Goal: Information Seeking & Learning: Learn about a topic

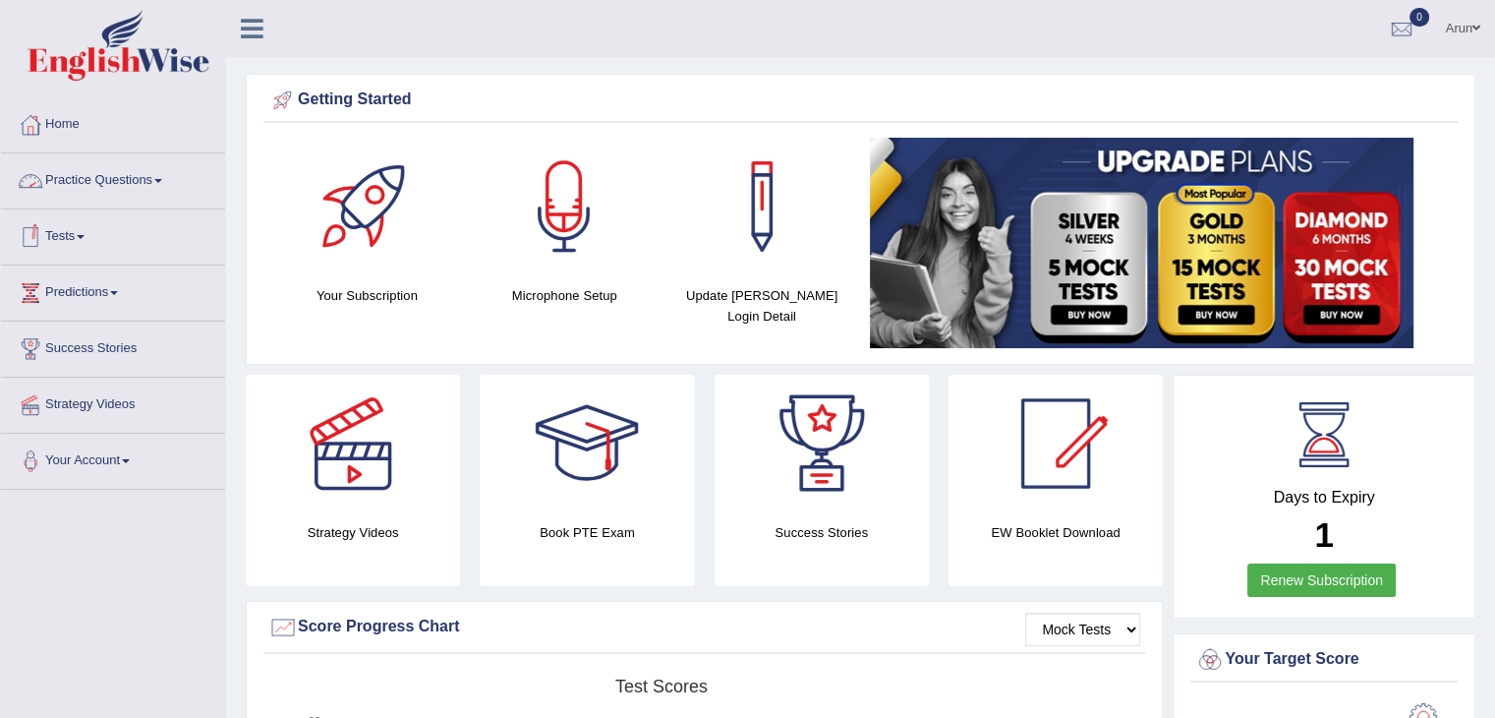
click at [79, 241] on link "Tests" at bounding box center [113, 233] width 224 height 49
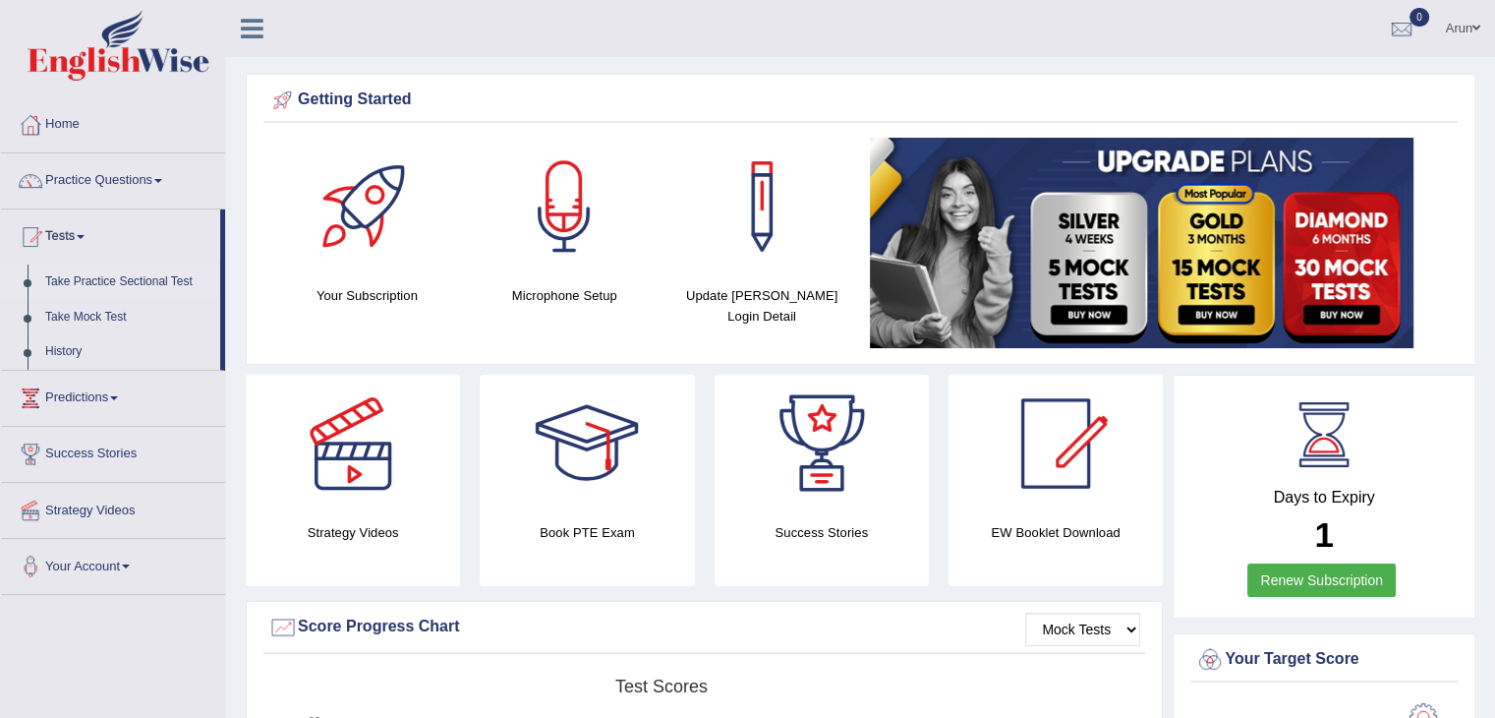
click at [111, 275] on link "Take Practice Sectional Test" at bounding box center [128, 281] width 184 height 35
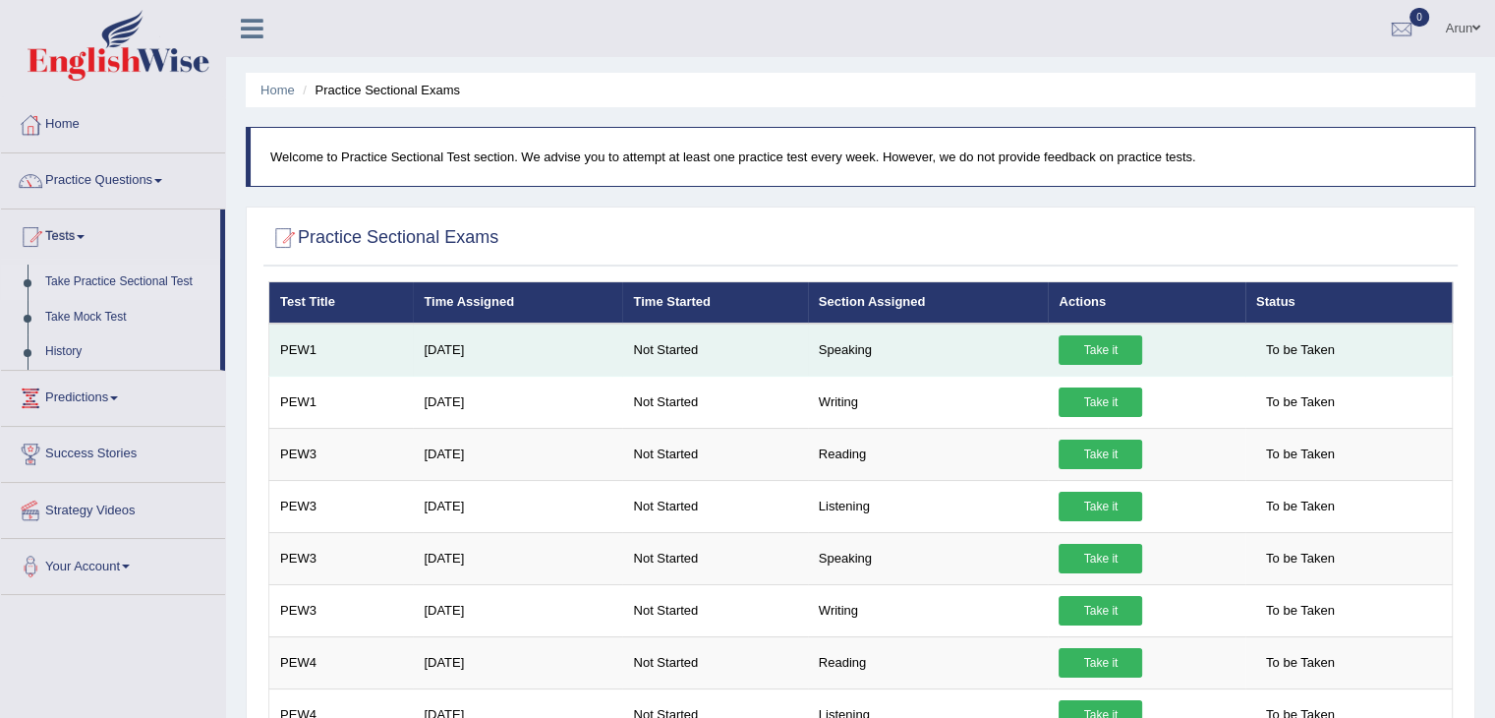
click at [1125, 341] on link "Take it" at bounding box center [1101, 349] width 84 height 29
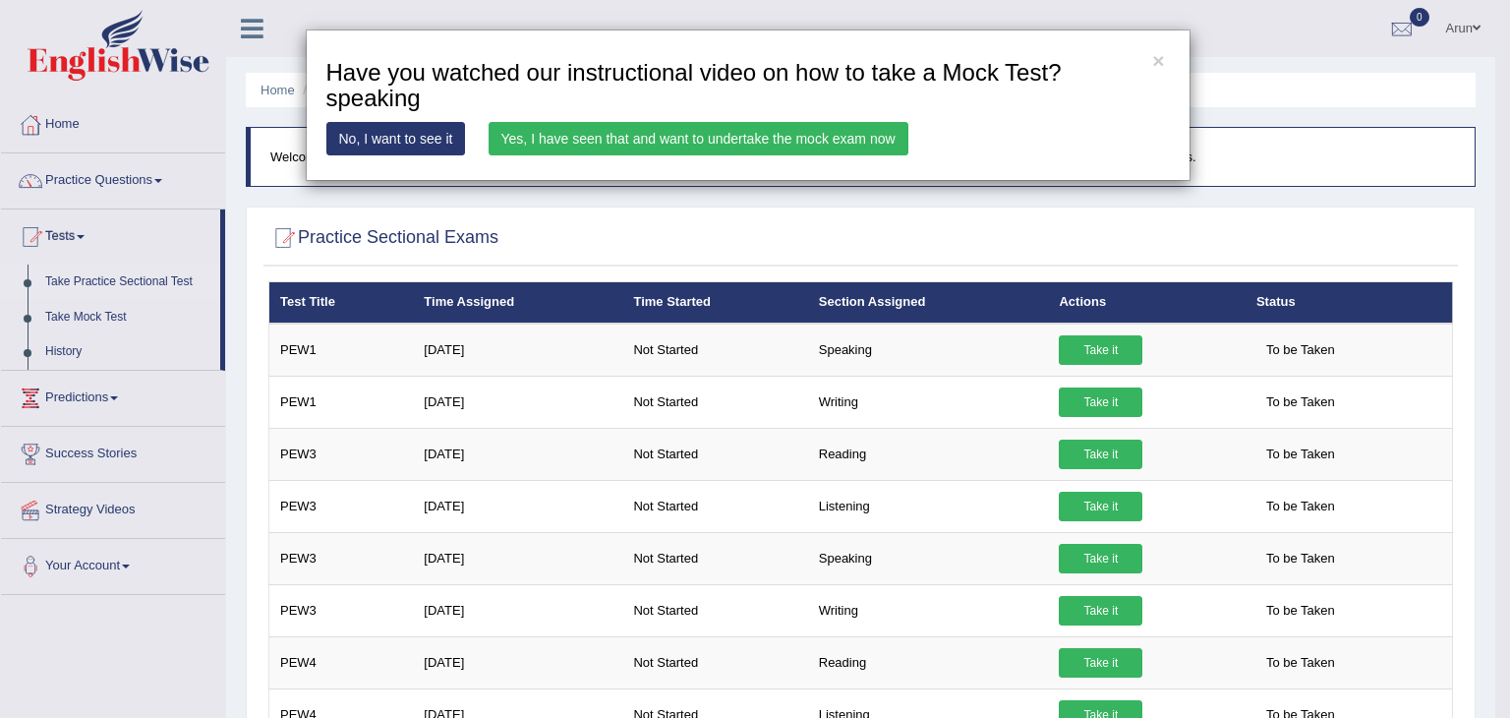
click at [795, 133] on link "Yes, I have seen that and want to undertake the mock exam now" at bounding box center [699, 138] width 420 height 33
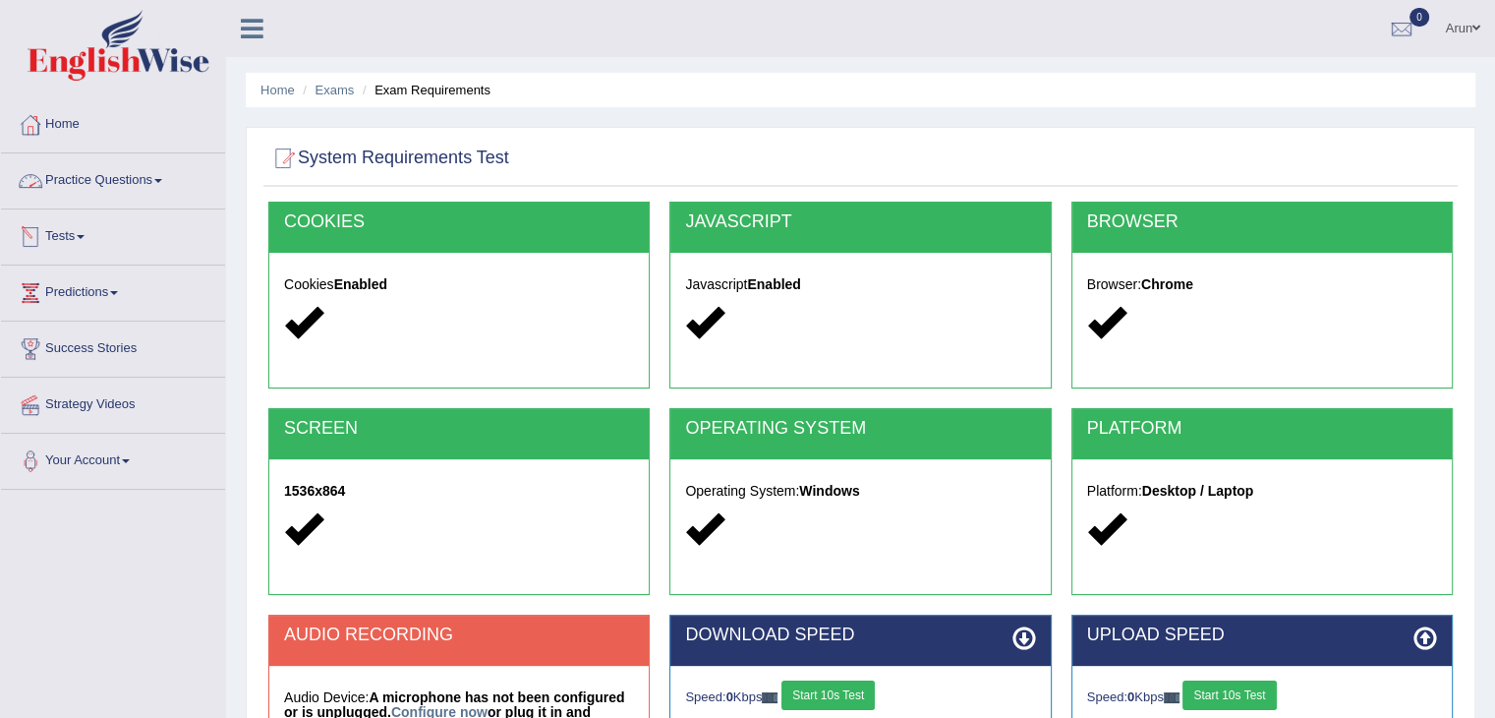
click at [71, 241] on link "Tests" at bounding box center [113, 233] width 224 height 49
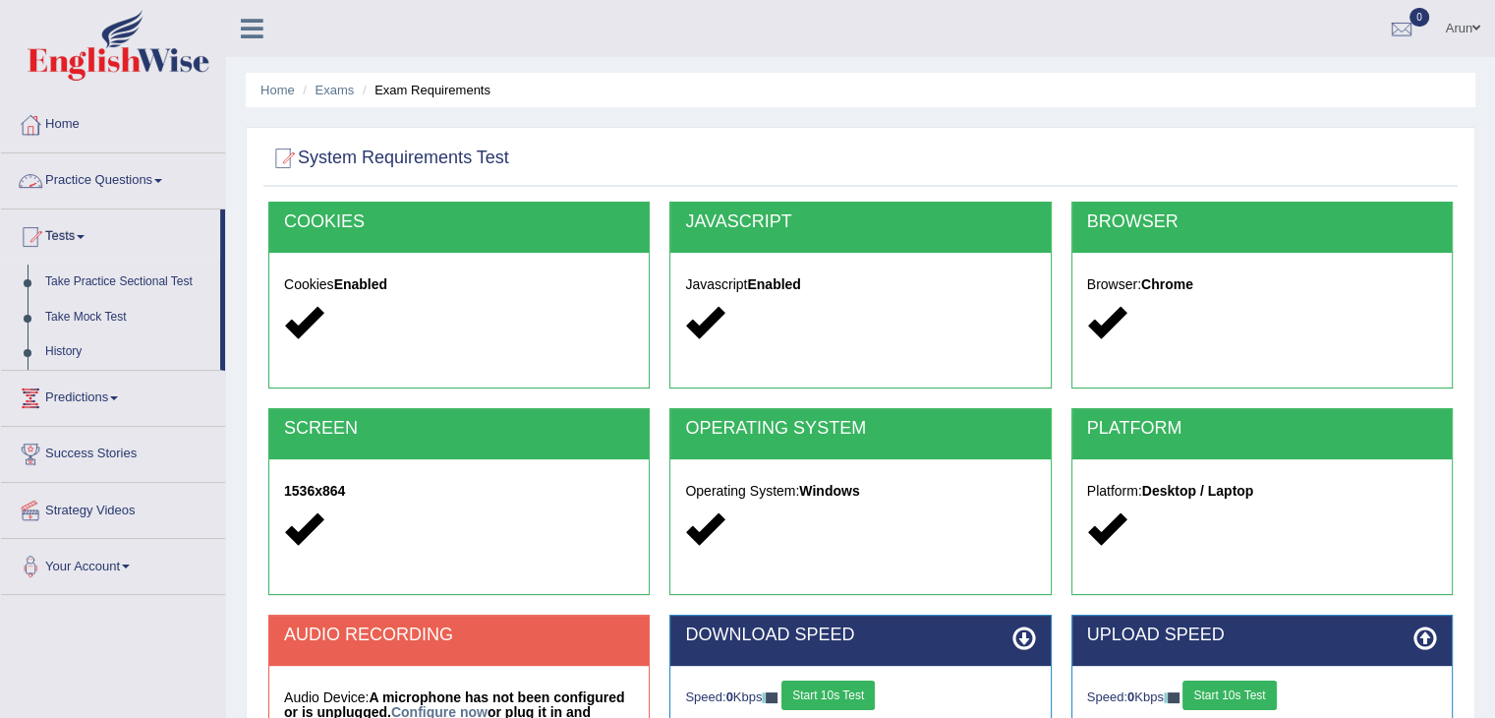
click at [151, 181] on link "Practice Questions" at bounding box center [113, 177] width 224 height 49
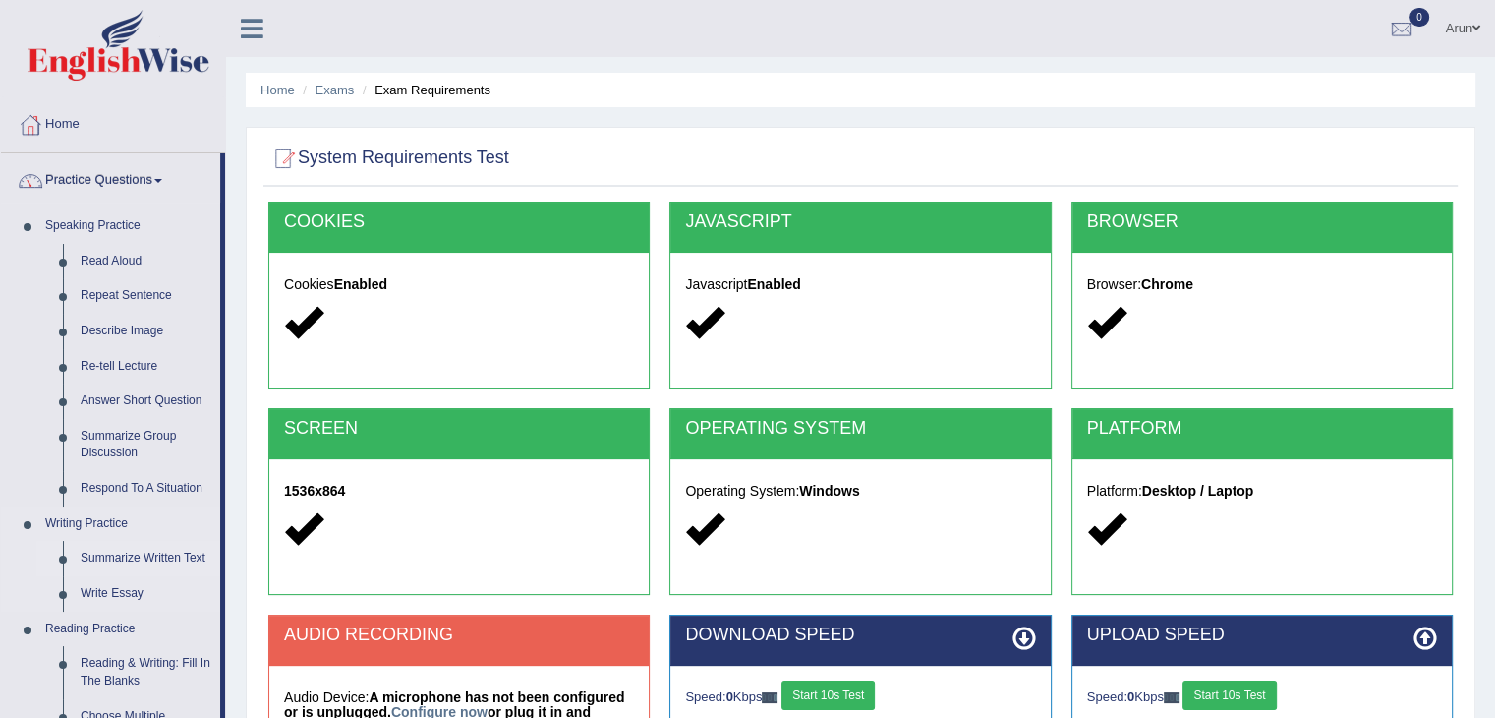
click at [177, 543] on link "Summarize Written Text" at bounding box center [146, 558] width 148 height 35
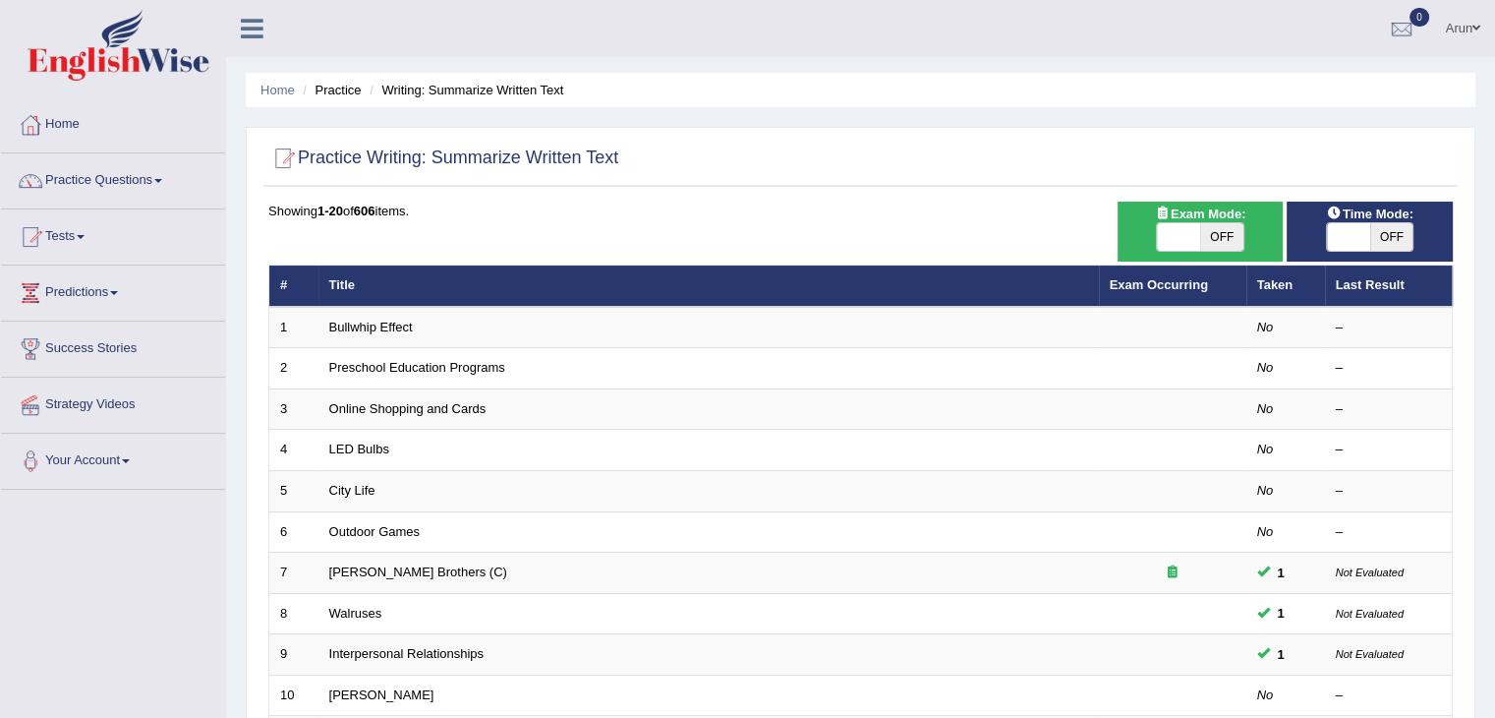
click at [57, 229] on link "Tests" at bounding box center [113, 233] width 224 height 49
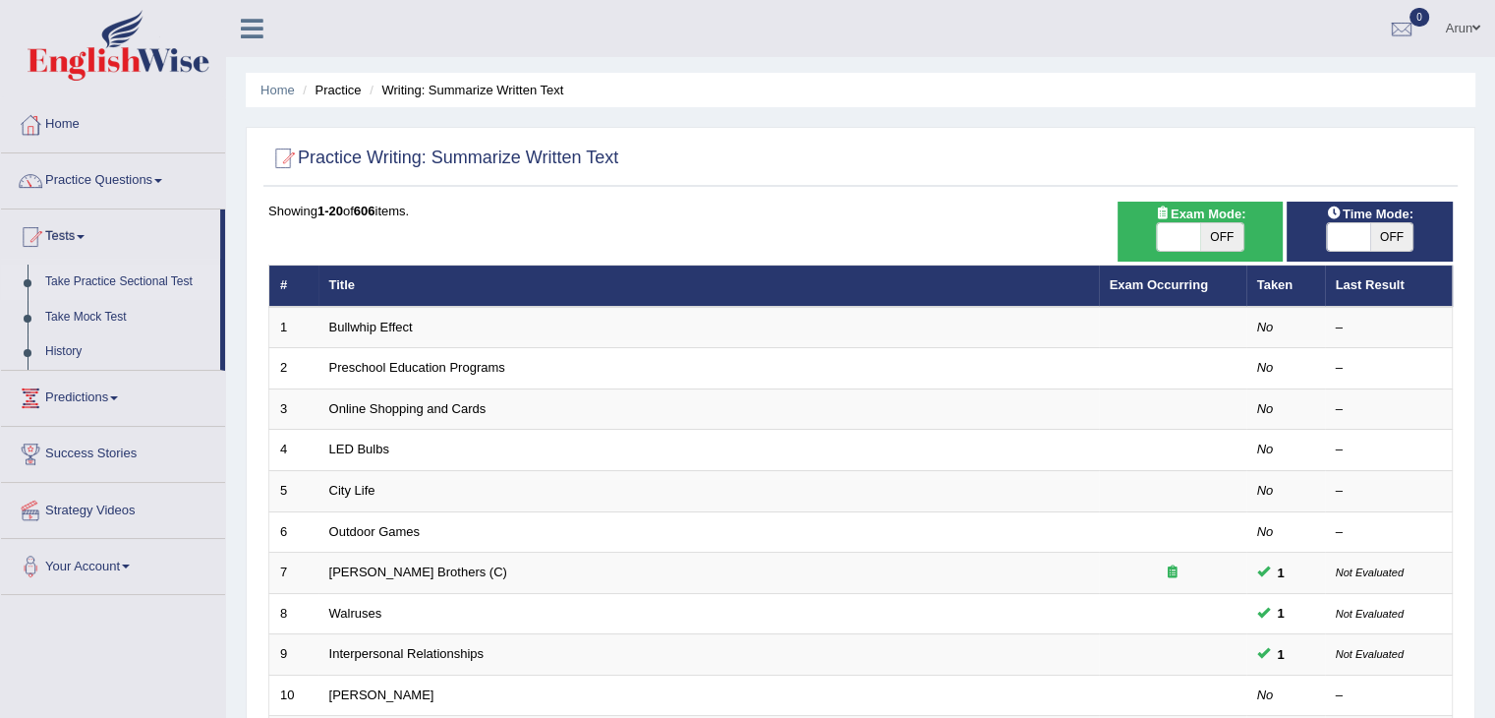
click at [108, 278] on link "Take Practice Sectional Test" at bounding box center [128, 281] width 184 height 35
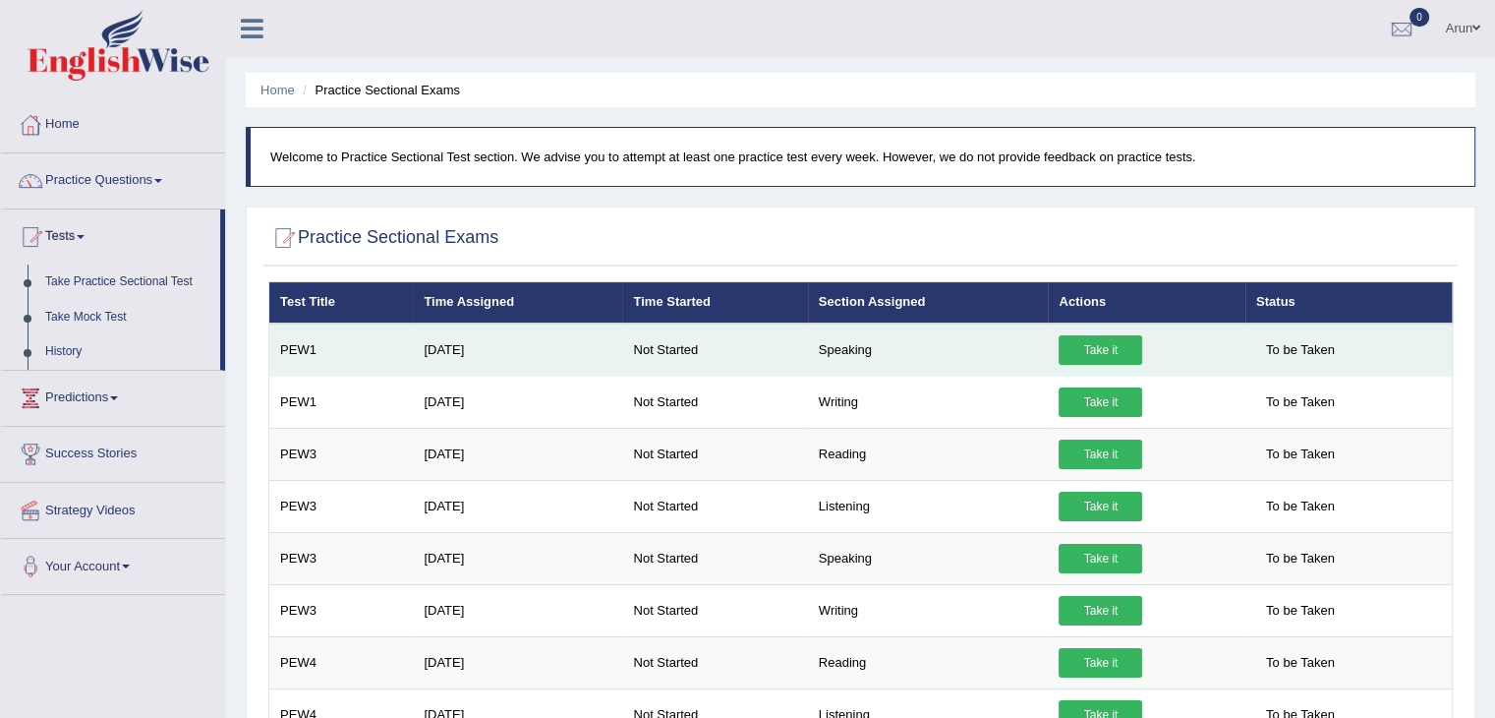
click at [1306, 347] on span "To be Taken" at bounding box center [1300, 349] width 88 height 29
click at [1111, 347] on link "Take it" at bounding box center [1101, 349] width 84 height 29
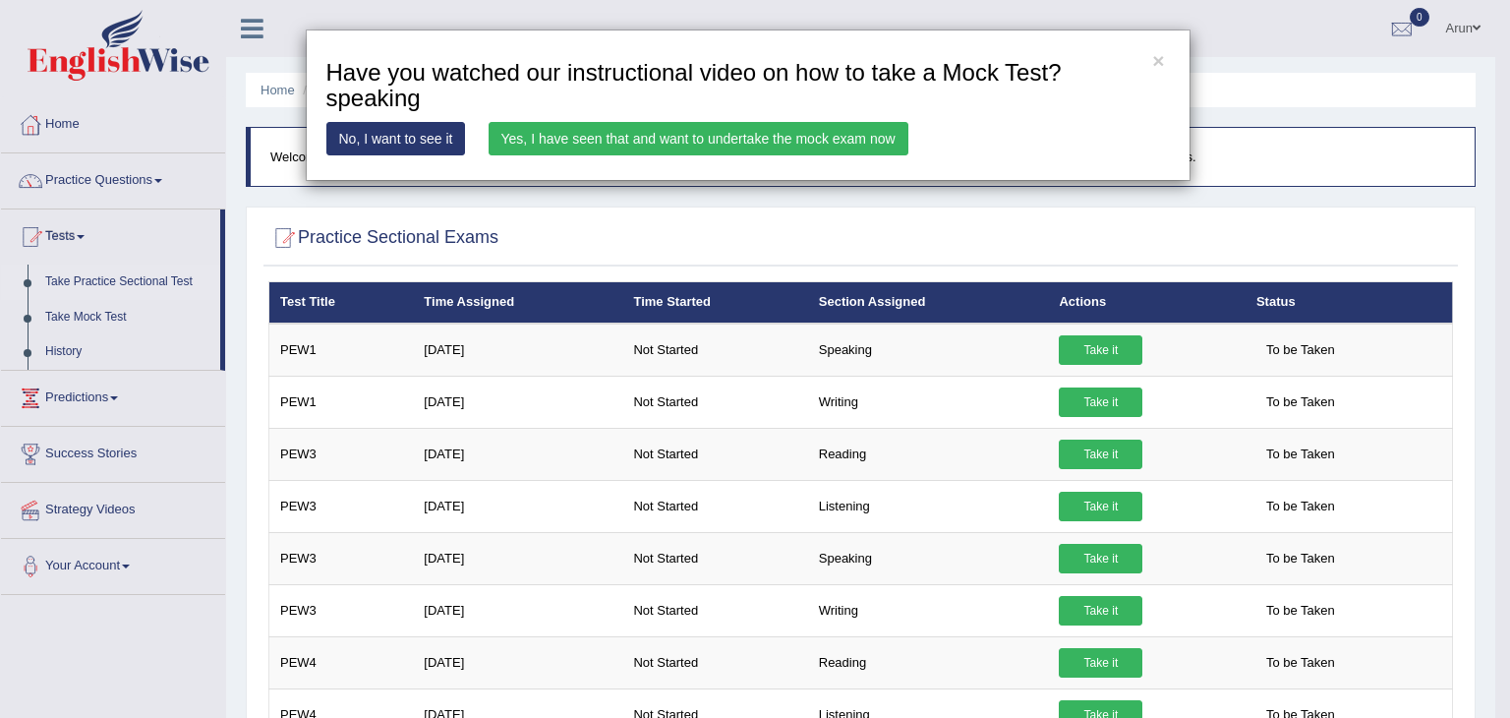
click at [787, 132] on link "Yes, I have seen that and want to undertake the mock exam now" at bounding box center [699, 138] width 420 height 33
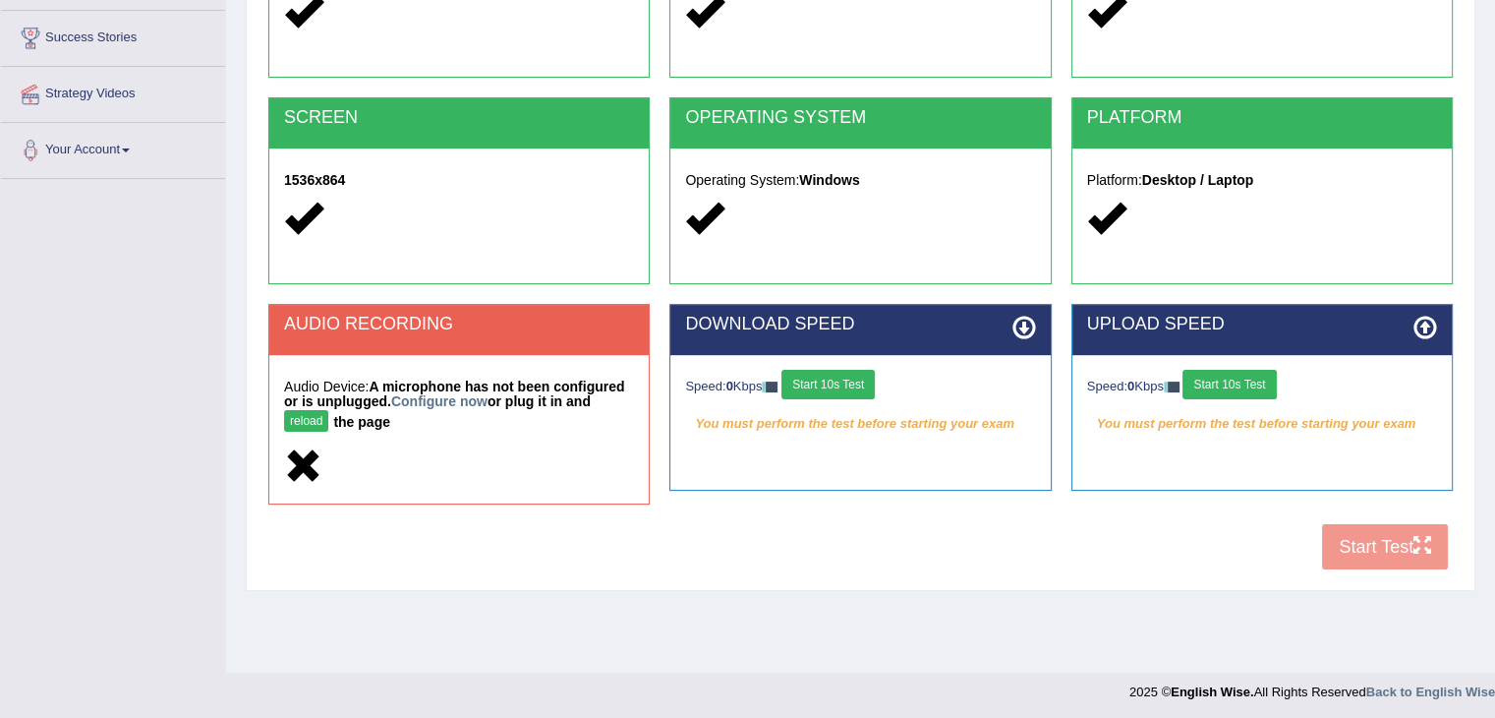
scroll to position [315, 0]
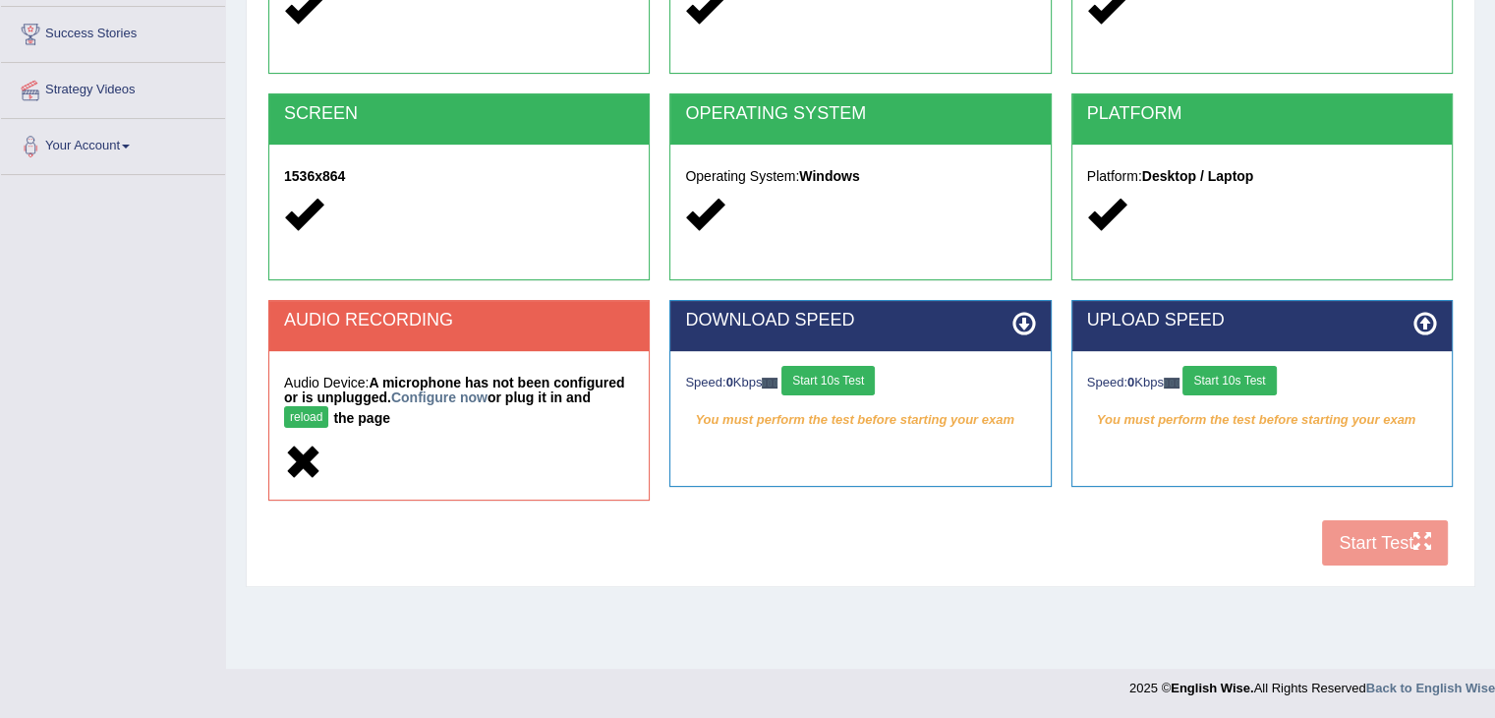
click at [1390, 529] on div "COOKIES Cookies Enabled JAVASCRIPT Javascript Enabled BROWSER Browser: Chrome S…" at bounding box center [860, 231] width 1194 height 689
click at [1246, 375] on button "Start 10s Test" at bounding box center [1228, 380] width 93 height 29
click at [1422, 525] on div "COOKIES Cookies Enabled JAVASCRIPT Javascript Enabled BROWSER Browser: Chrome S…" at bounding box center [860, 231] width 1194 height 689
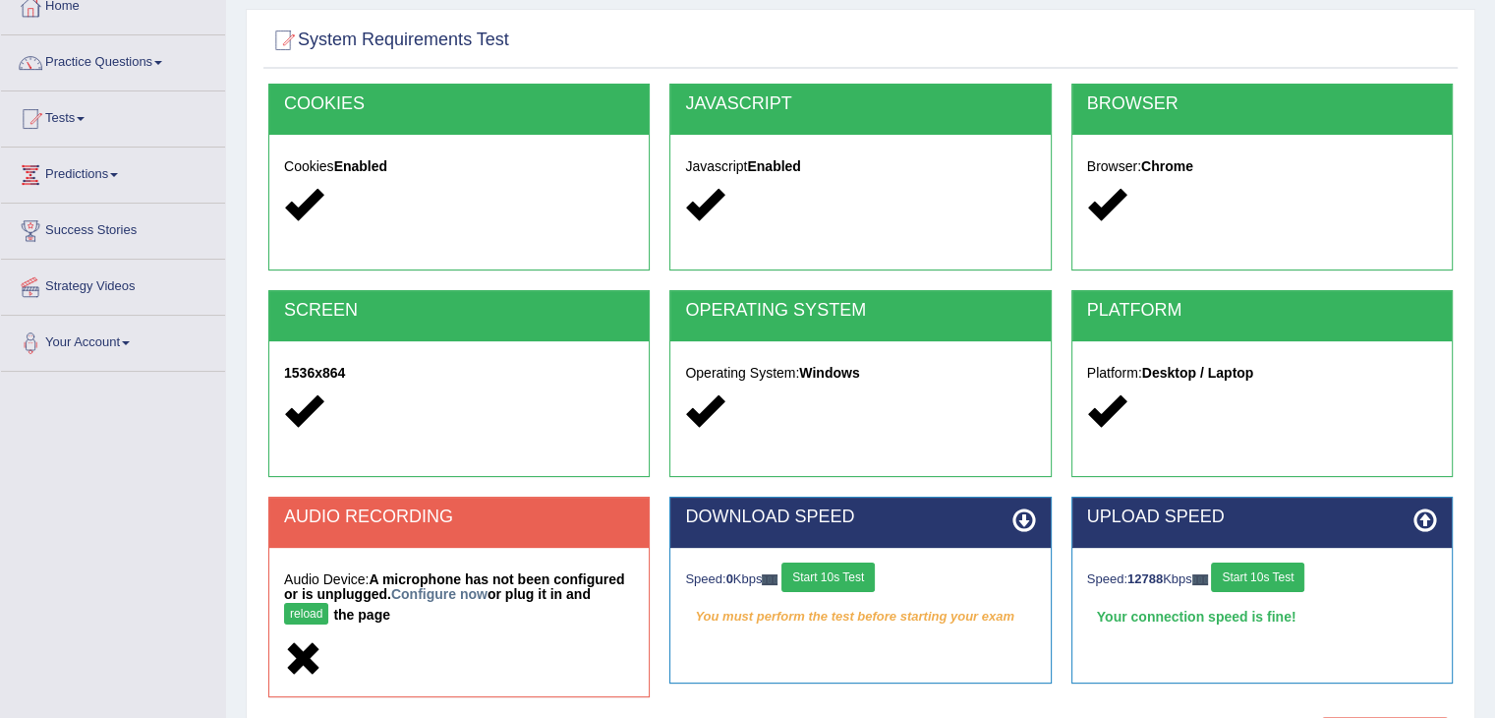
scroll to position [0, 0]
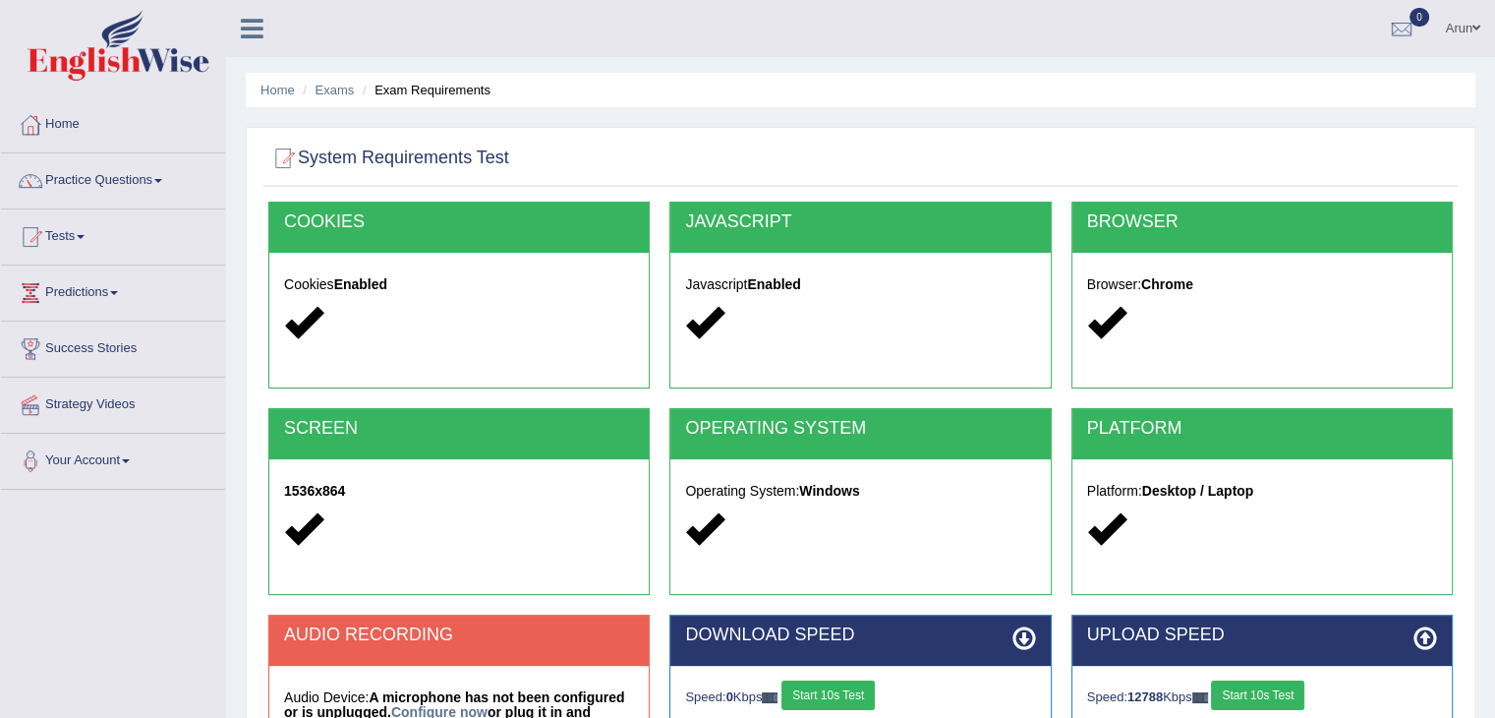
click at [814, 688] on button "Start 10s Test" at bounding box center [827, 694] width 93 height 29
click at [814, 688] on button "Start 10s Test" at bounding box center [849, 694] width 93 height 29
click at [873, 696] on button "Start 10s Test" at bounding box center [849, 694] width 93 height 29
click at [1263, 690] on button "Start 10s Test" at bounding box center [1257, 694] width 93 height 29
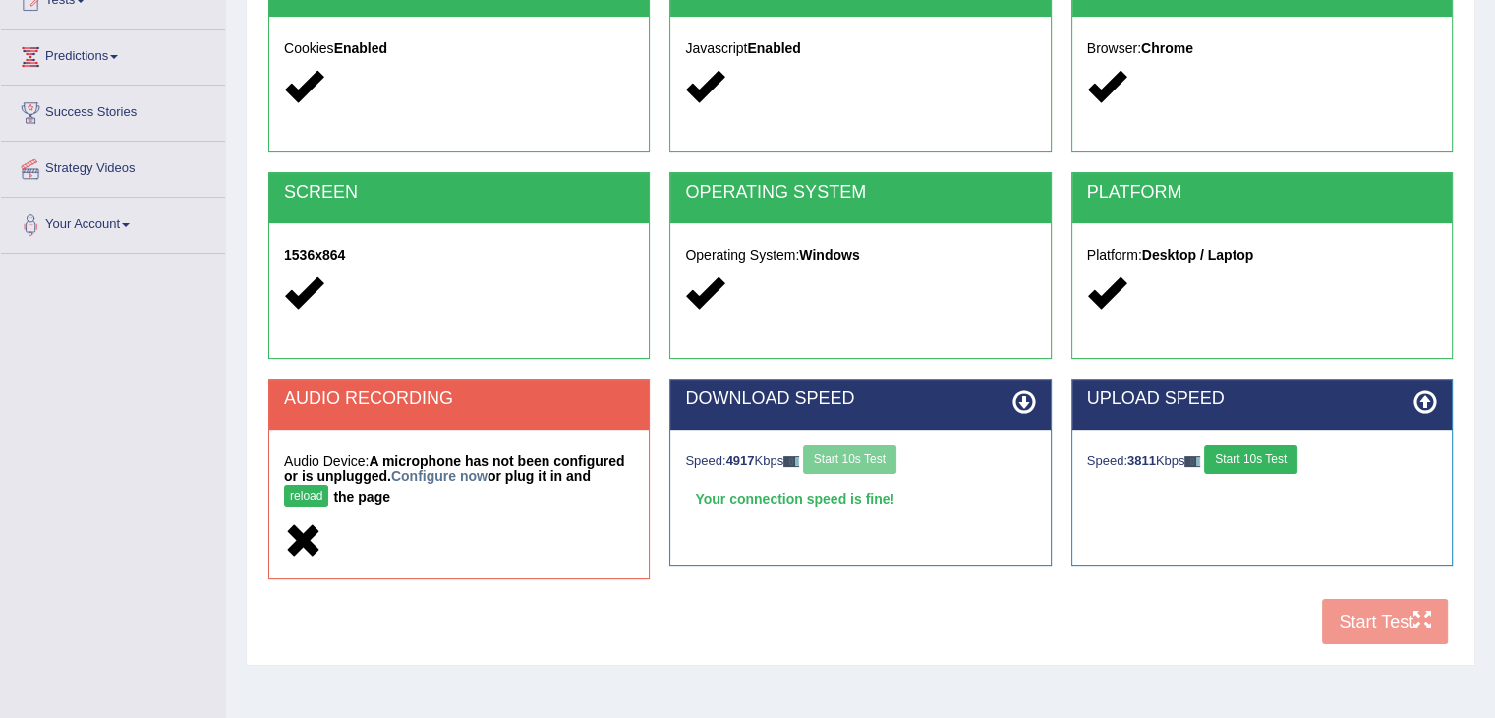
scroll to position [275, 0]
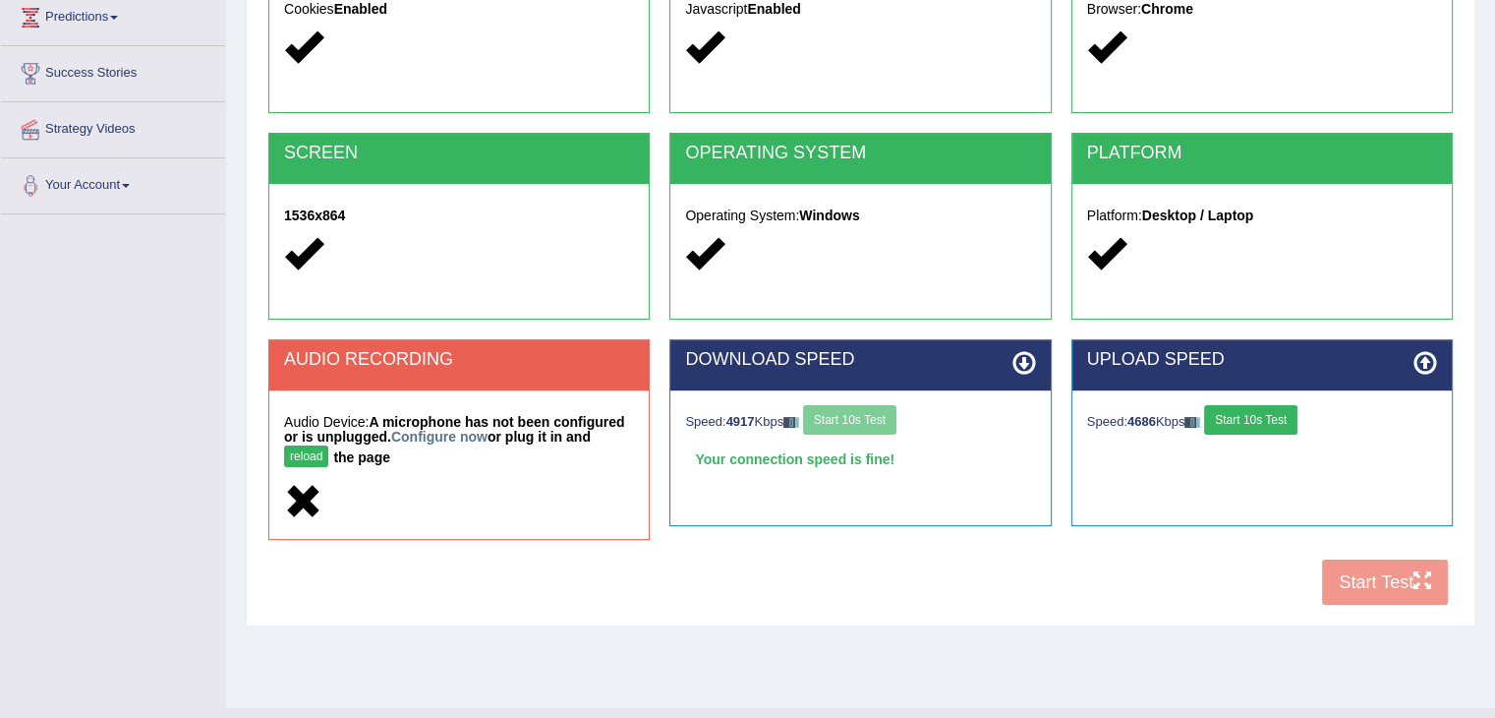
click at [877, 424] on div "Speed: 4917 Kbps Start 10s Test" at bounding box center [860, 422] width 350 height 34
click at [1270, 412] on button "Start 10s Test" at bounding box center [1250, 419] width 93 height 29
click at [1417, 353] on icon at bounding box center [1425, 363] width 24 height 24
click at [1386, 570] on div "COOKIES Cookies Enabled JAVASCRIPT Javascript Enabled BROWSER Browser: Chrome S…" at bounding box center [860, 270] width 1194 height 689
click at [1427, 582] on div "COOKIES Cookies Enabled JAVASCRIPT Javascript Enabled BROWSER Browser: Chrome S…" at bounding box center [860, 270] width 1194 height 689
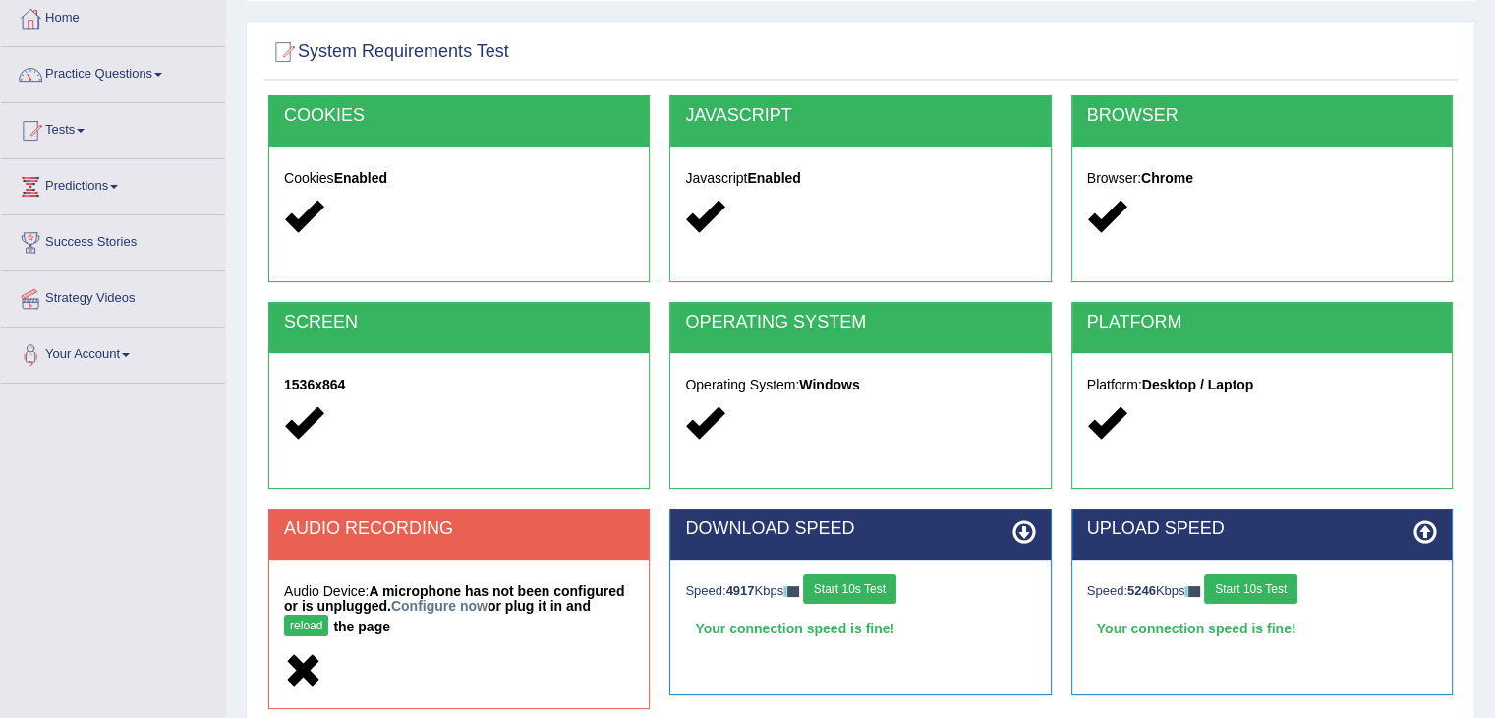
scroll to position [0, 0]
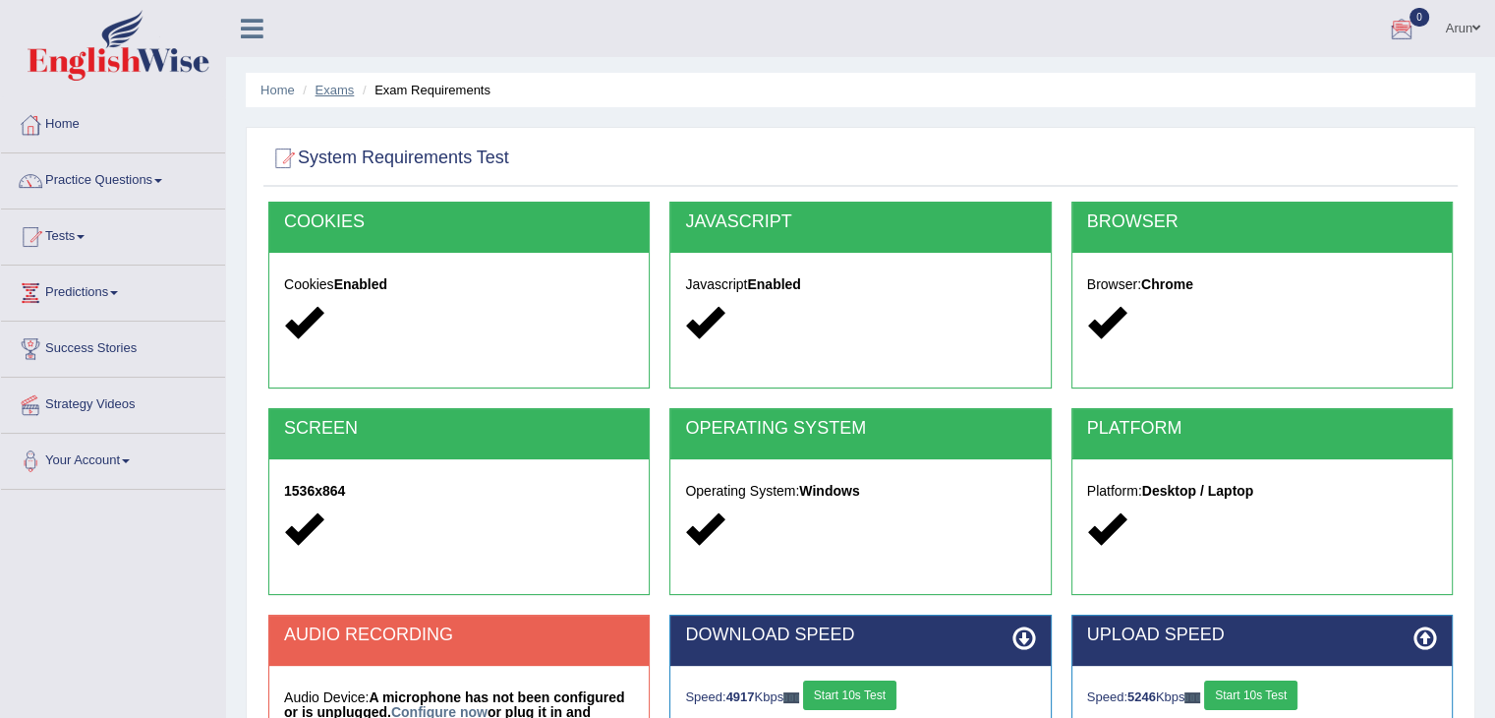
click at [326, 88] on link "Exams" at bounding box center [335, 90] width 39 height 15
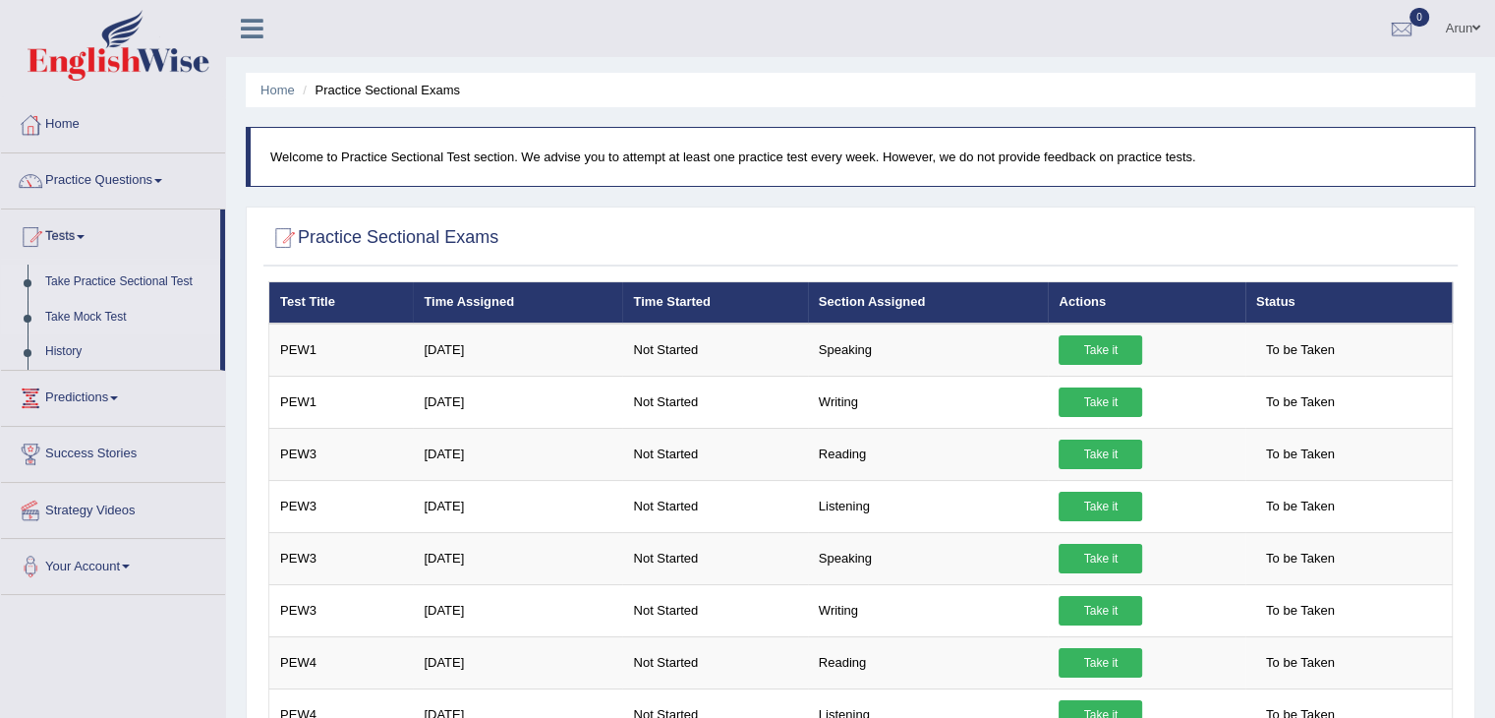
click at [85, 317] on link "Take Mock Test" at bounding box center [128, 317] width 184 height 35
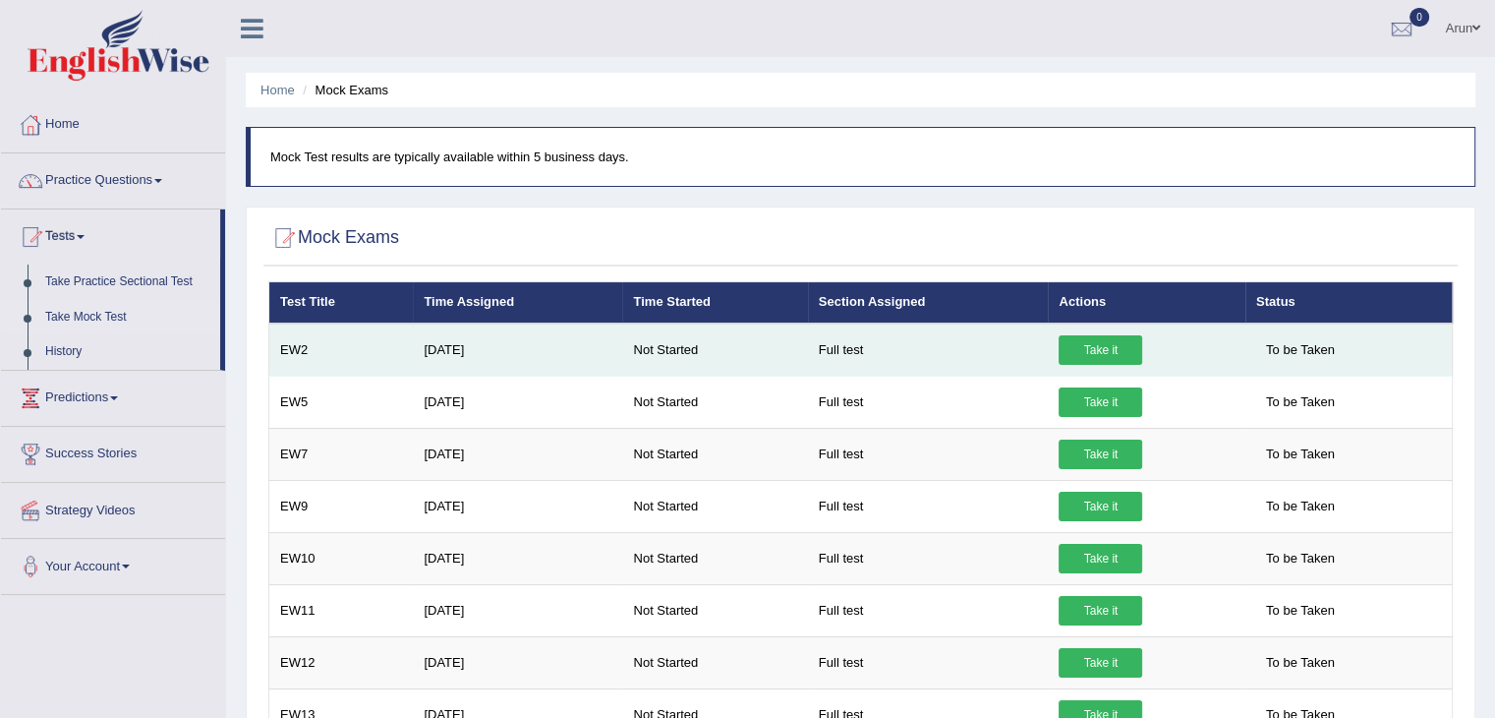
click at [1121, 342] on link "Take it" at bounding box center [1101, 349] width 84 height 29
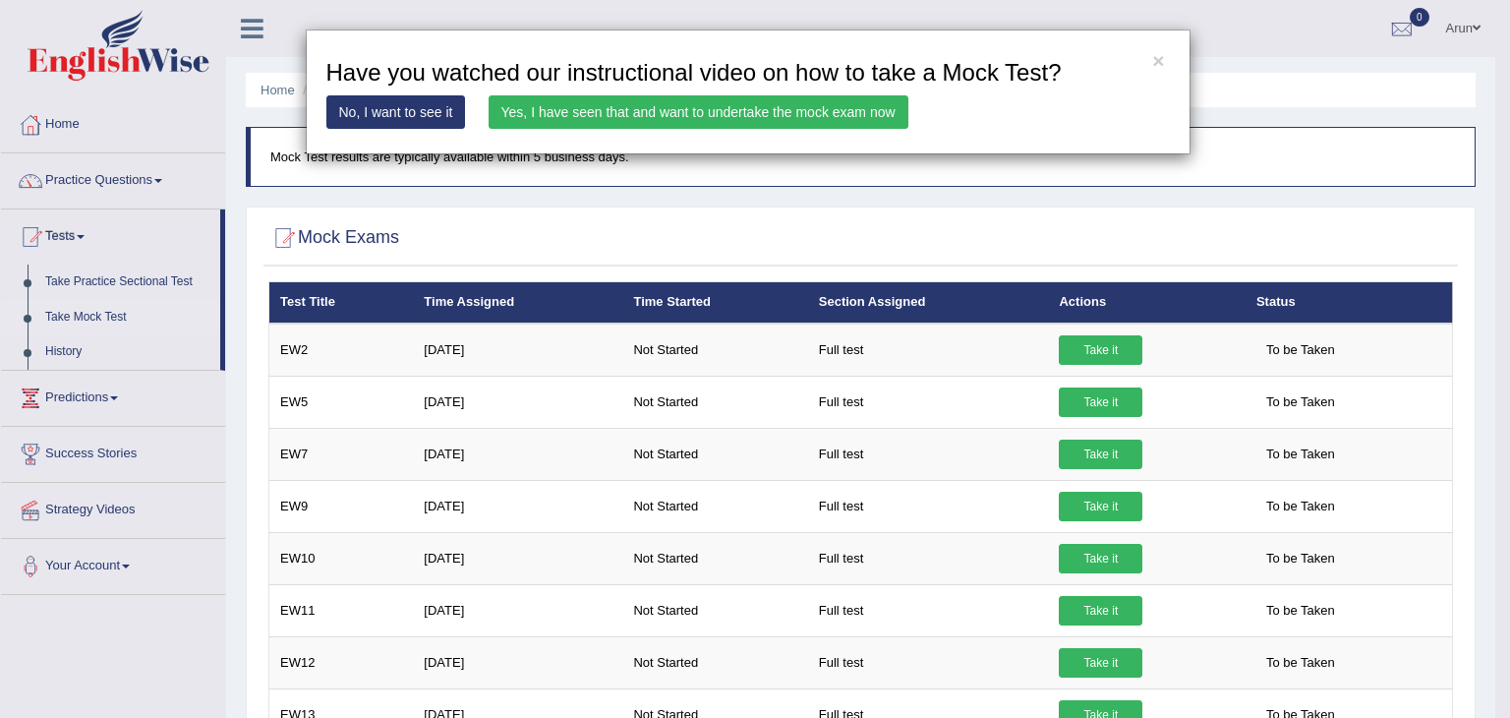
click at [792, 114] on link "Yes, I have seen that and want to undertake the mock exam now" at bounding box center [699, 111] width 420 height 33
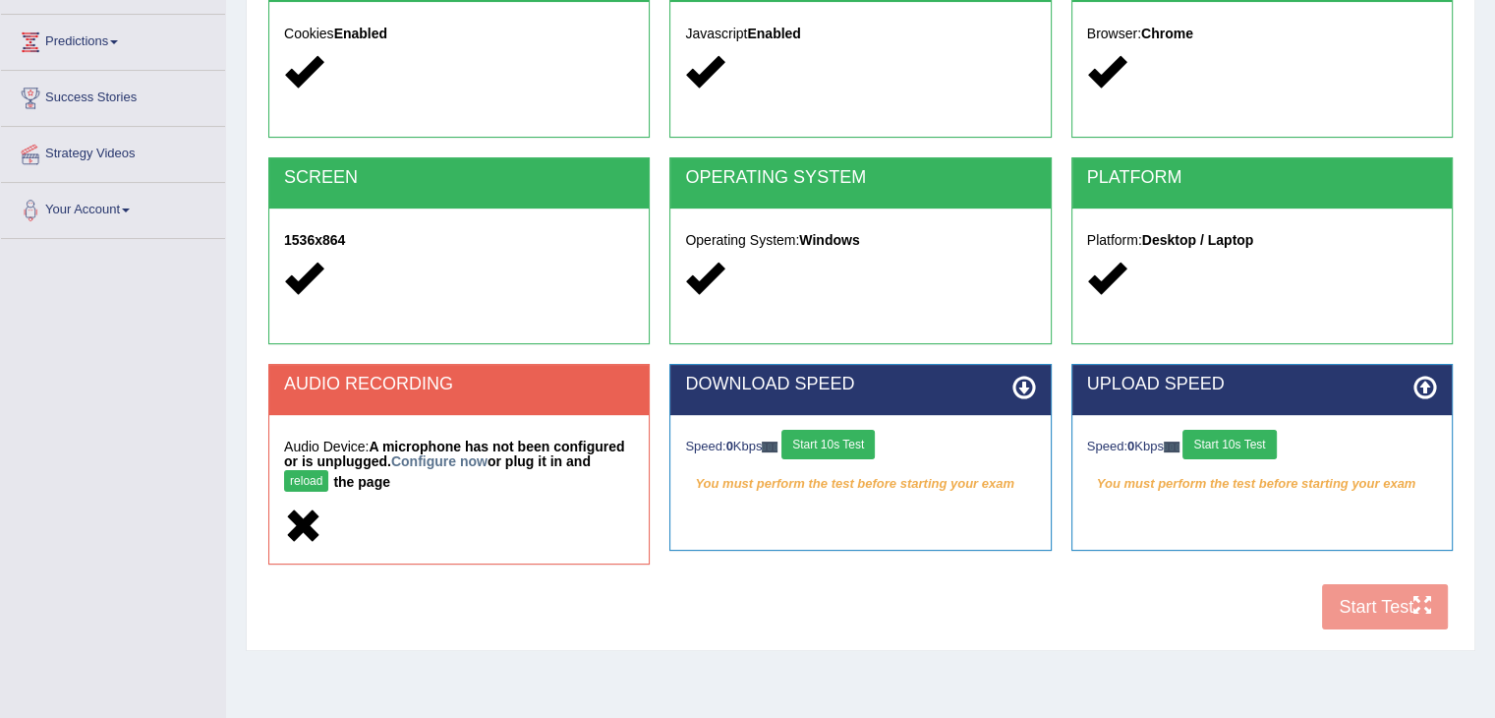
scroll to position [315, 0]
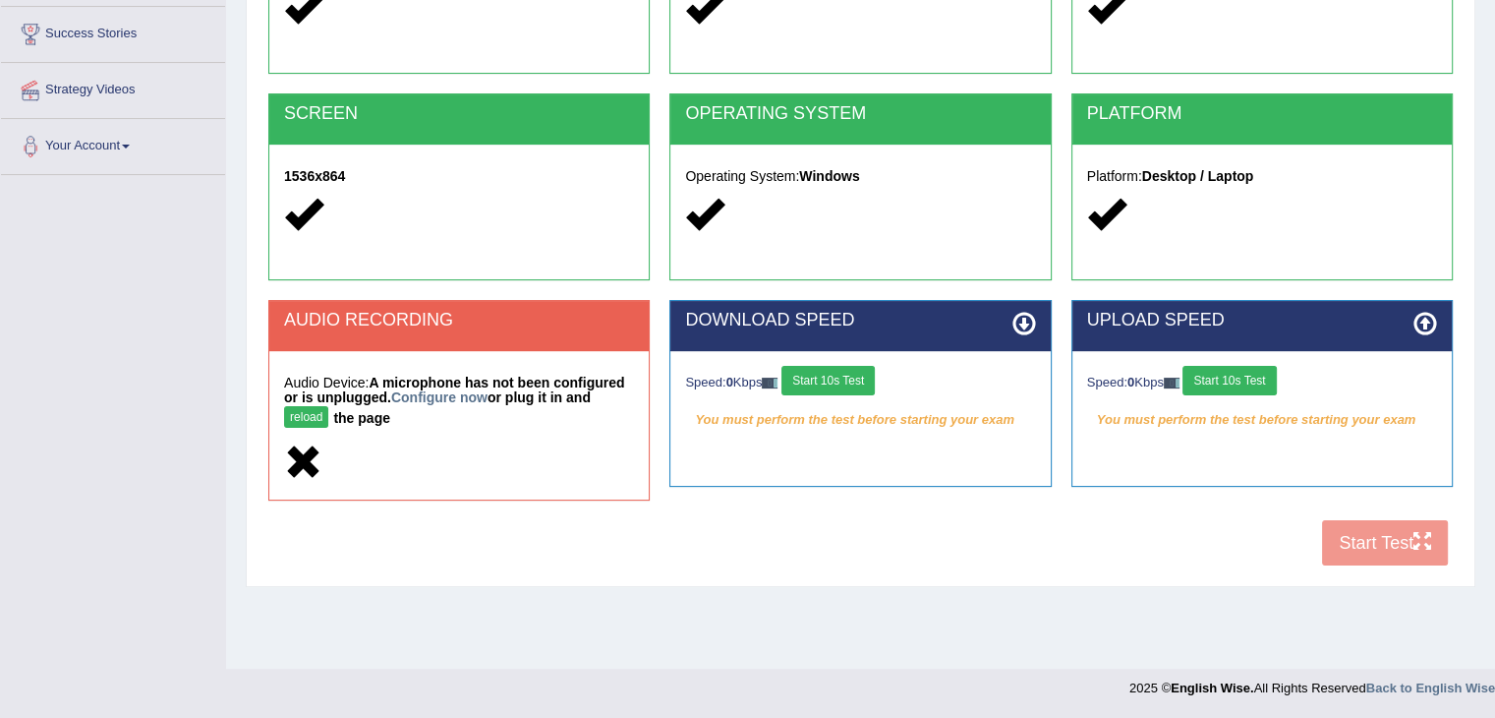
click at [303, 407] on button "reload" at bounding box center [306, 417] width 44 height 22
click at [1397, 540] on div "COOKIES Cookies Enabled JAVASCRIPT Javascript Enabled BROWSER Browser: Chrome S…" at bounding box center [860, 231] width 1194 height 689
click at [1427, 533] on div "COOKIES Cookies Enabled JAVASCRIPT Javascript Enabled BROWSER Browser: Chrome S…" at bounding box center [860, 231] width 1194 height 689
click at [77, 89] on link "Strategy Videos" at bounding box center [113, 87] width 224 height 49
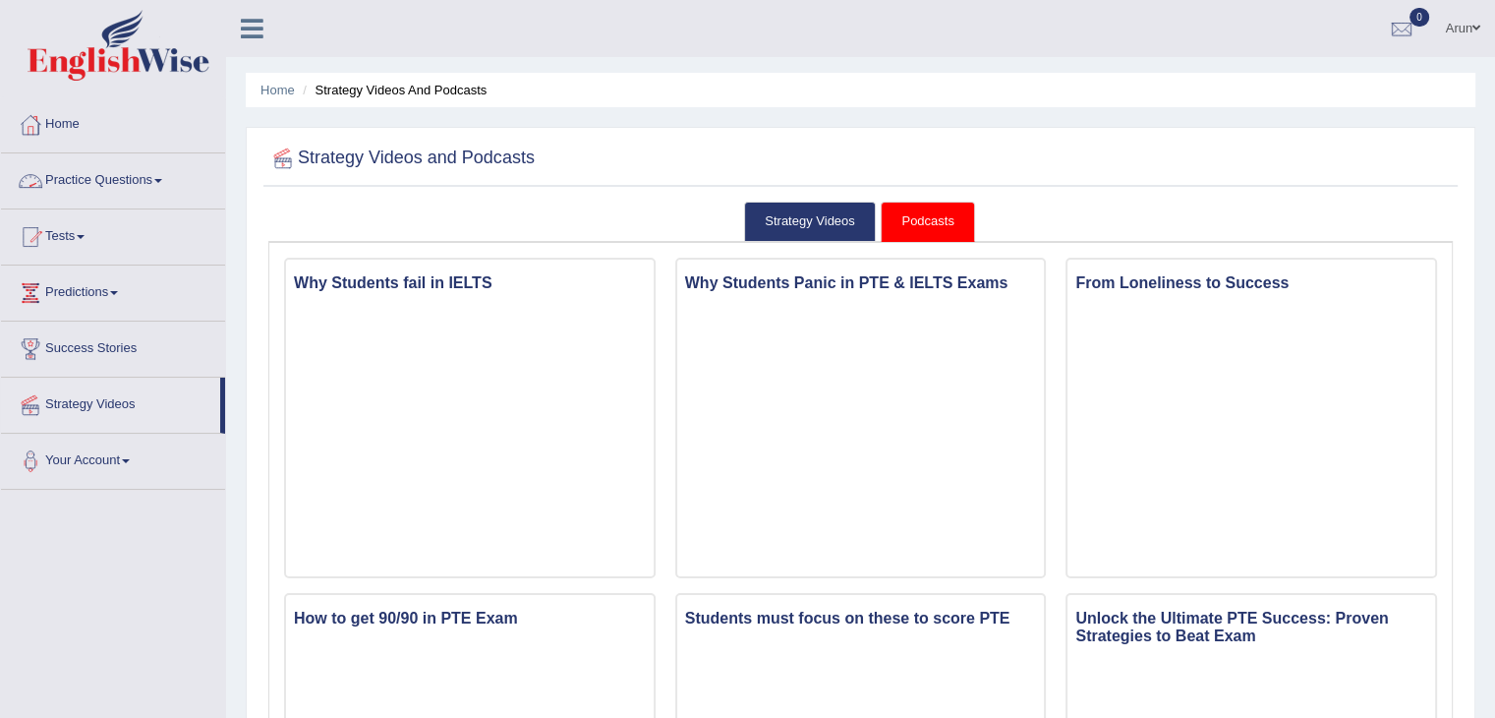
click at [104, 180] on link "Practice Questions" at bounding box center [113, 177] width 224 height 49
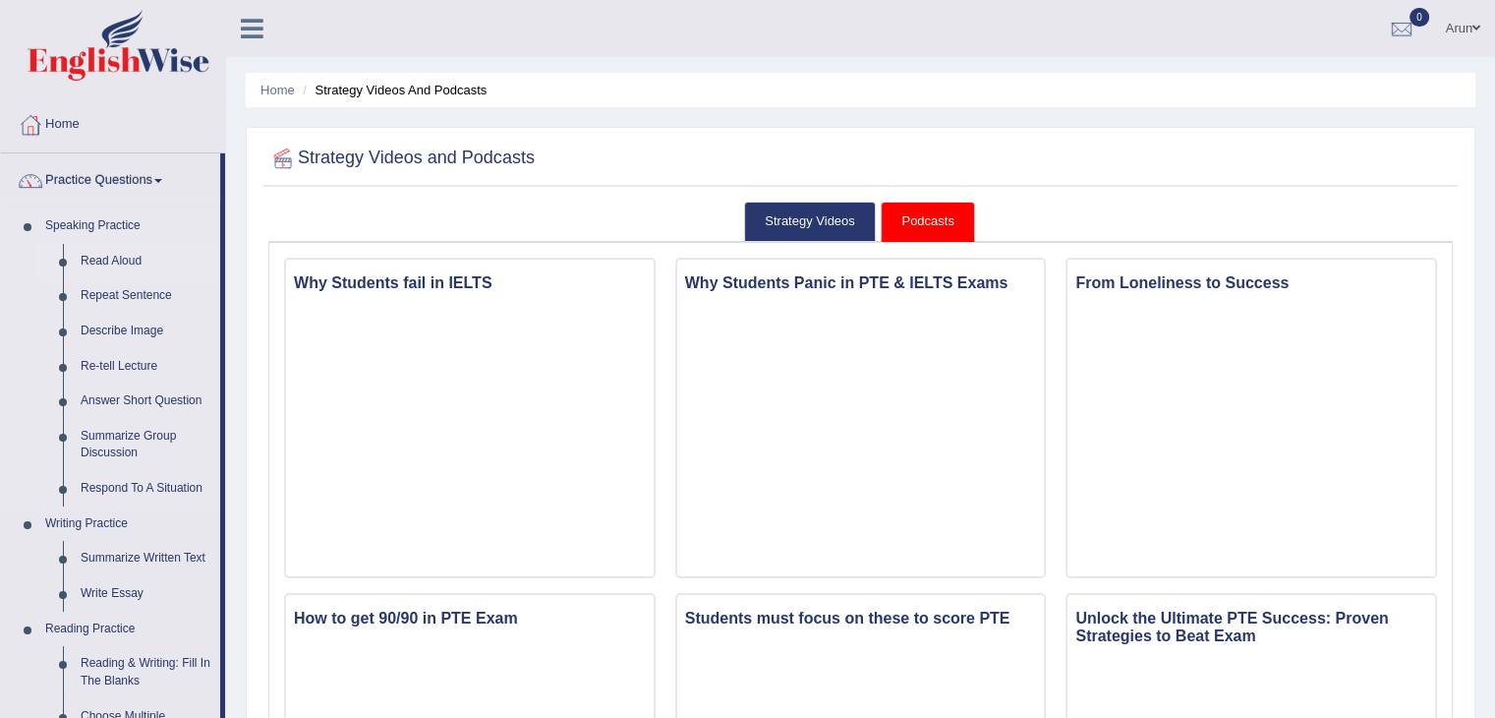
click at [113, 253] on link "Read Aloud" at bounding box center [146, 261] width 148 height 35
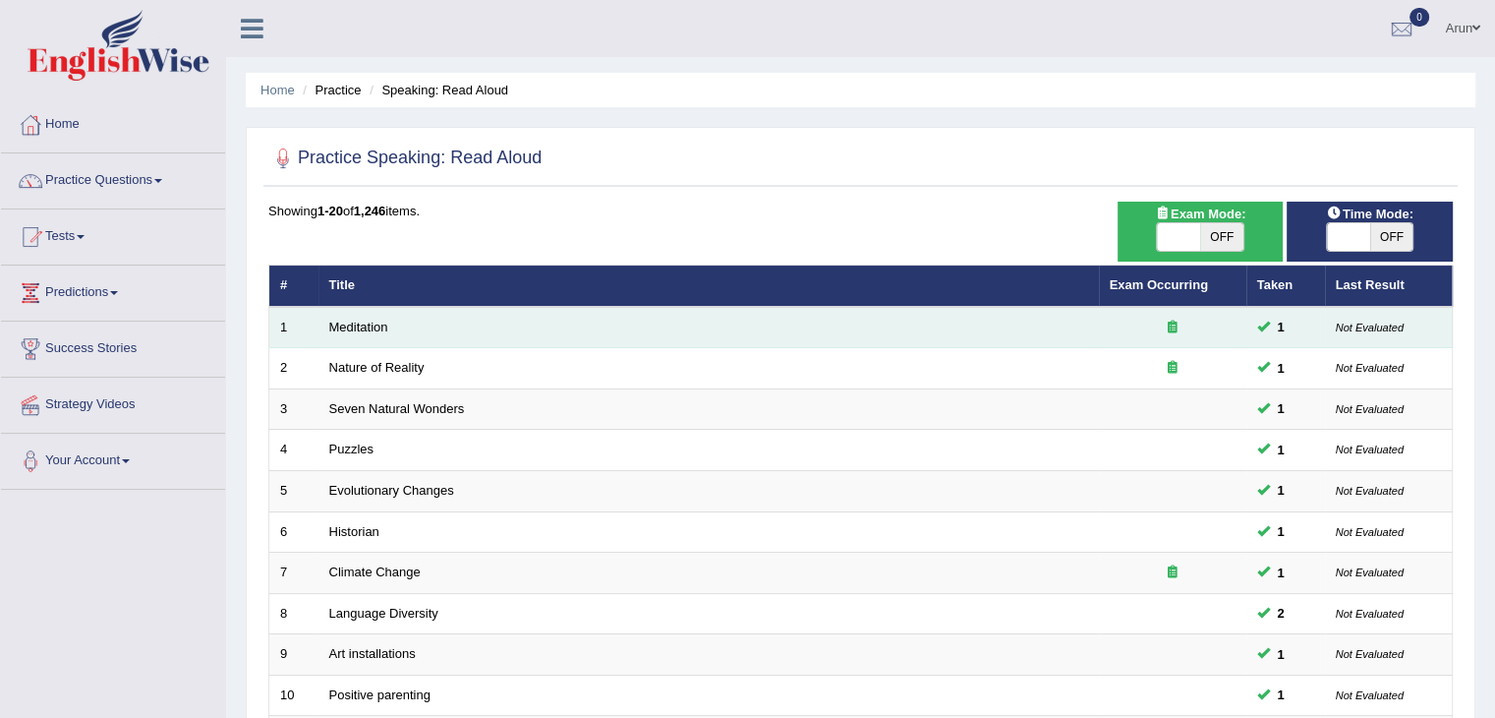
click at [364, 316] on td "Meditation" at bounding box center [708, 327] width 780 height 41
click at [363, 324] on link "Meditation" at bounding box center [358, 326] width 59 height 15
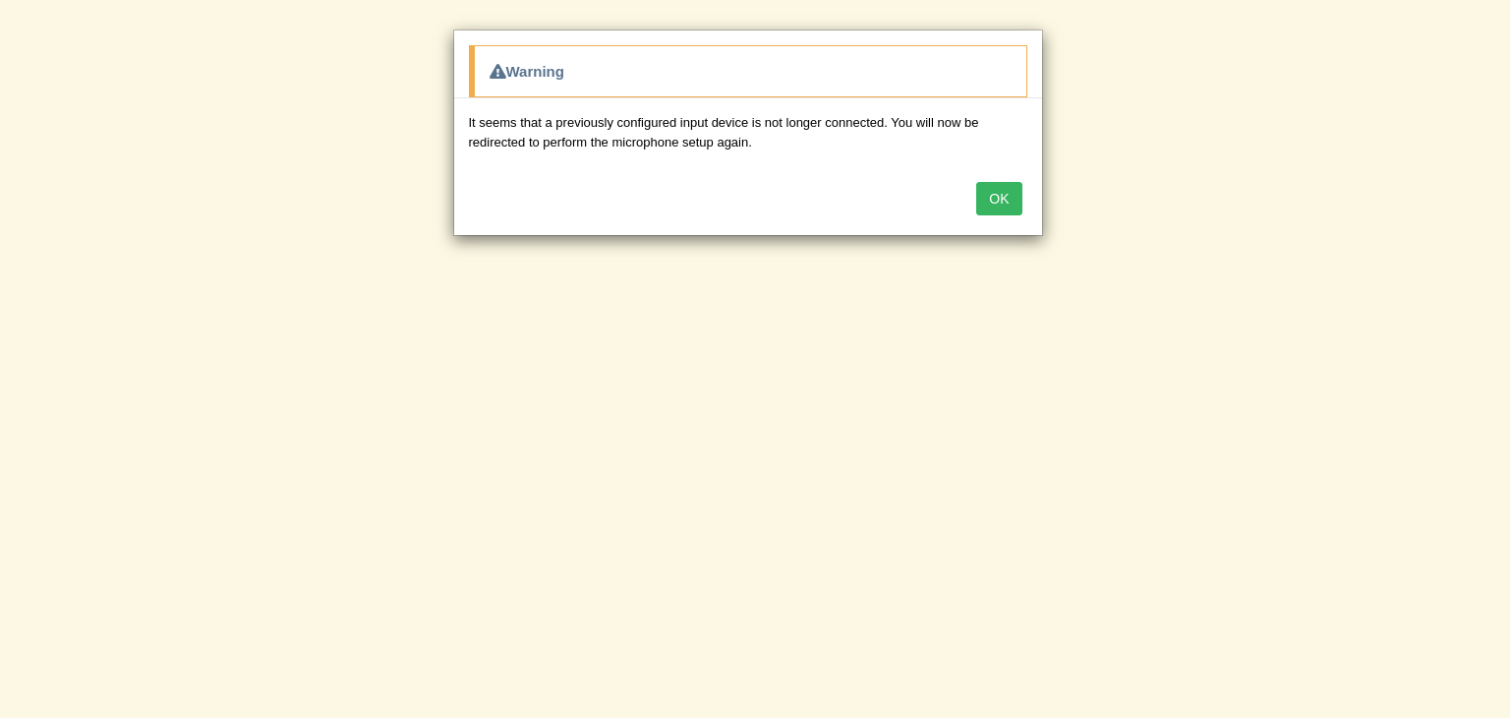
click at [1003, 195] on button "OK" at bounding box center [998, 198] width 45 height 33
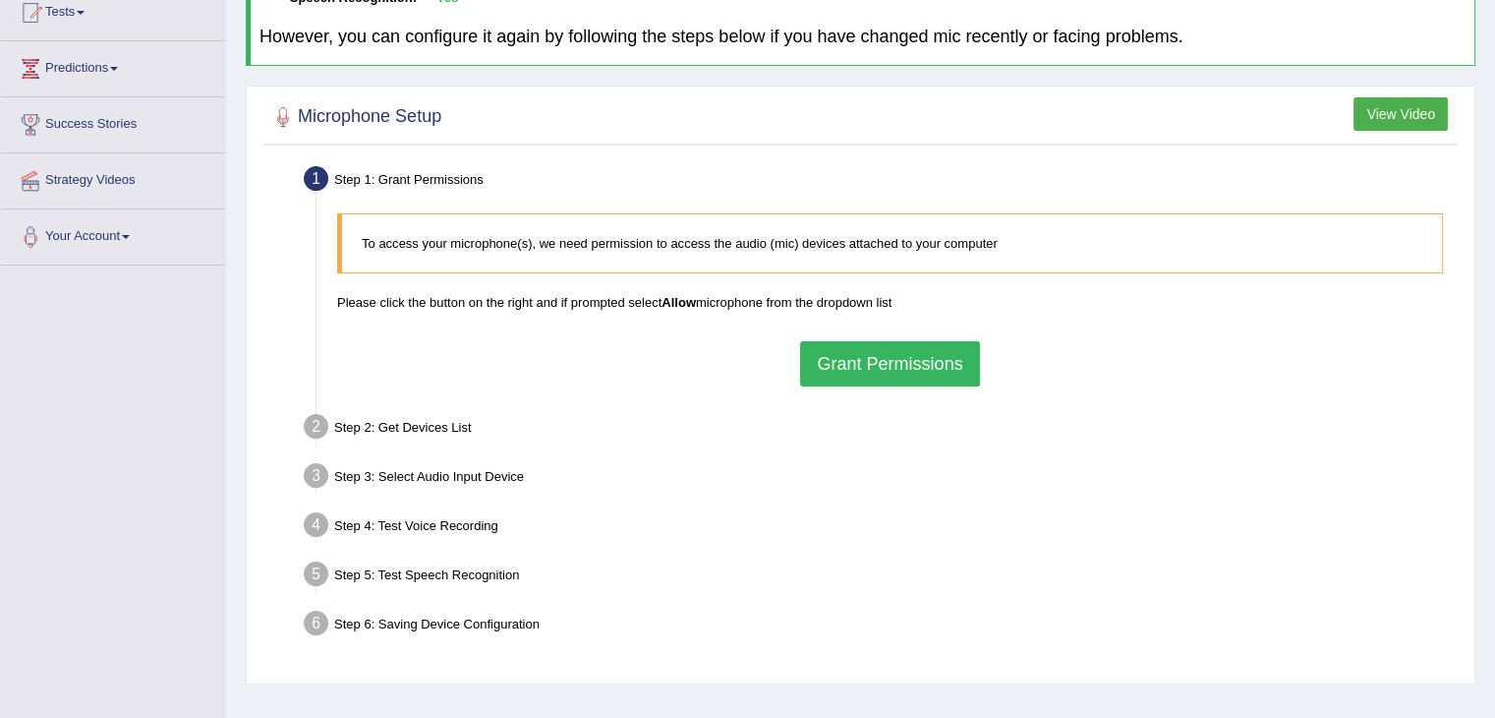
scroll to position [315, 0]
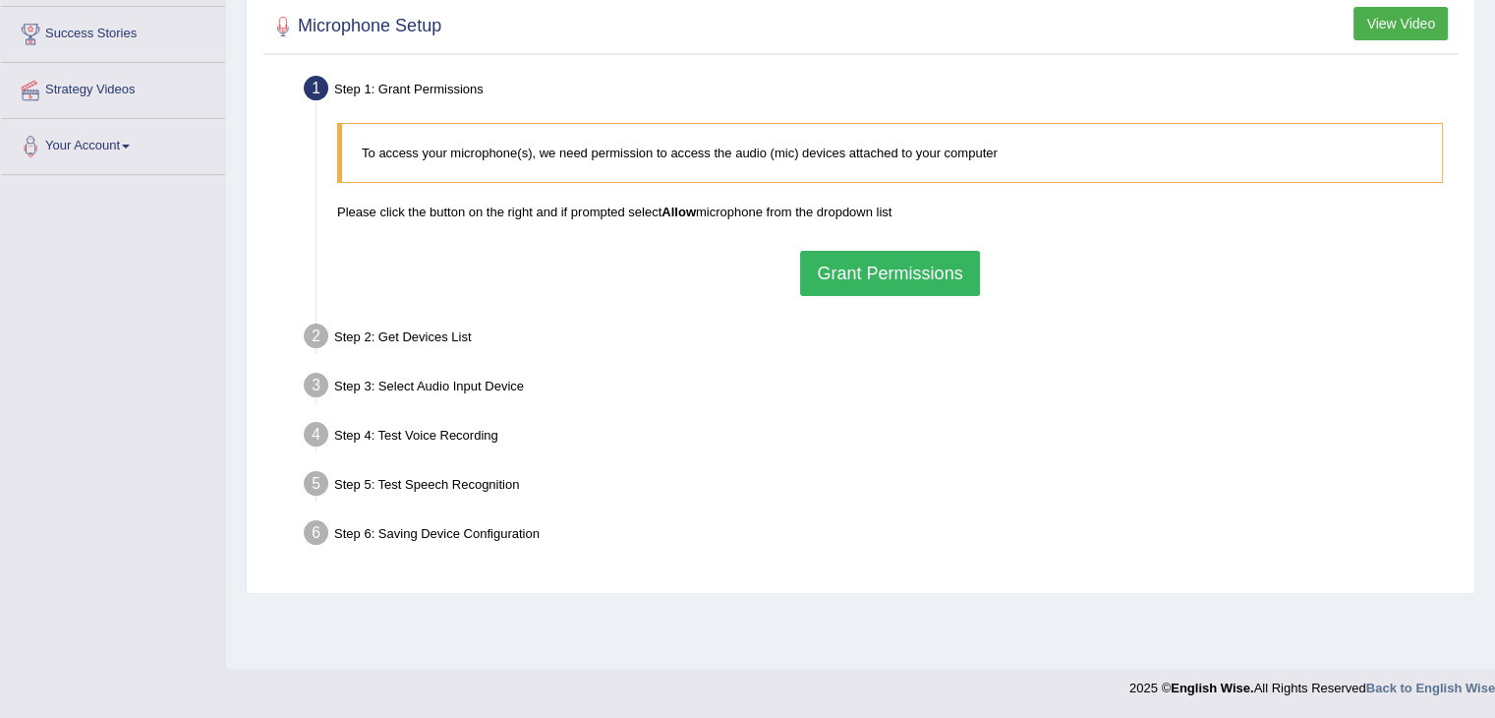
click at [878, 267] on button "Grant Permissions" at bounding box center [889, 273] width 179 height 45
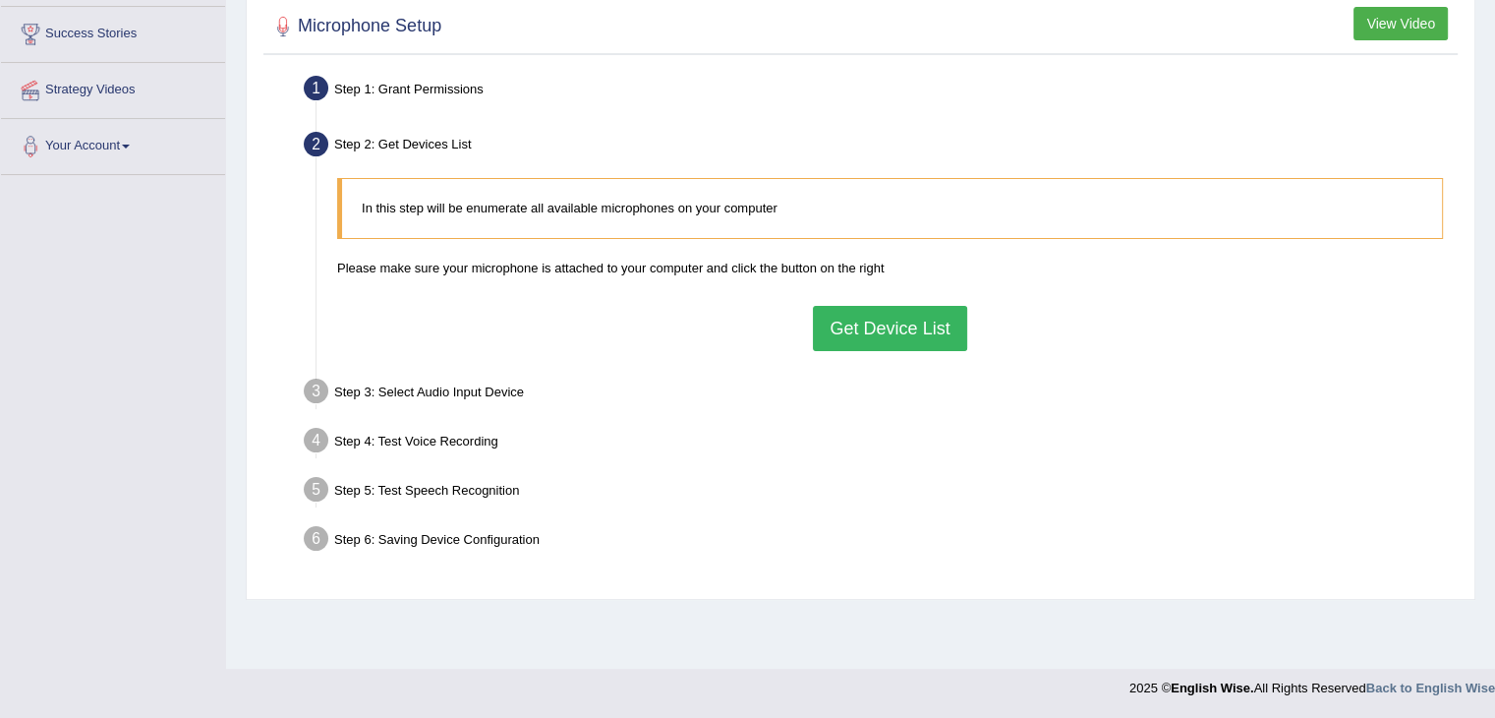
click at [880, 300] on div "In this step will be enumerate all available microphones on your computer Pleas…" at bounding box center [889, 264] width 1125 height 192
click at [879, 327] on button "Get Device List" at bounding box center [889, 328] width 153 height 45
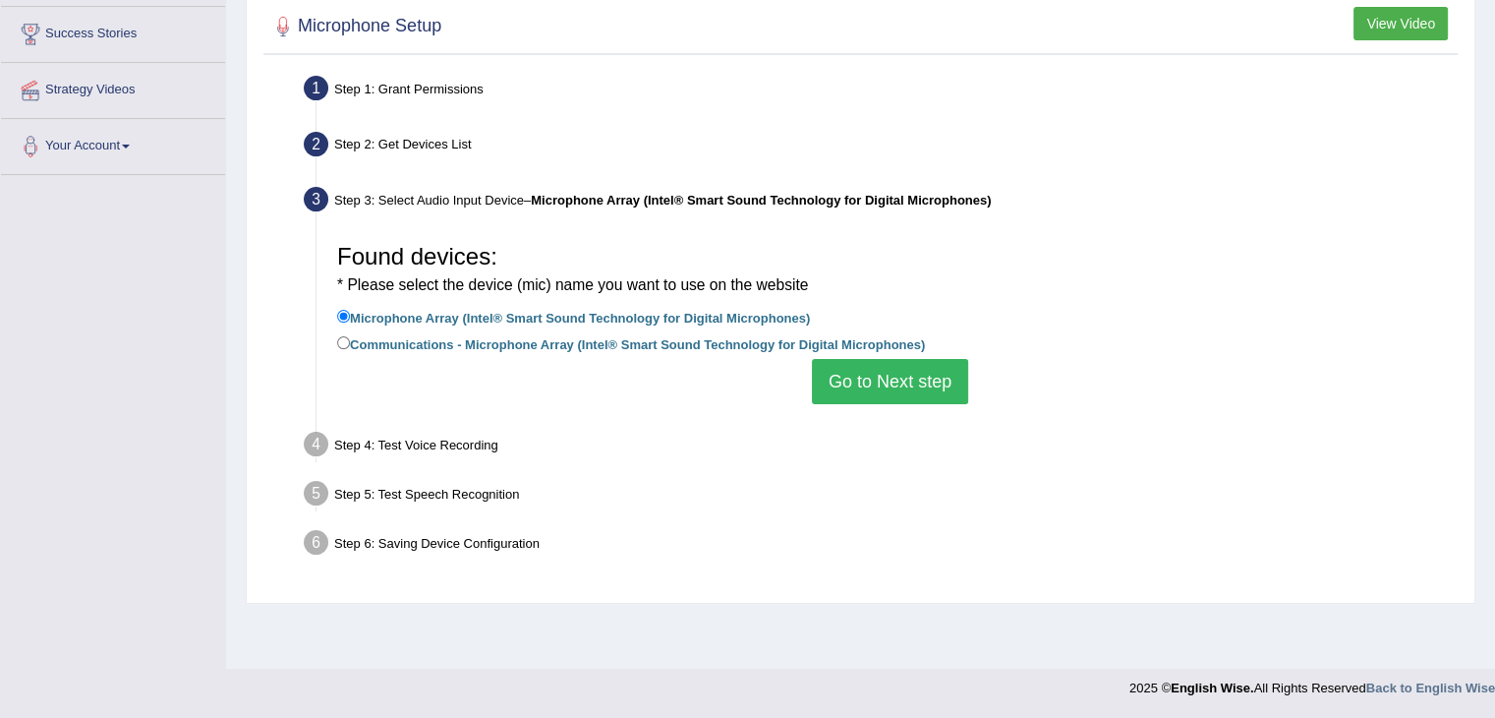
click at [885, 367] on button "Go to Next step" at bounding box center [890, 381] width 156 height 45
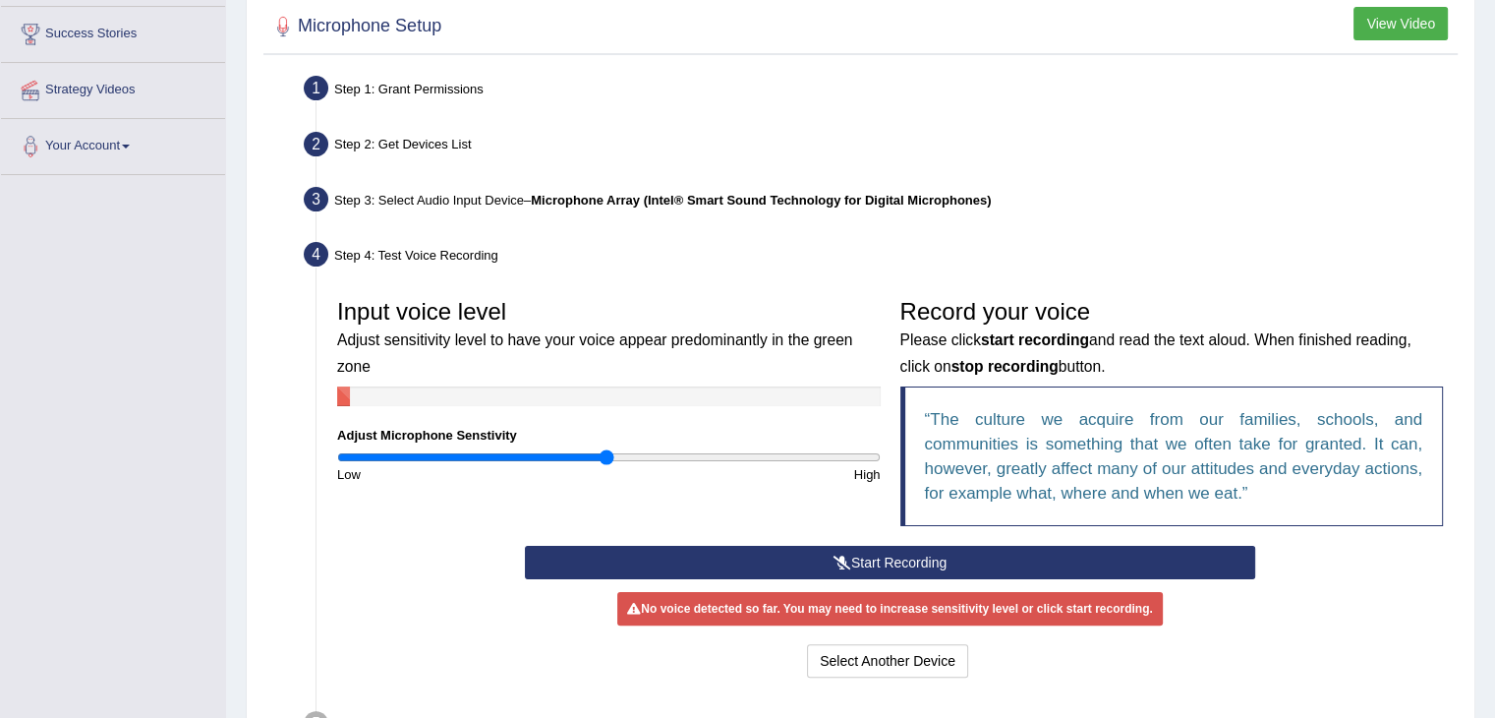
click at [861, 556] on button "Start Recording" at bounding box center [890, 562] width 730 height 33
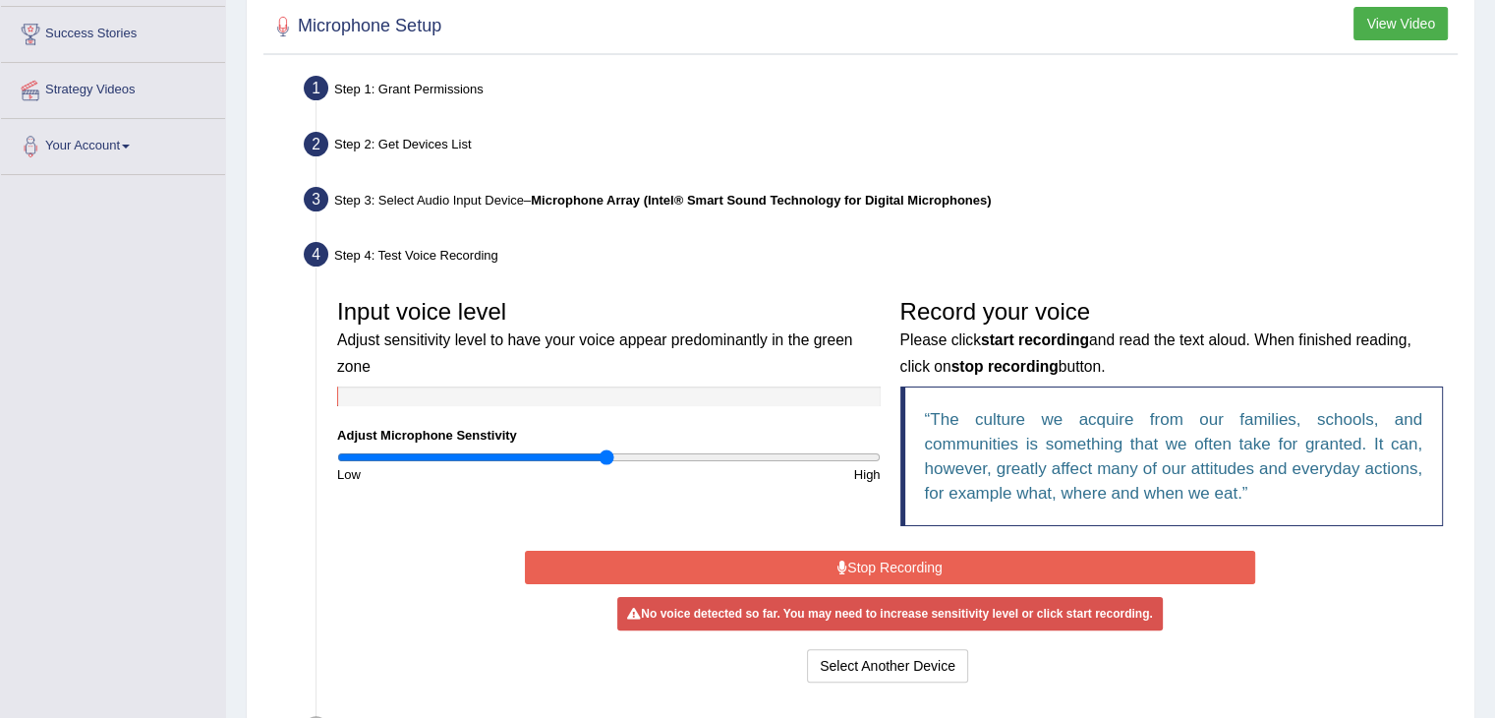
click at [858, 566] on button "Stop Recording" at bounding box center [890, 566] width 730 height 33
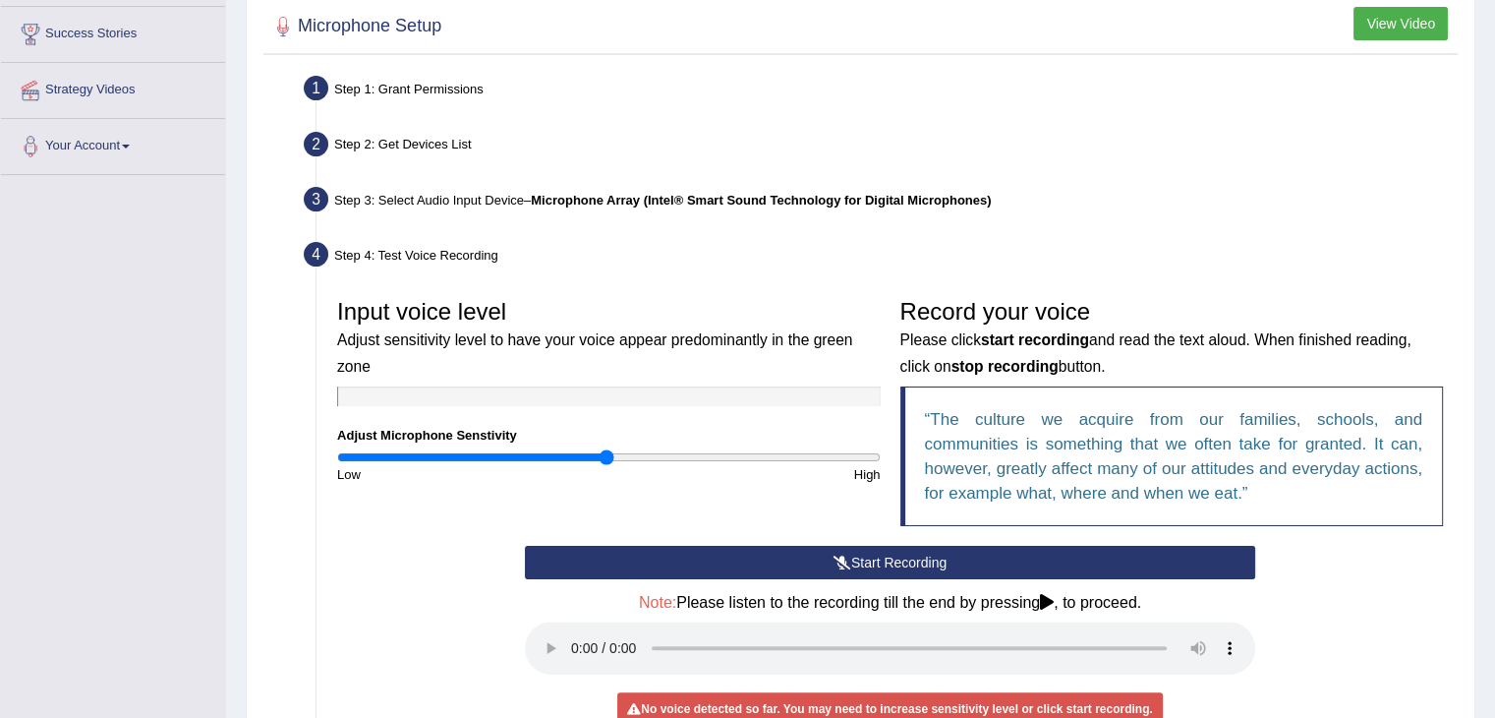
click at [858, 566] on div "Start Recording Stop Recording Note: Please listen to the recording till the en…" at bounding box center [890, 664] width 750 height 237
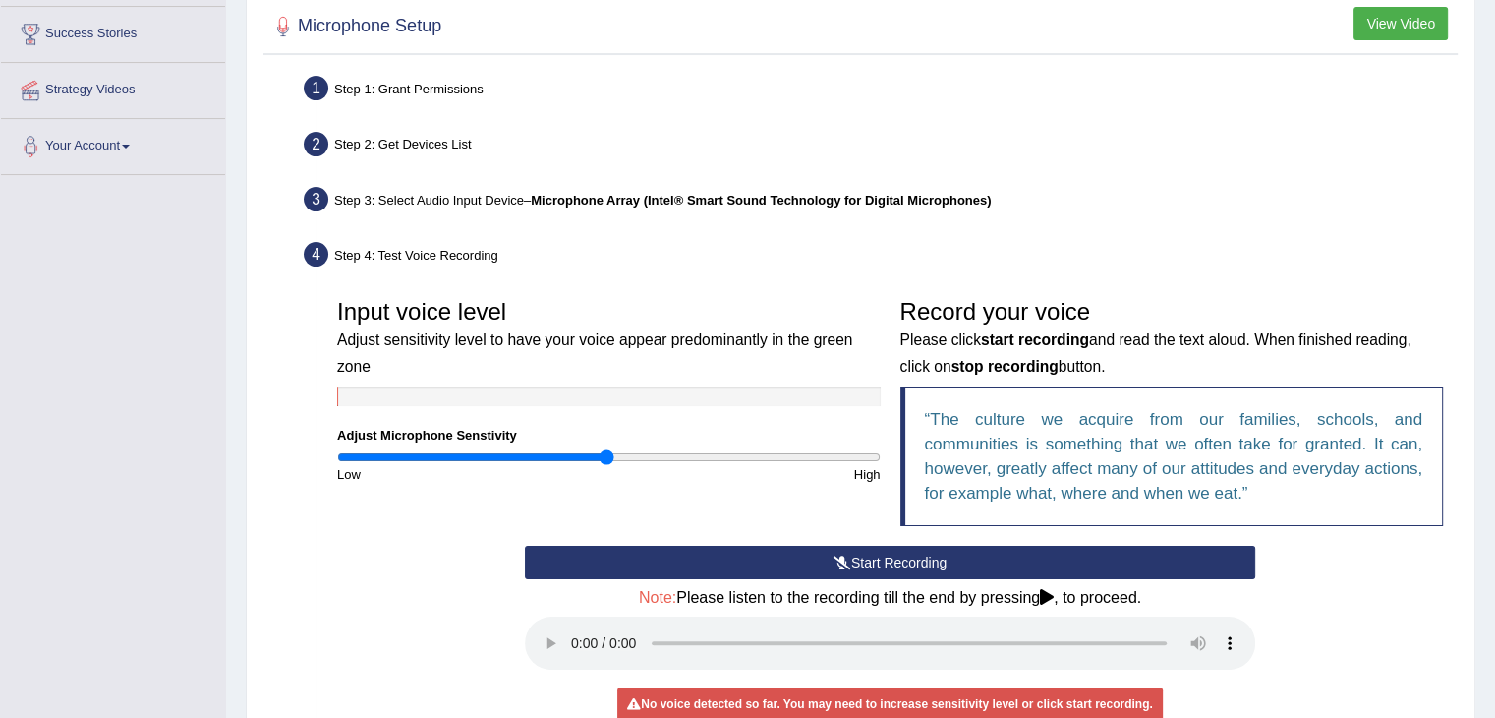
click at [858, 566] on button "Start Recording" at bounding box center [890, 562] width 730 height 33
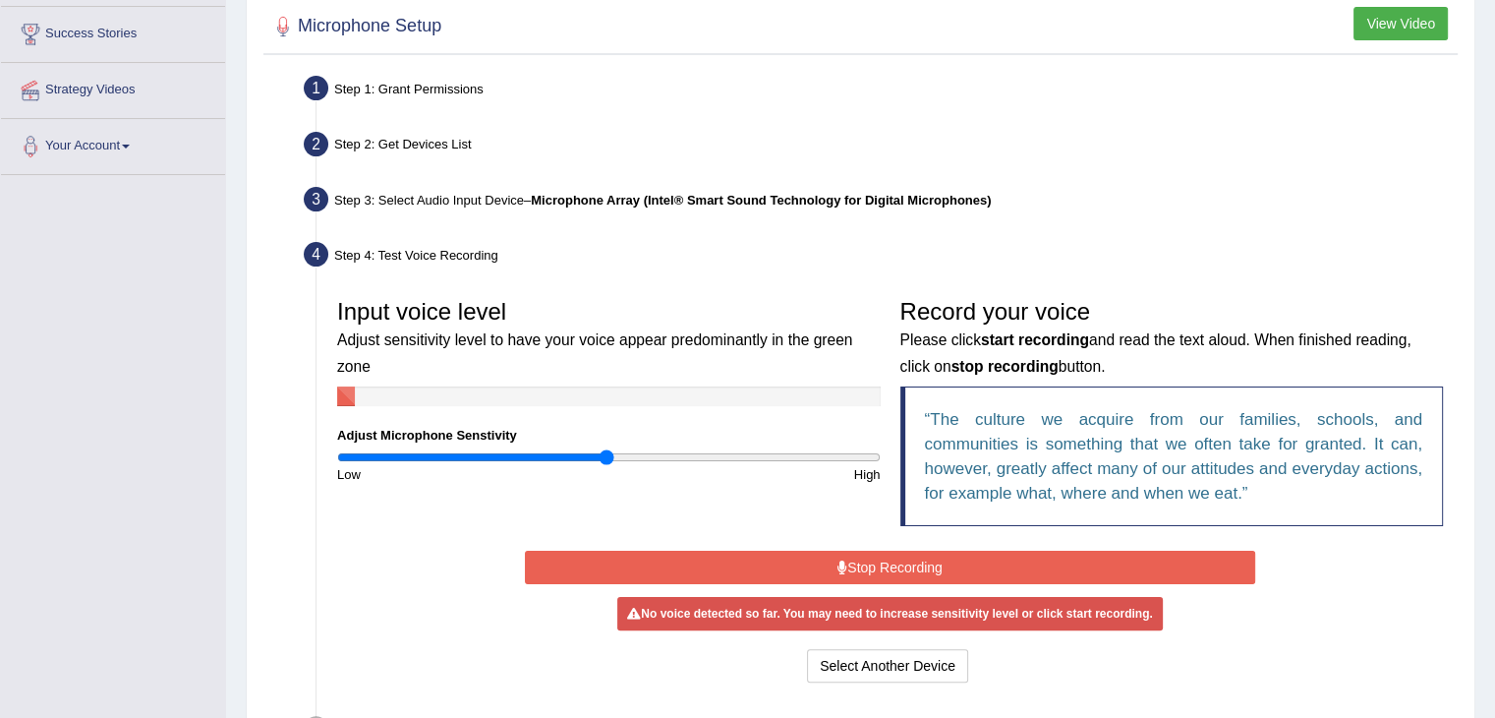
click at [885, 555] on button "Stop Recording" at bounding box center [890, 566] width 730 height 33
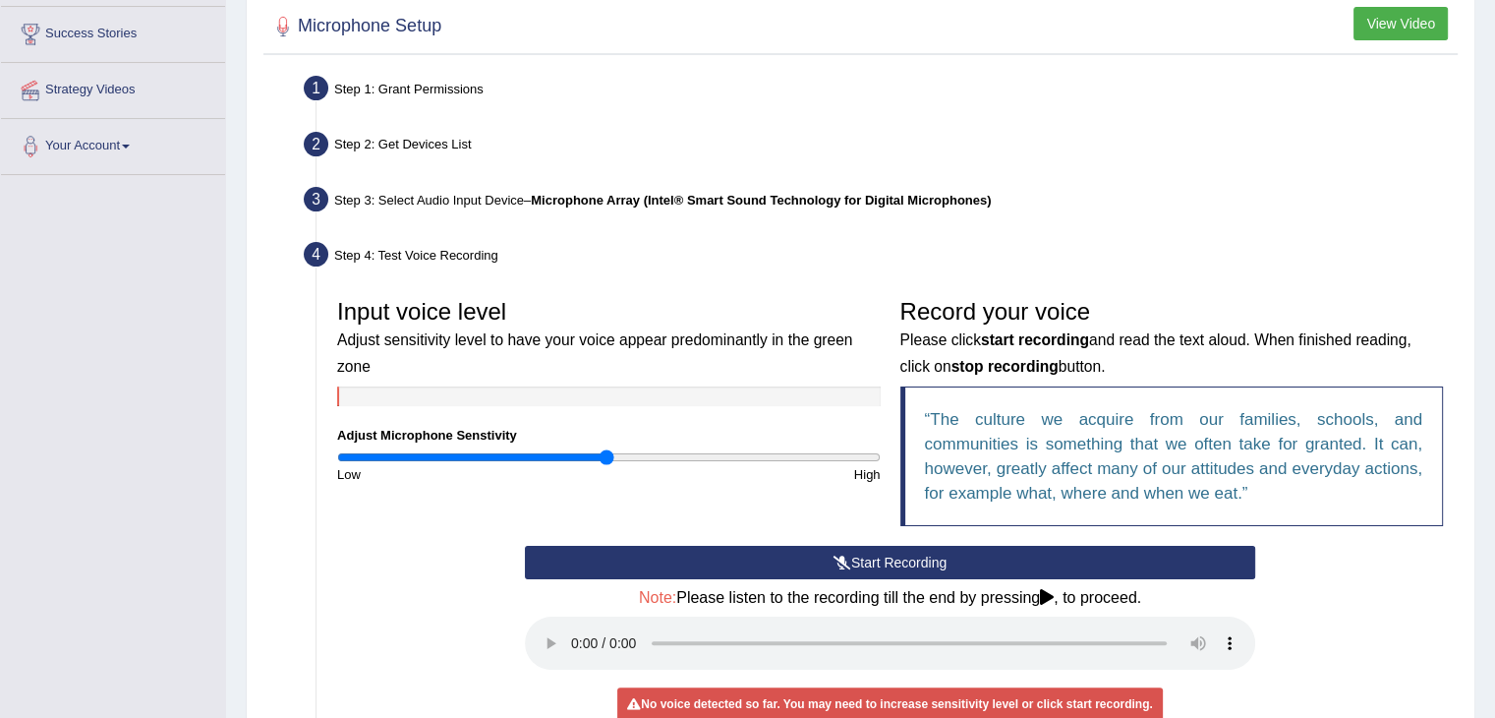
click at [878, 559] on button "Start Recording" at bounding box center [890, 562] width 730 height 33
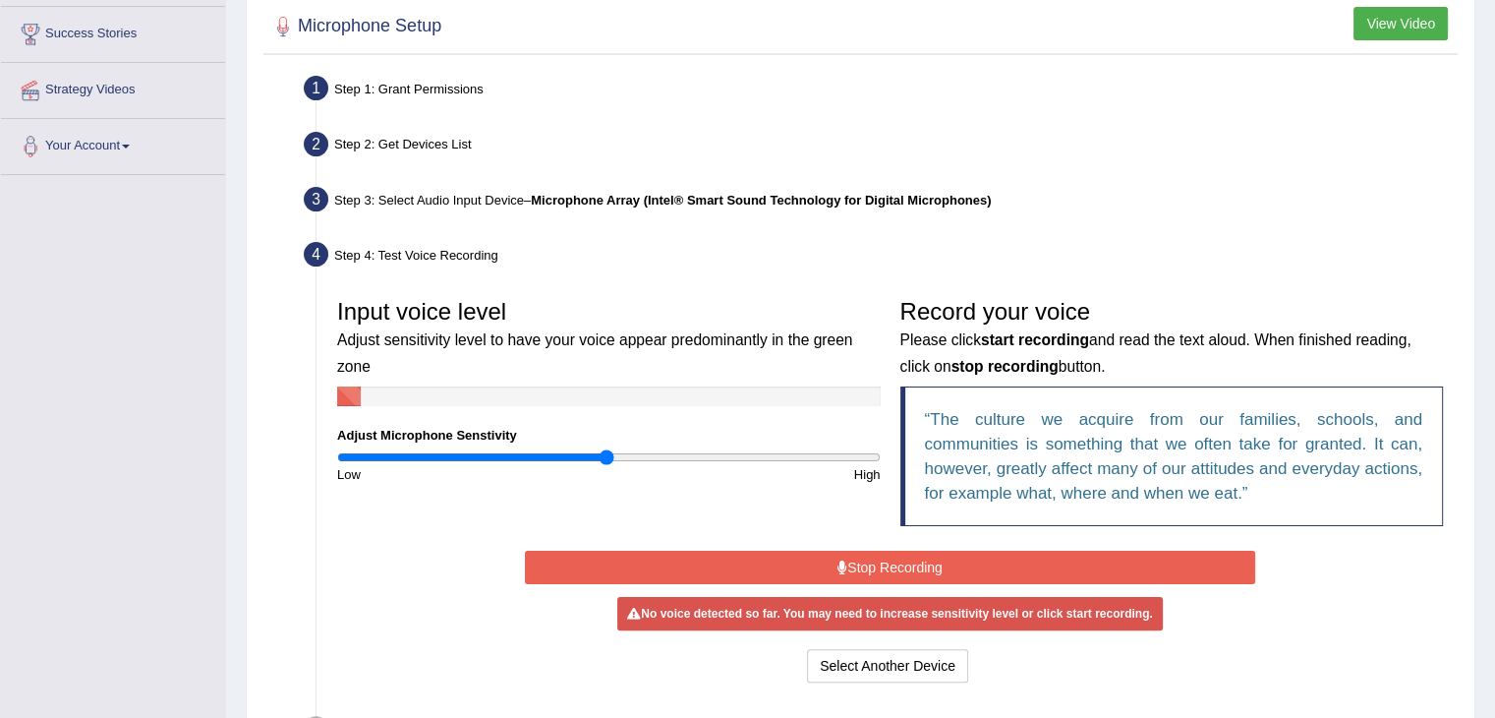
click at [879, 561] on button "Stop Recording" at bounding box center [890, 566] width 730 height 33
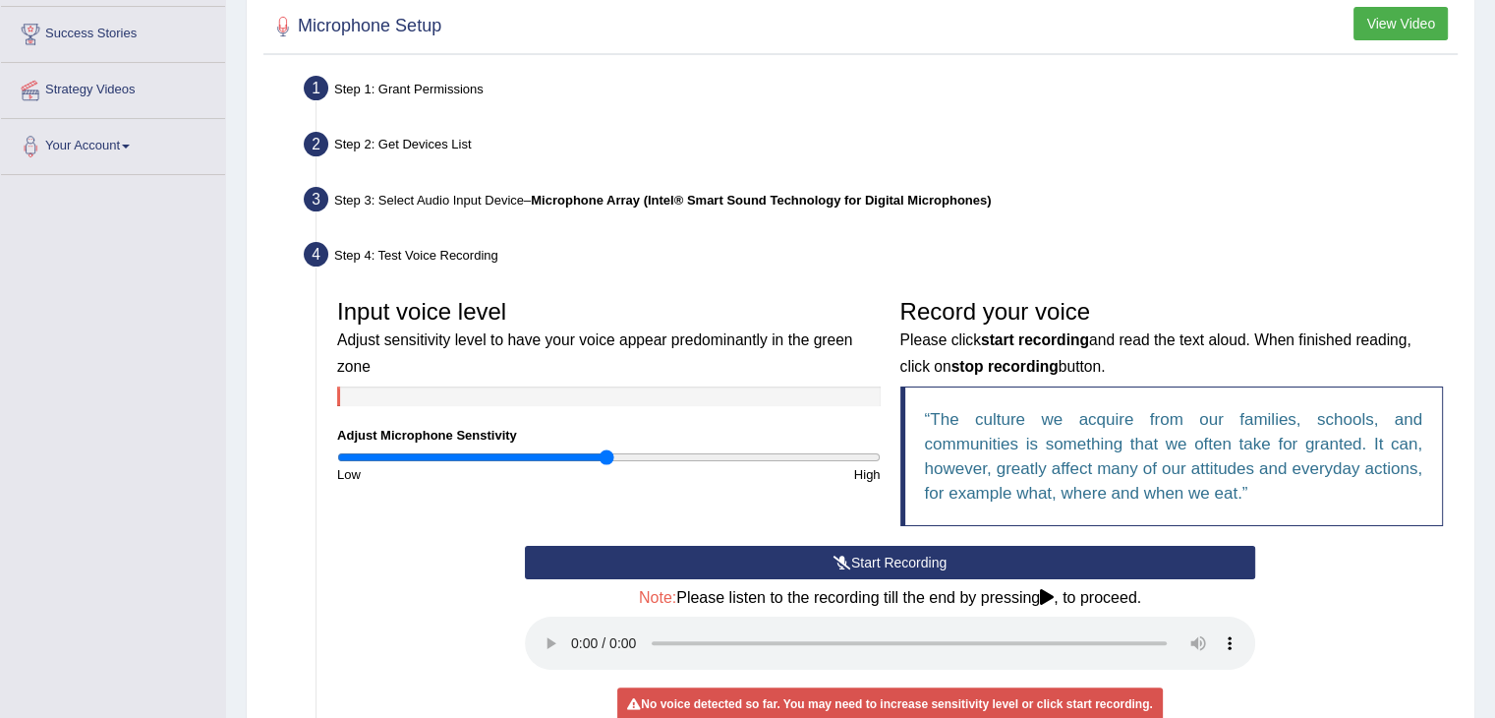
click at [784, 573] on button "Start Recording" at bounding box center [890, 562] width 730 height 33
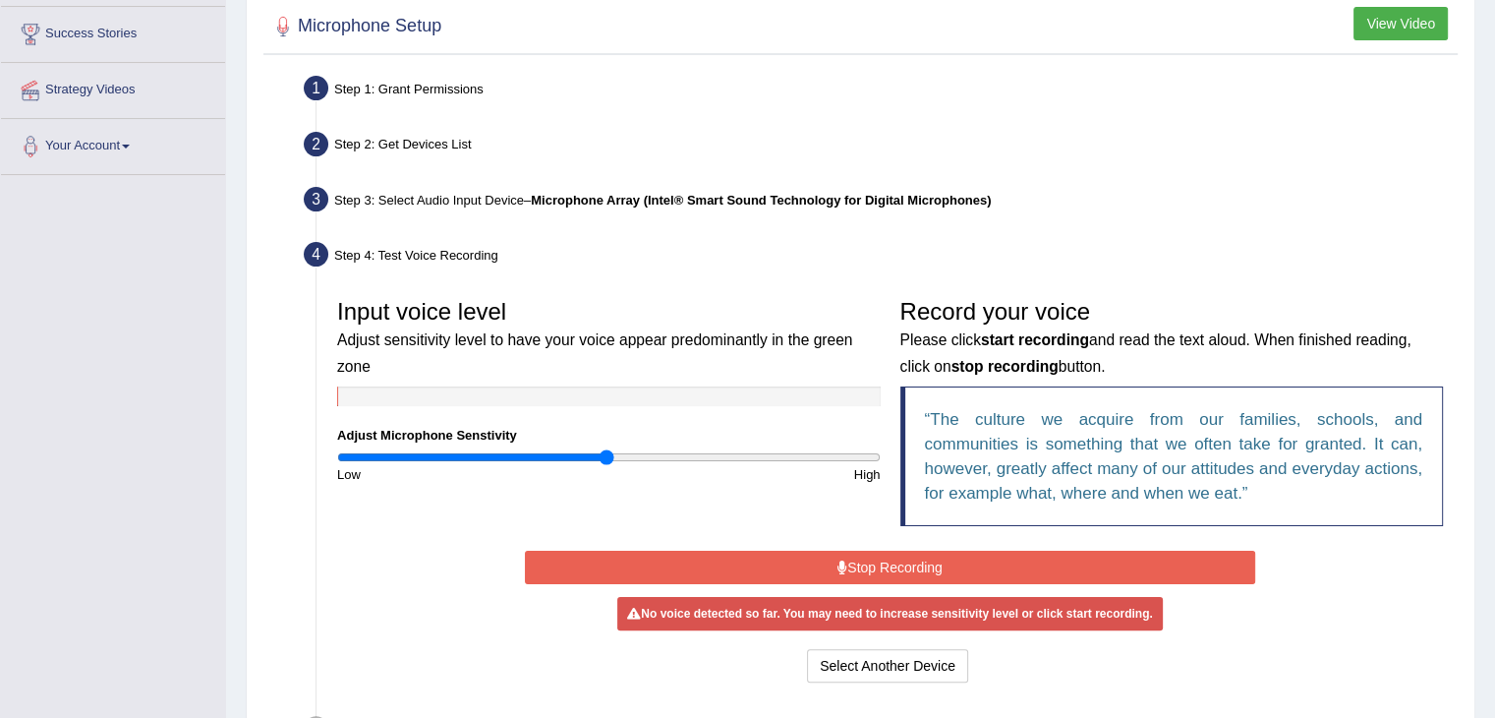
click at [1413, 18] on button "View Video" at bounding box center [1401, 23] width 94 height 33
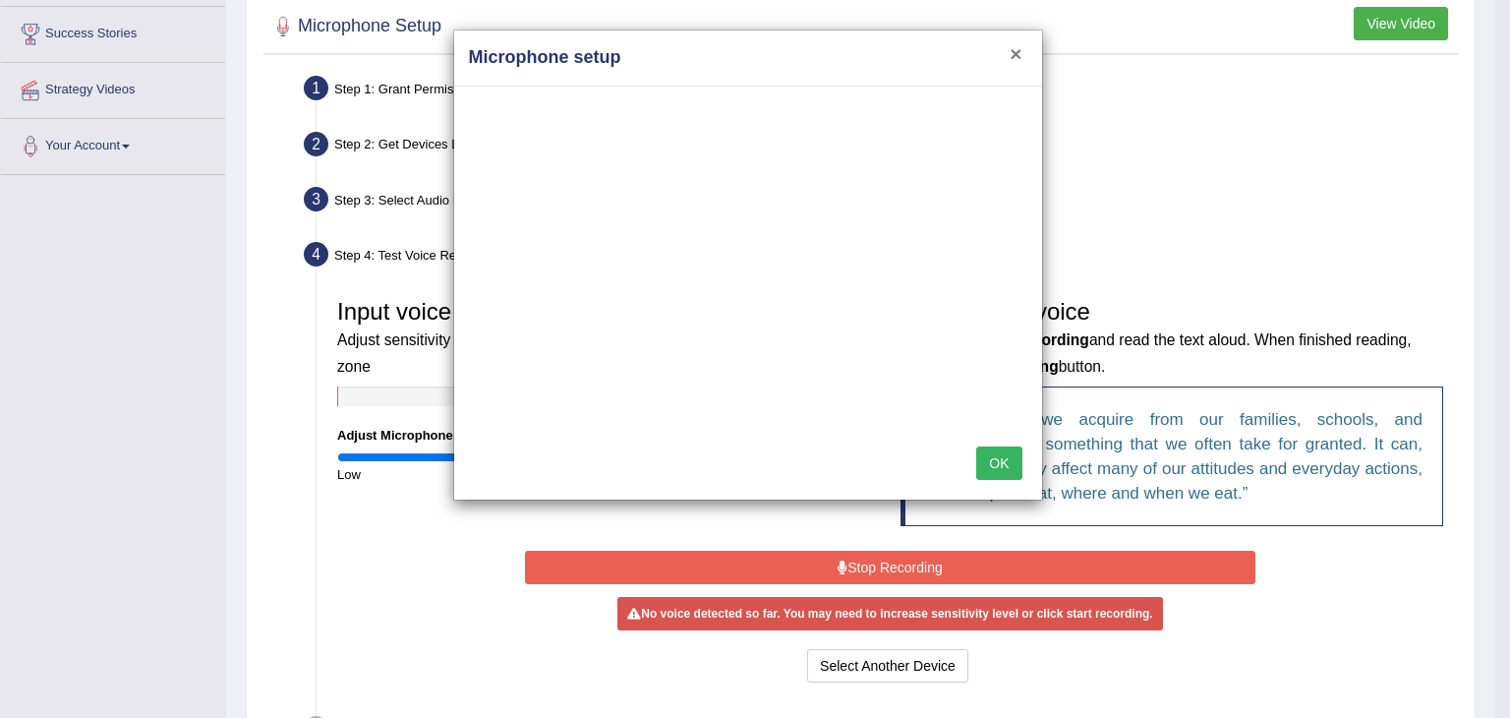
click at [1018, 44] on button "×" at bounding box center [1015, 53] width 12 height 21
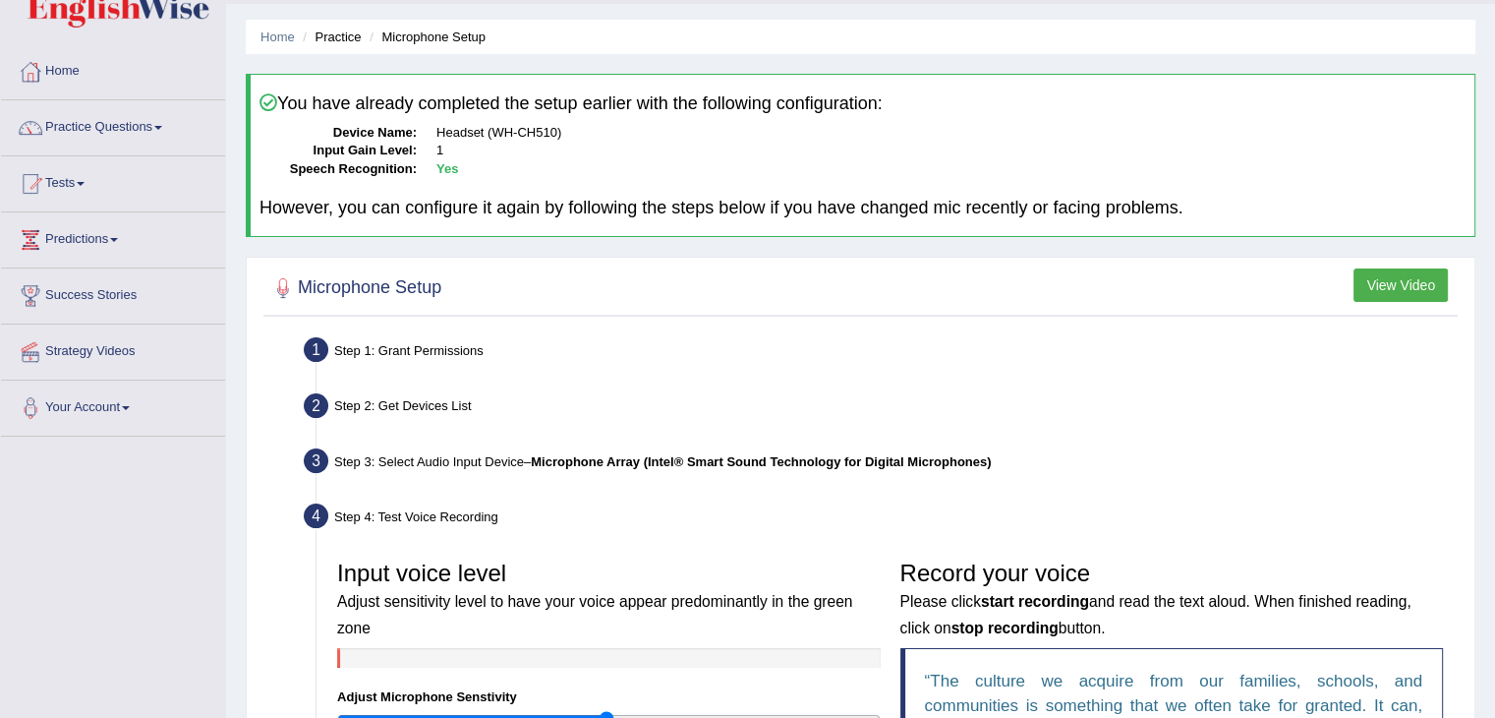
scroll to position [0, 0]
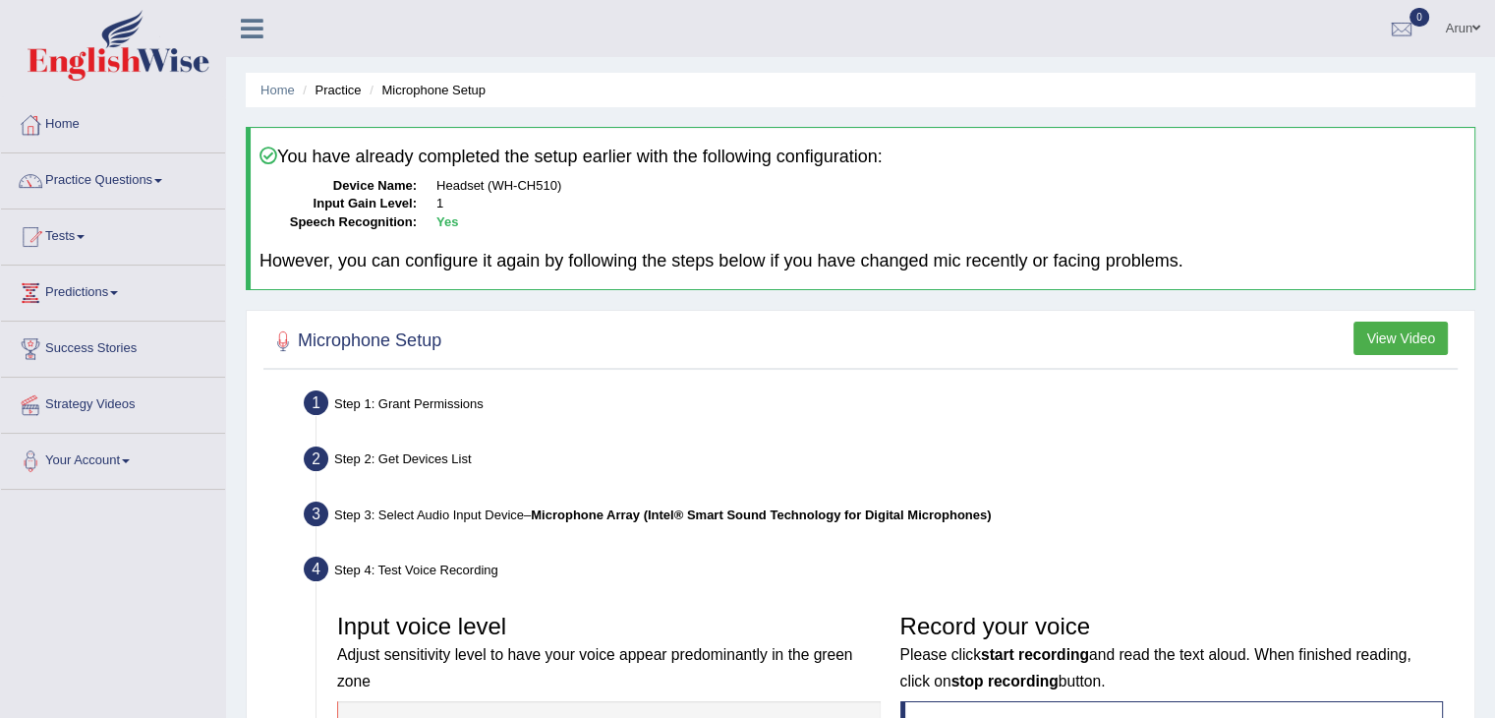
click at [383, 248] on div "You have already completed the setup earlier with the following configuration: …" at bounding box center [861, 208] width 1230 height 163
click at [335, 87] on li "Practice" at bounding box center [329, 90] width 63 height 19
click at [271, 91] on link "Home" at bounding box center [277, 90] width 34 height 15
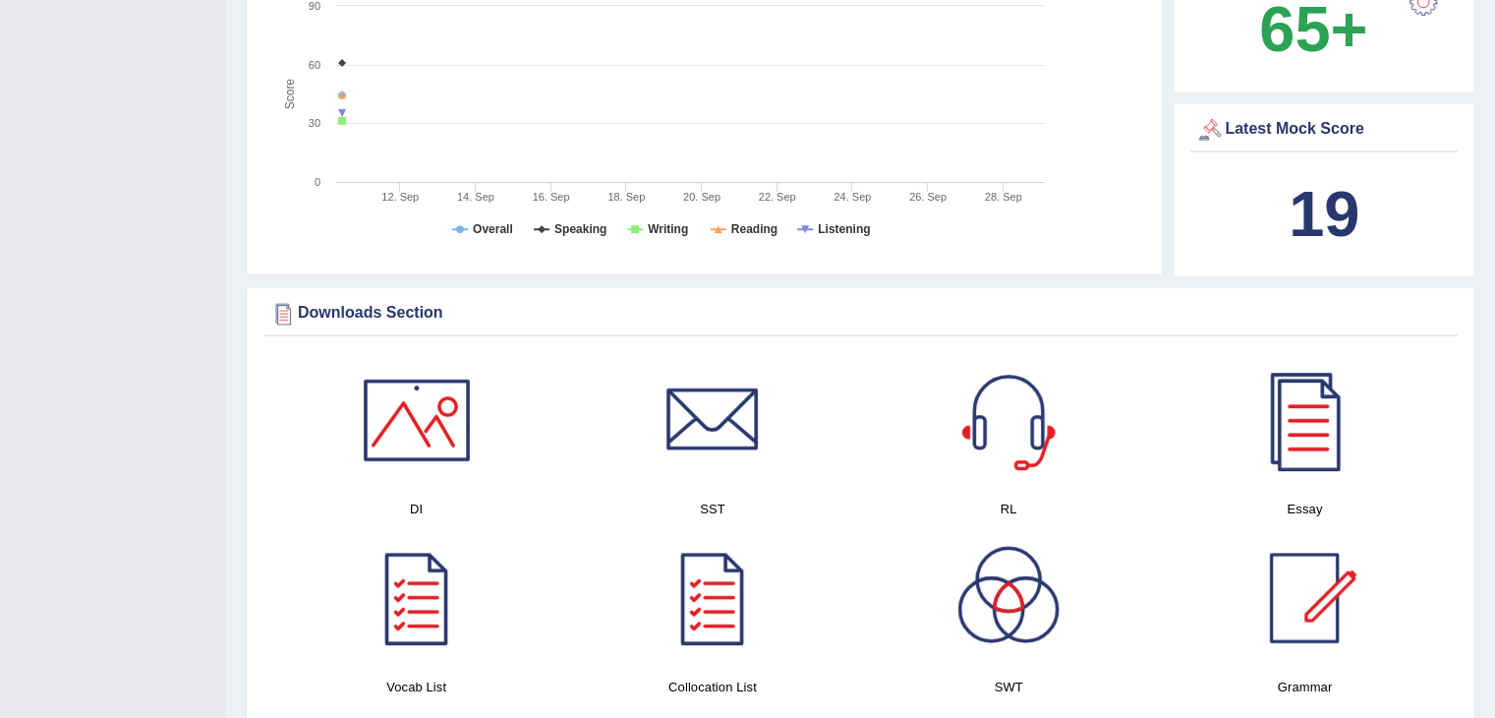
scroll to position [747, 0]
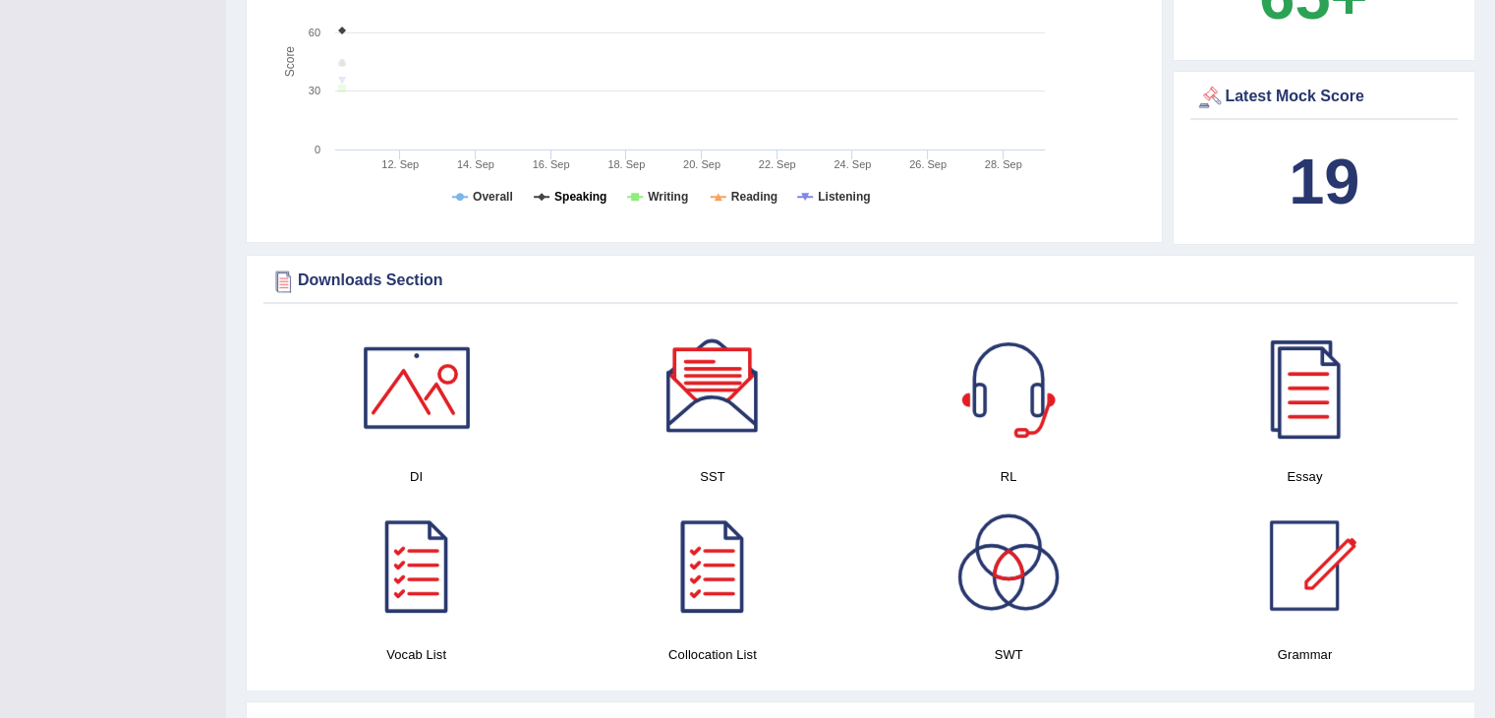
click at [566, 190] on tspan "Speaking" at bounding box center [580, 197] width 52 height 14
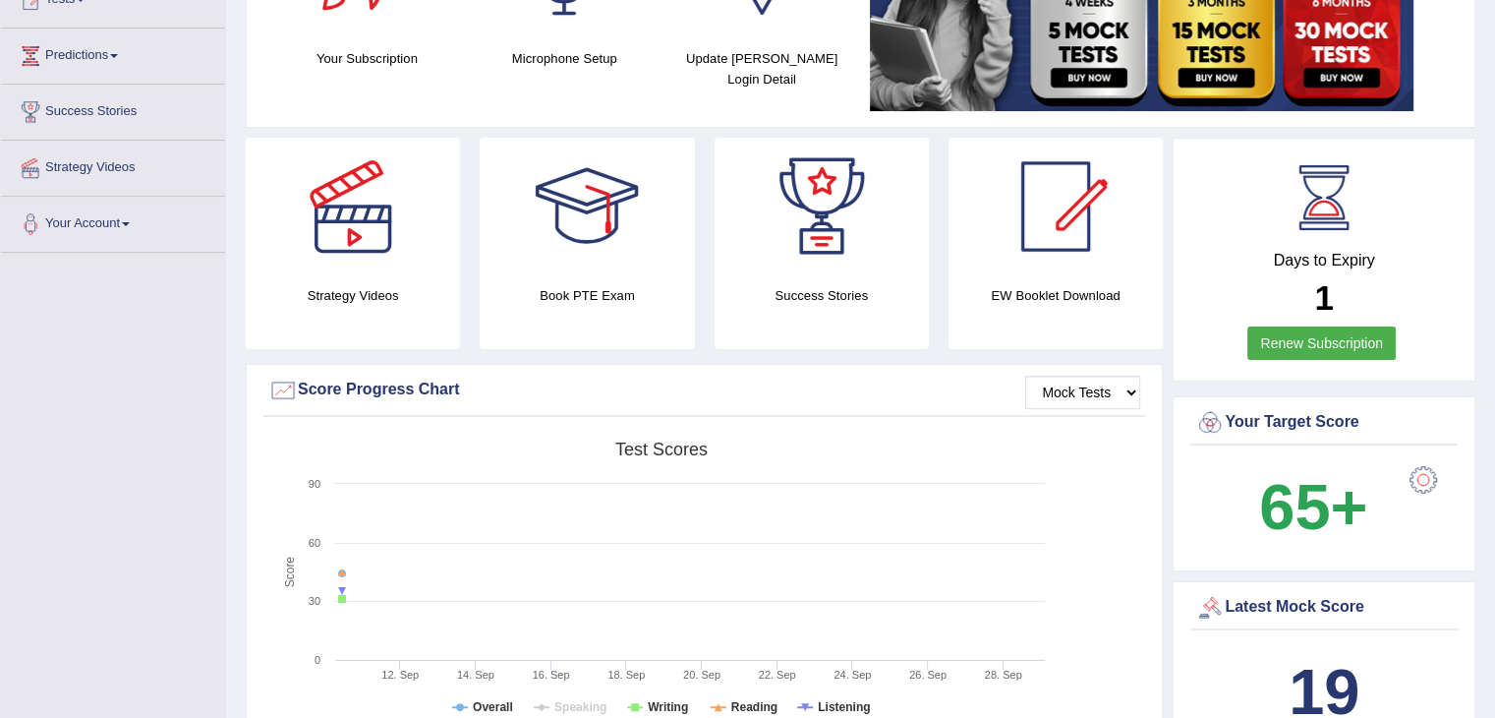
scroll to position [236, 0]
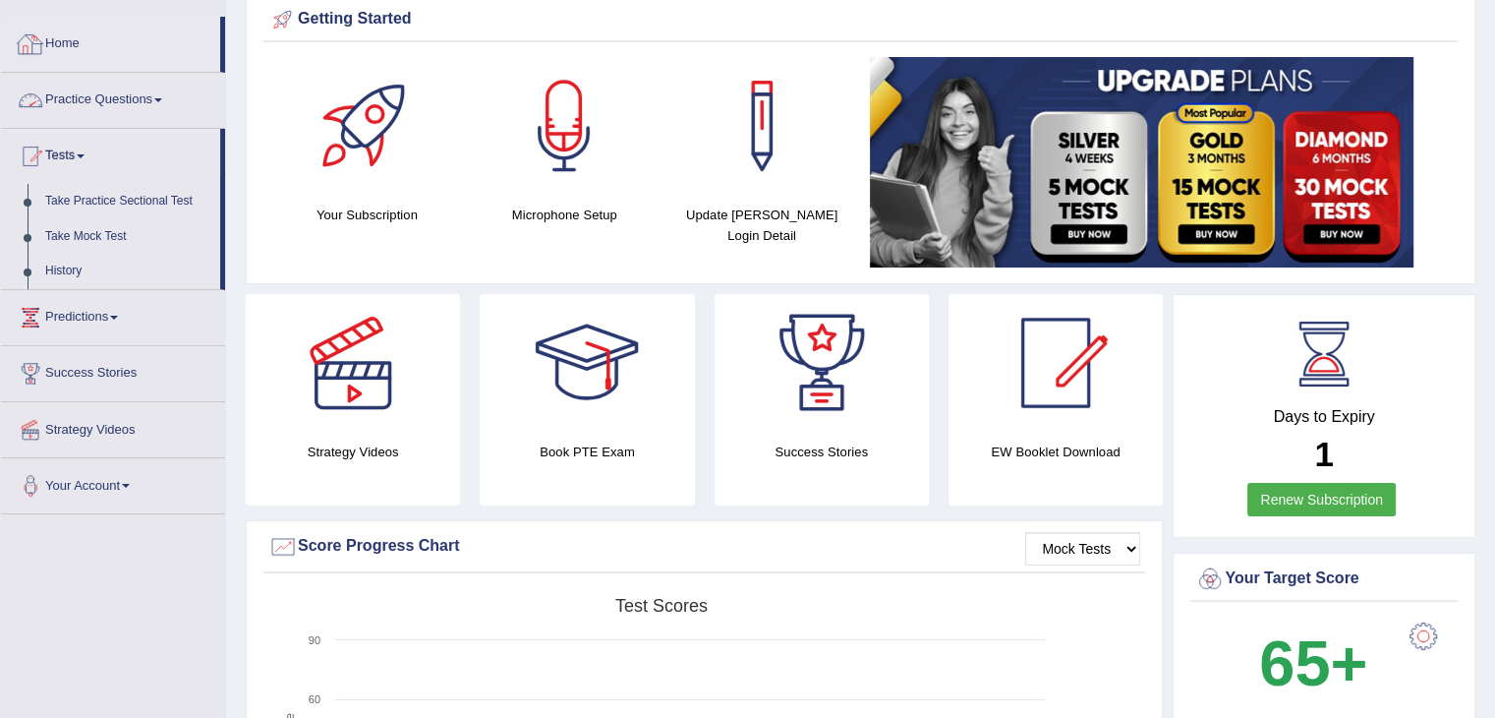
scroll to position [79, 0]
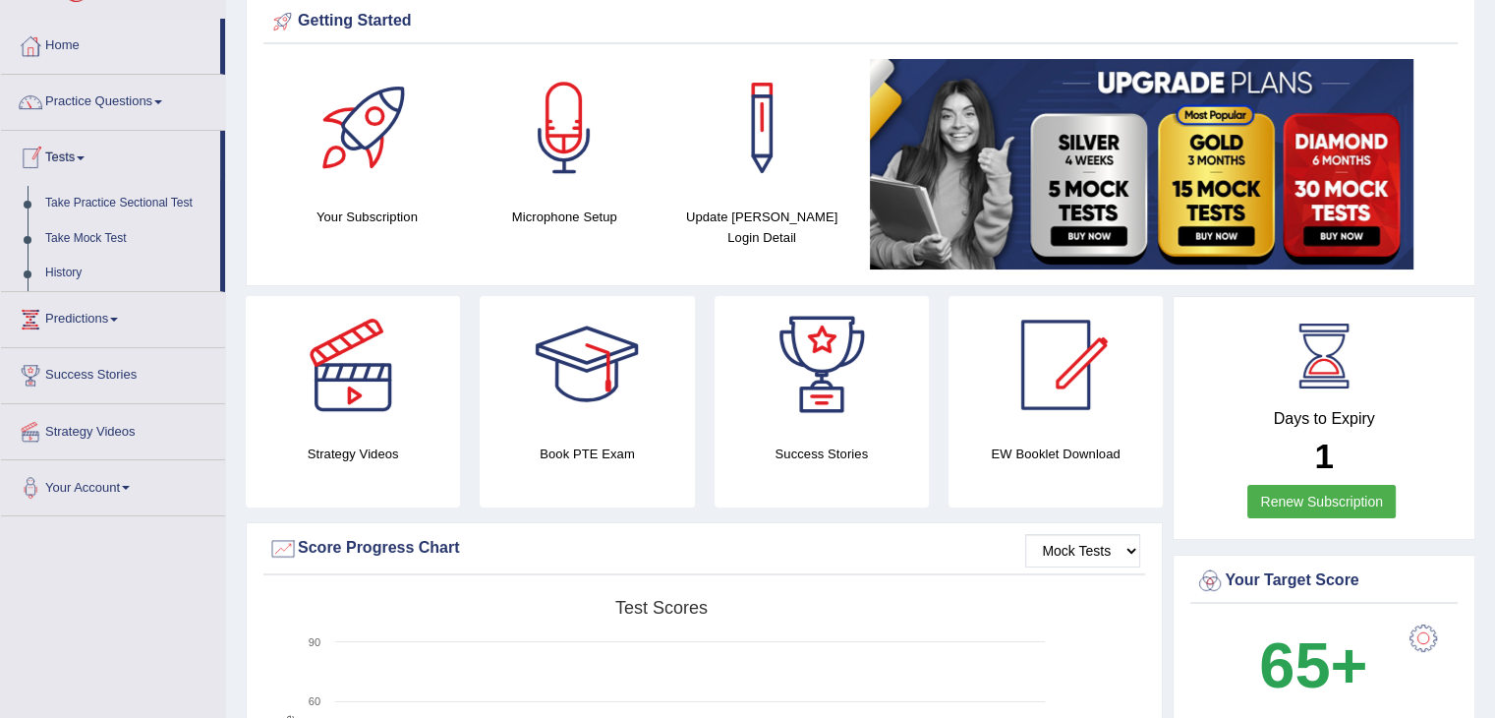
click at [130, 101] on link "Practice Questions" at bounding box center [113, 99] width 224 height 49
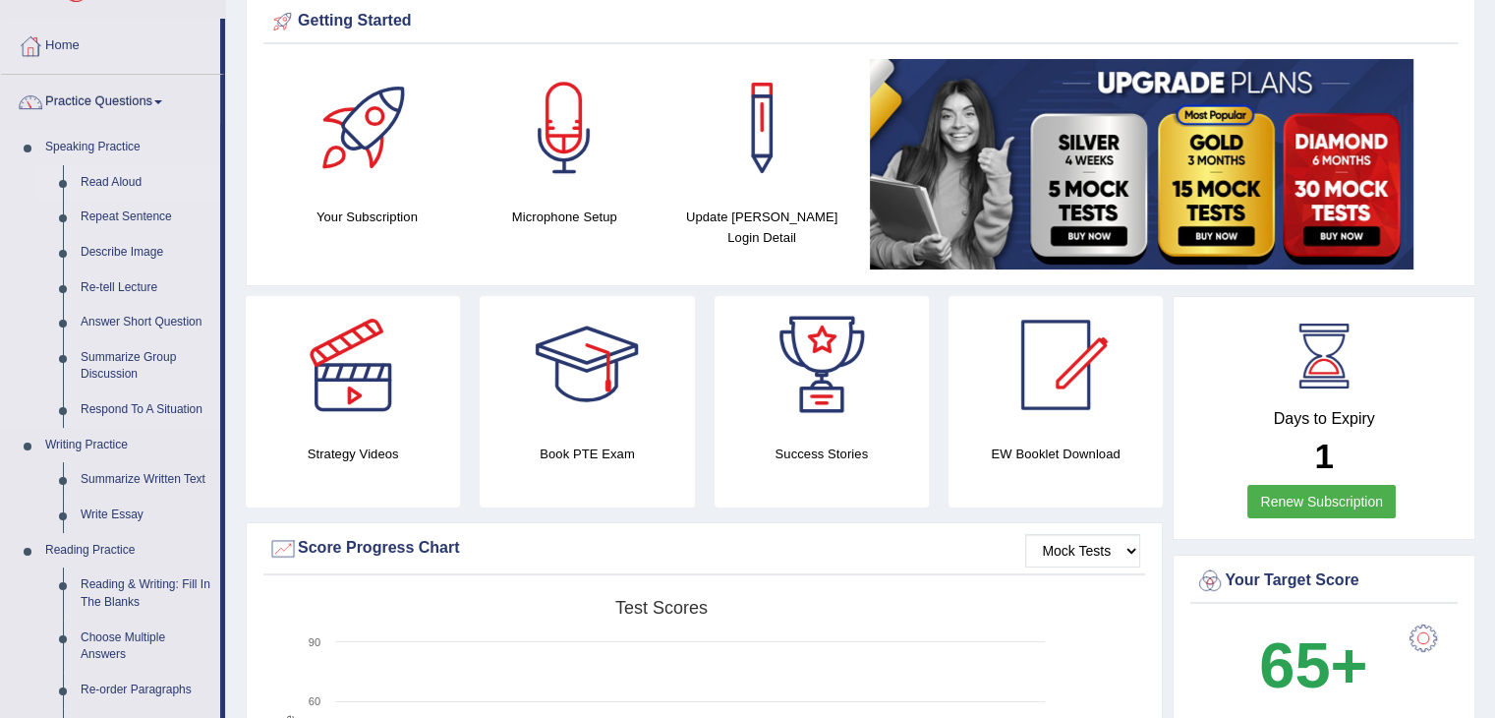
click at [128, 186] on link "Read Aloud" at bounding box center [146, 182] width 148 height 35
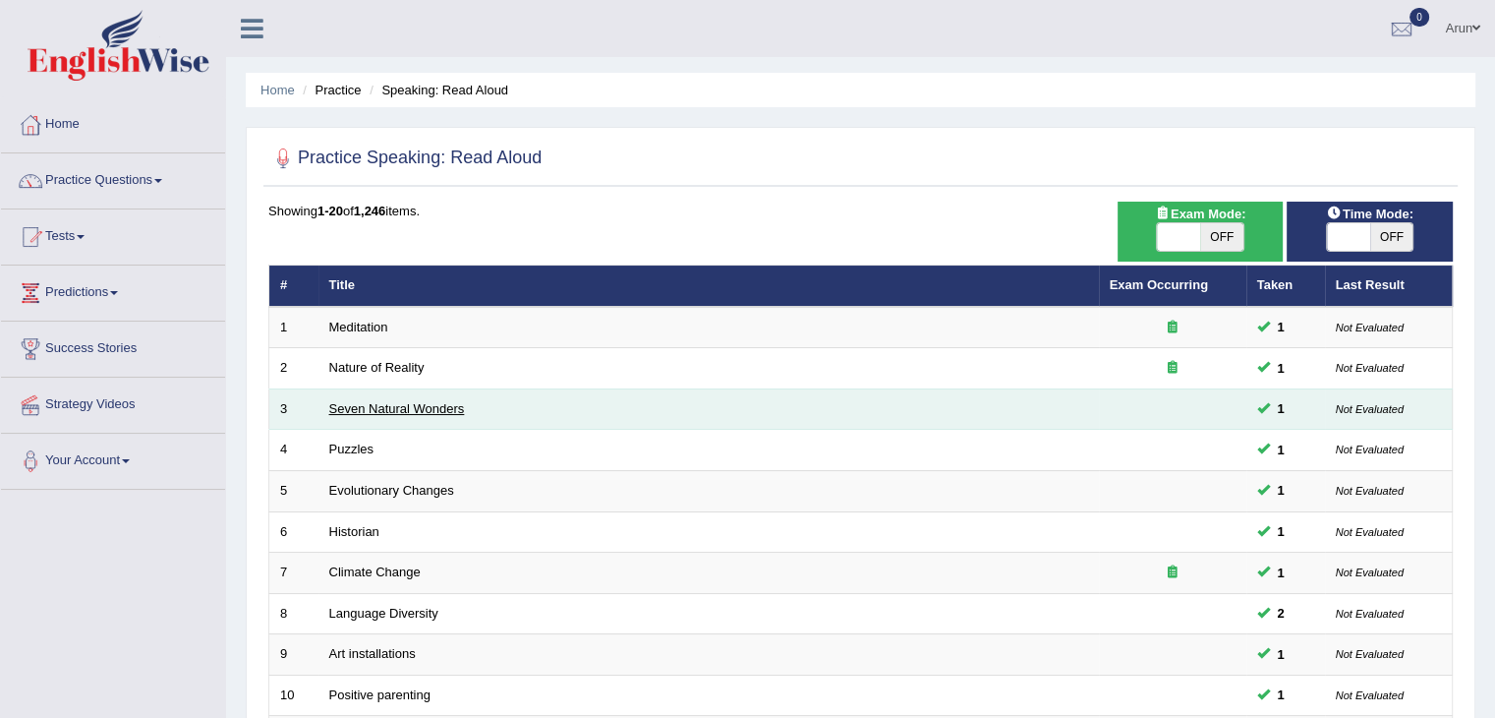
click at [391, 410] on link "Seven Natural Wonders" at bounding box center [397, 408] width 136 height 15
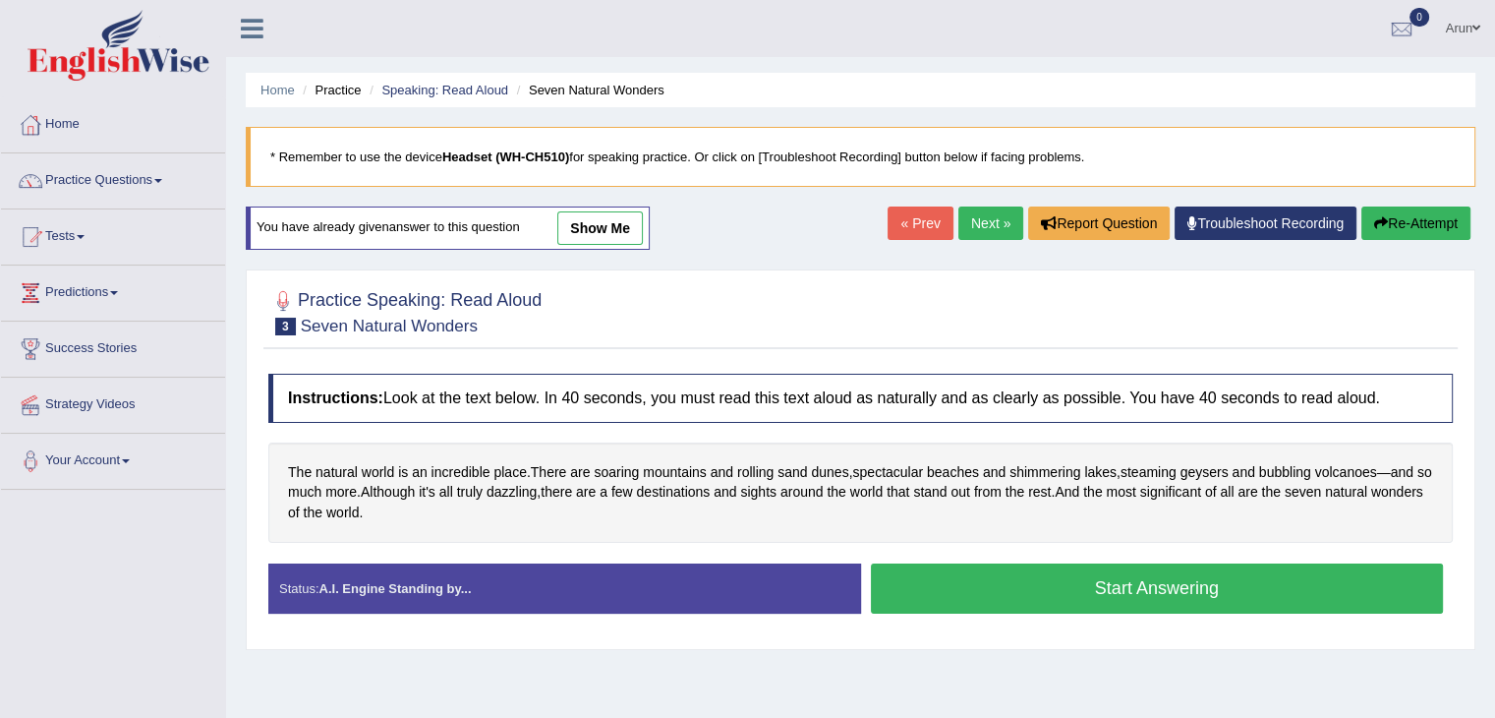
click at [1067, 572] on button "Start Answering" at bounding box center [1157, 588] width 573 height 50
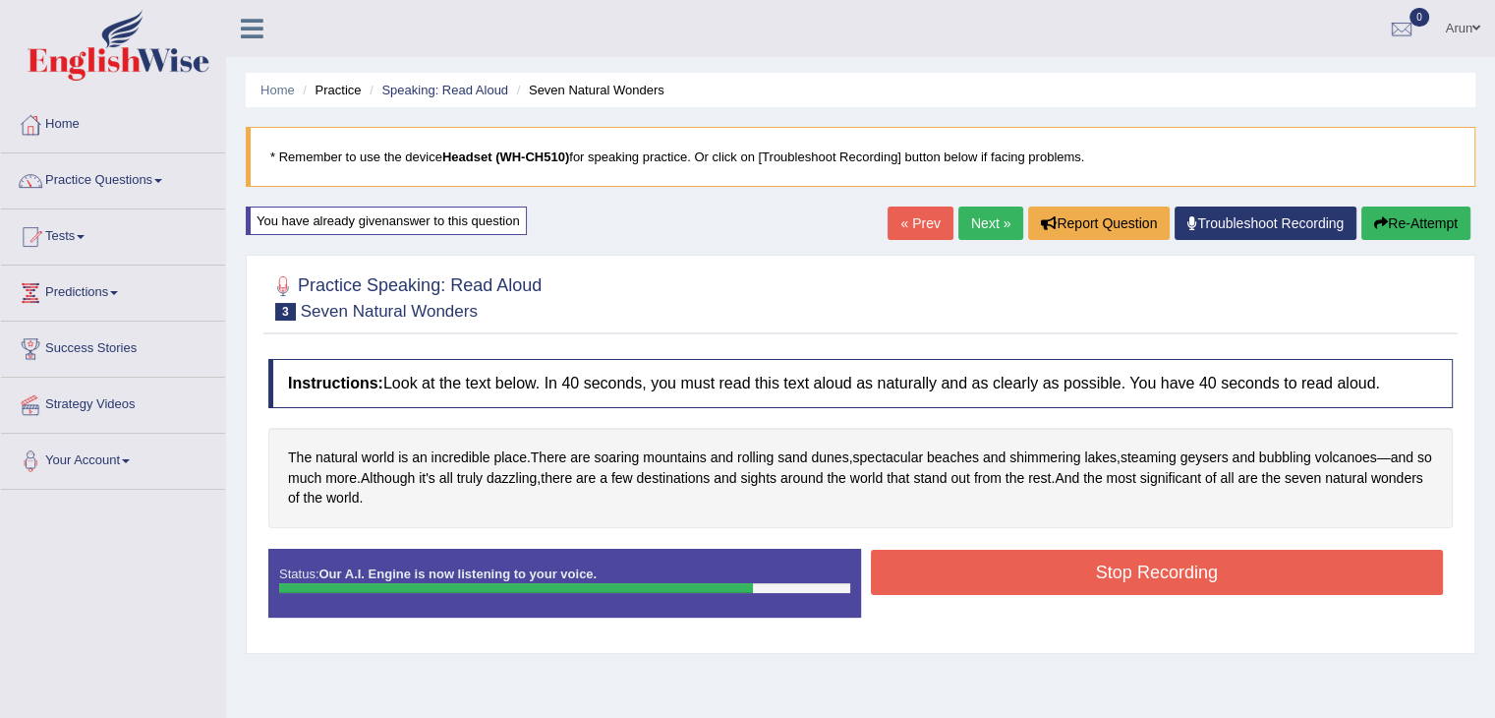
click at [1067, 584] on button "Stop Recording" at bounding box center [1157, 571] width 573 height 45
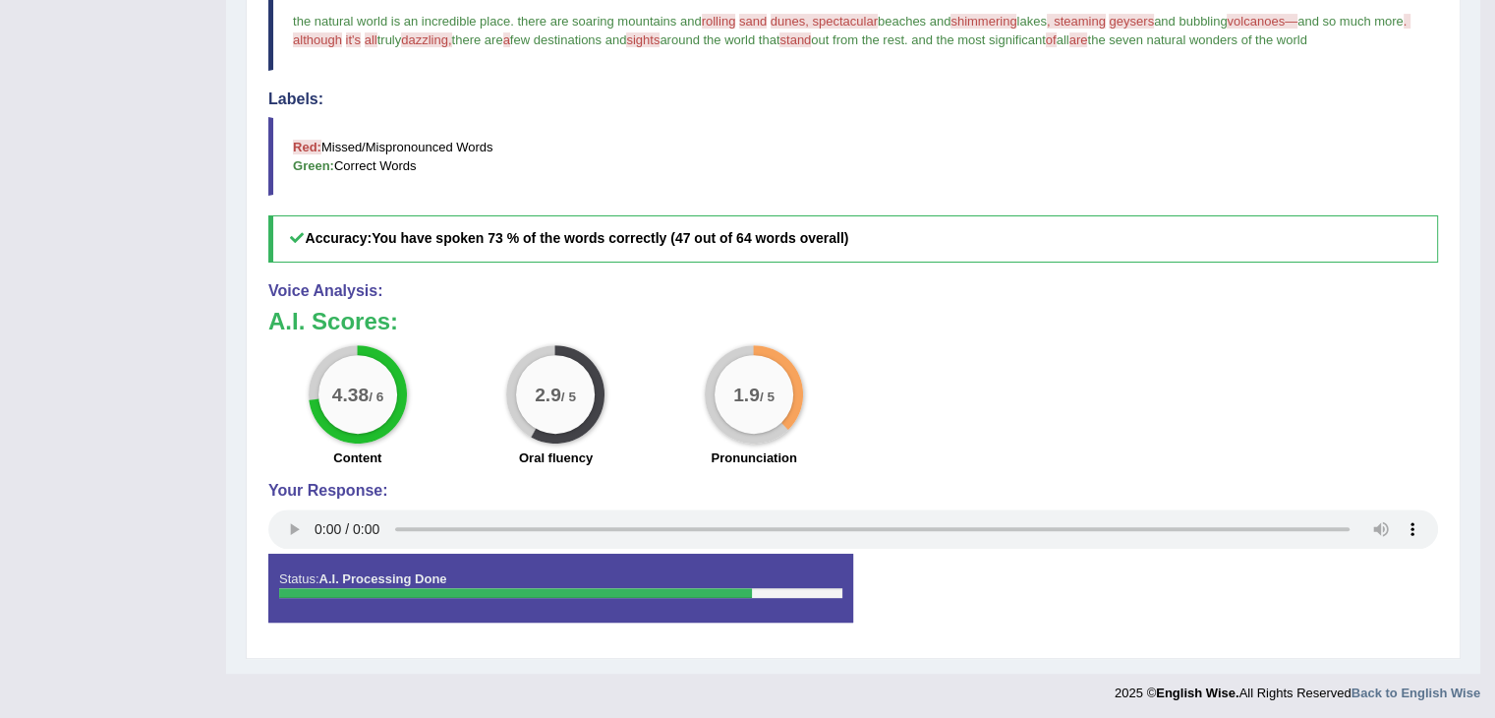
scroll to position [596, 0]
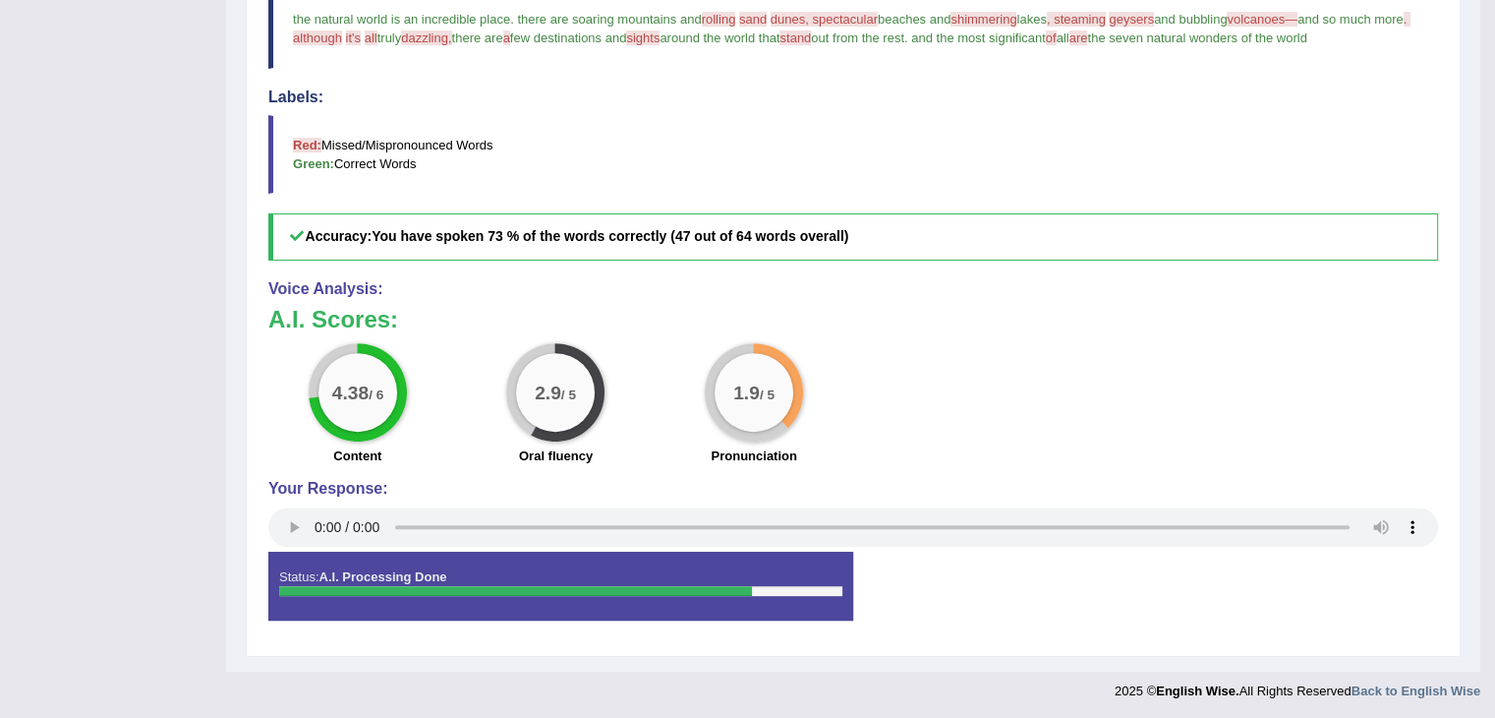
click at [342, 36] on span ". although" at bounding box center [852, 28] width 1118 height 33
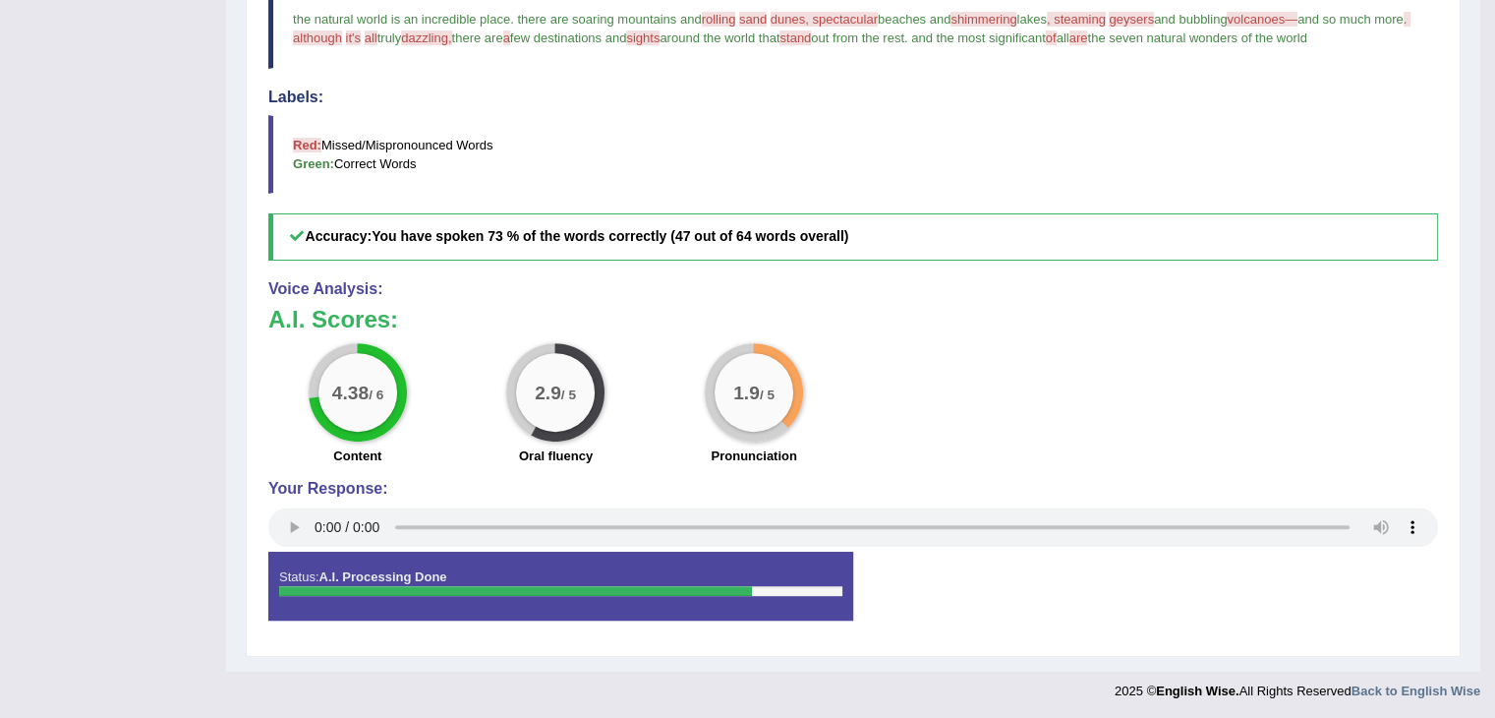
click at [342, 36] on span ". although" at bounding box center [852, 28] width 1118 height 33
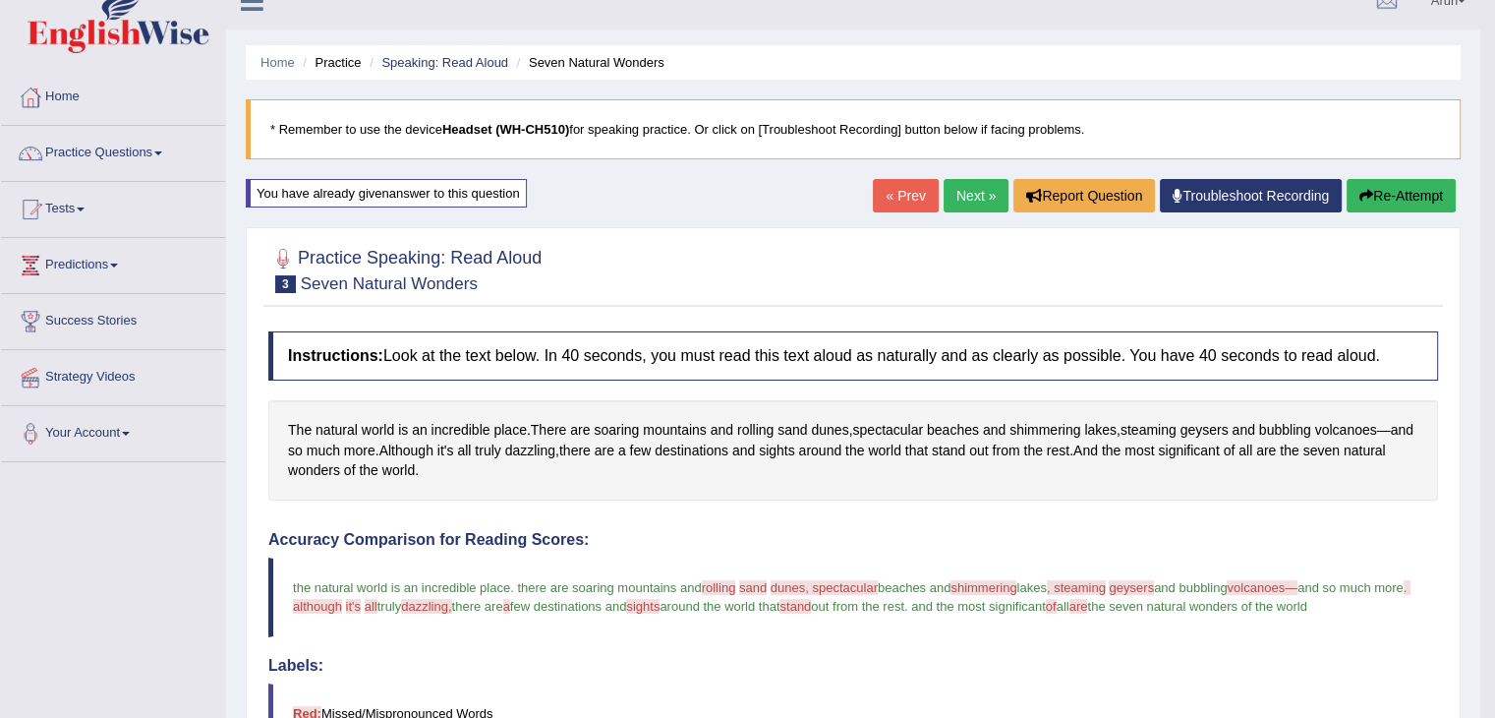
scroll to position [0, 0]
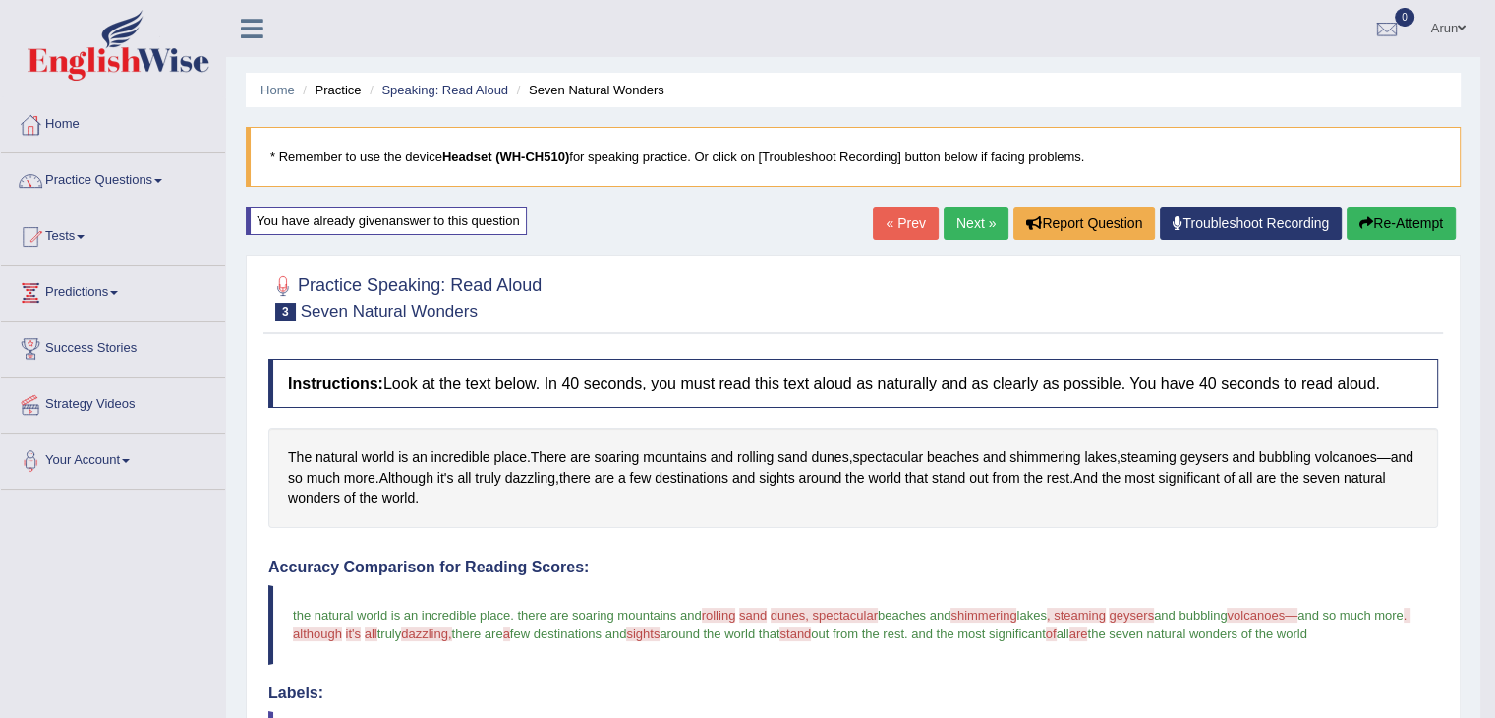
click at [956, 217] on link "Next »" at bounding box center [976, 222] width 65 height 33
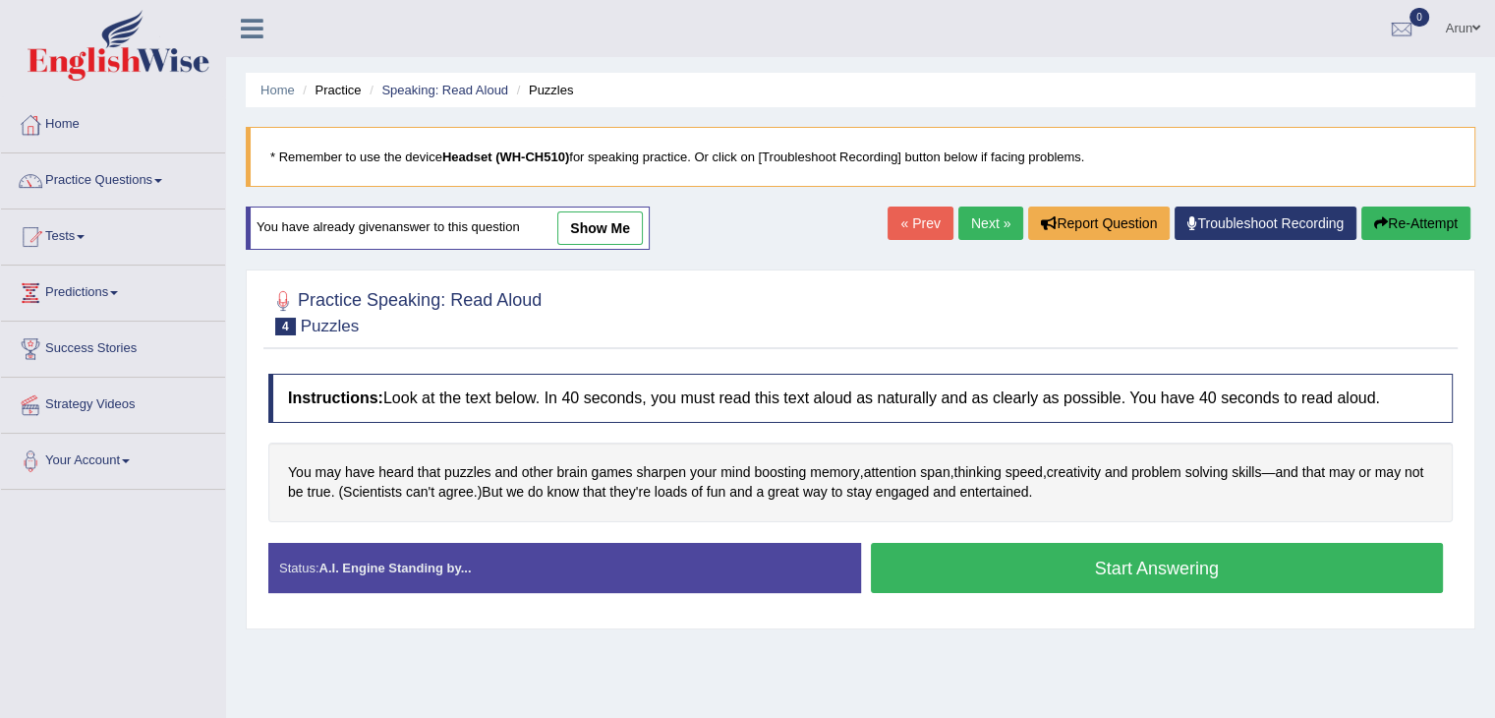
click at [1078, 571] on button "Start Answering" at bounding box center [1157, 568] width 573 height 50
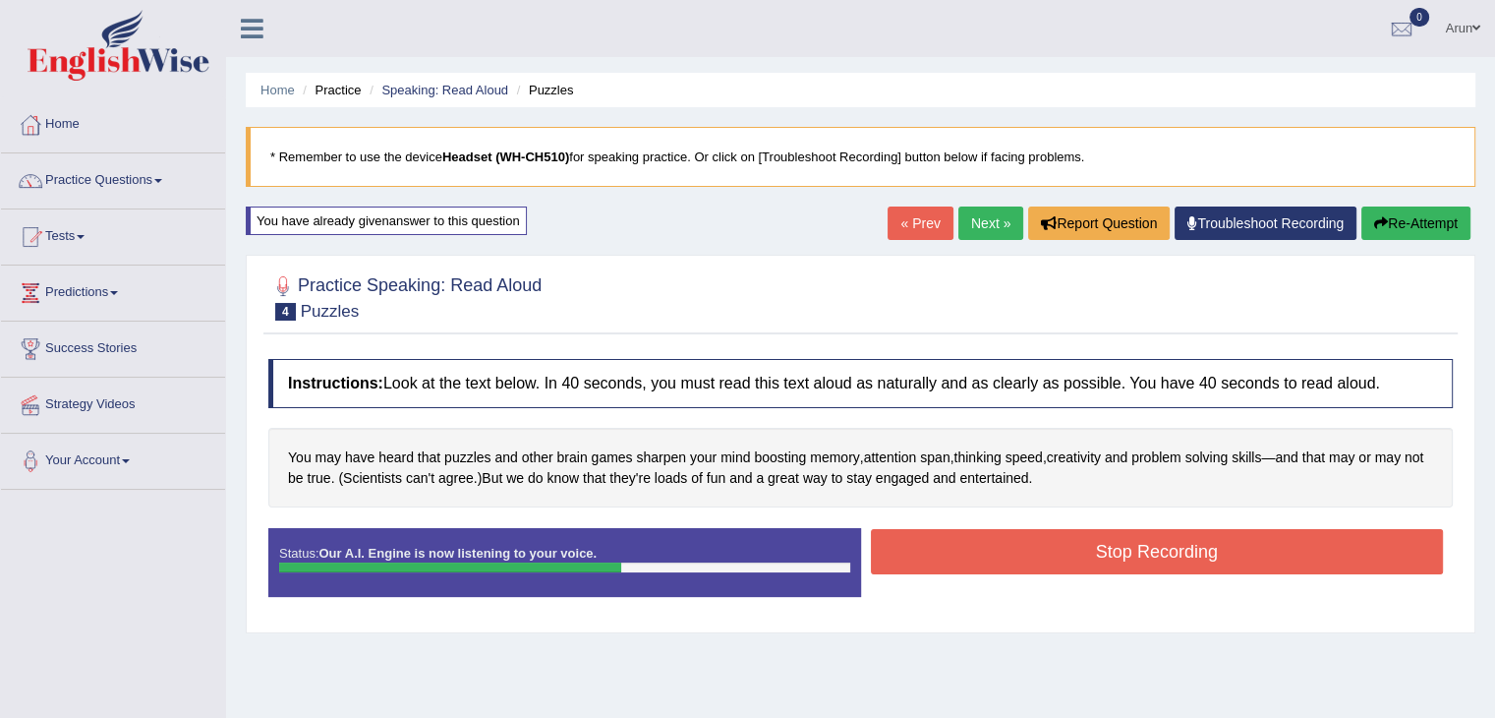
click at [1086, 565] on button "Stop Recording" at bounding box center [1157, 551] width 573 height 45
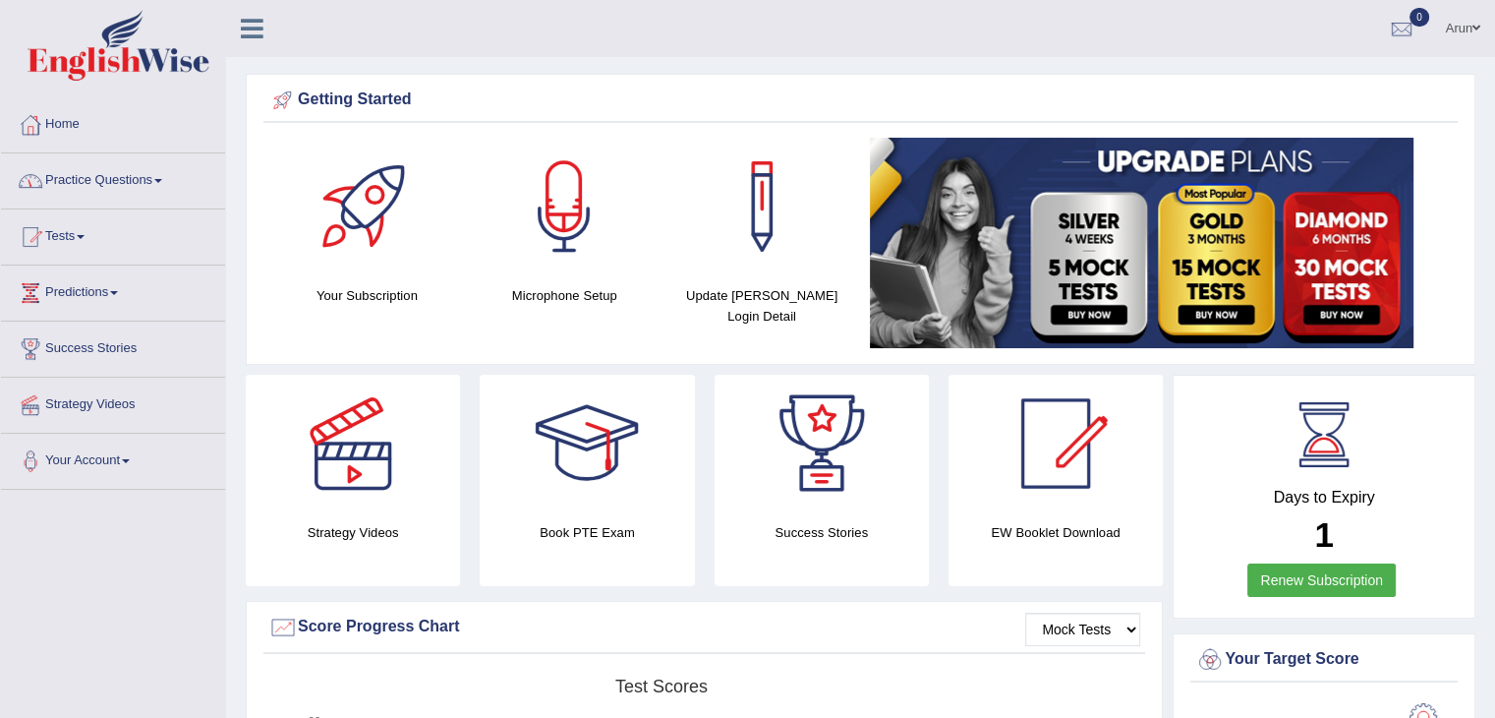
click at [169, 170] on link "Practice Questions" at bounding box center [113, 177] width 224 height 49
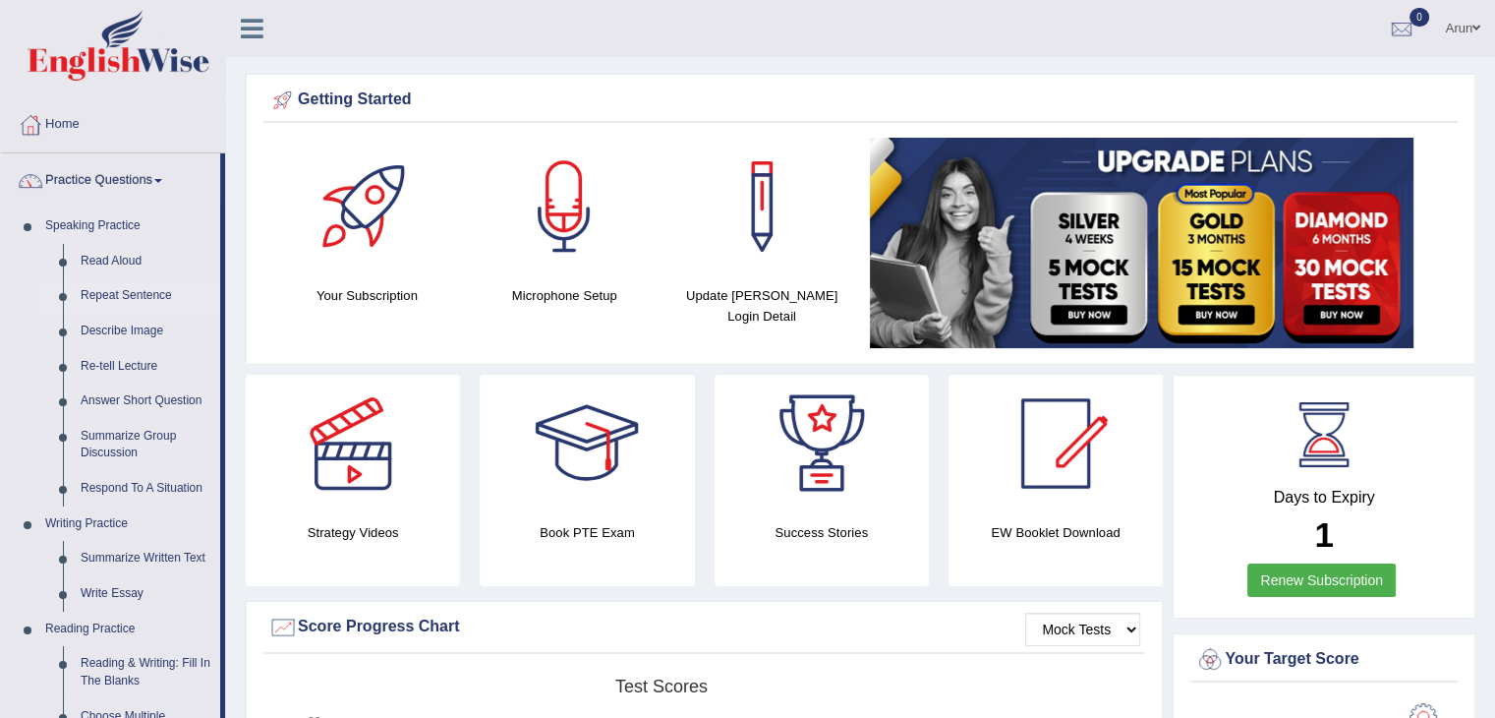
click at [117, 292] on link "Repeat Sentence" at bounding box center [146, 295] width 148 height 35
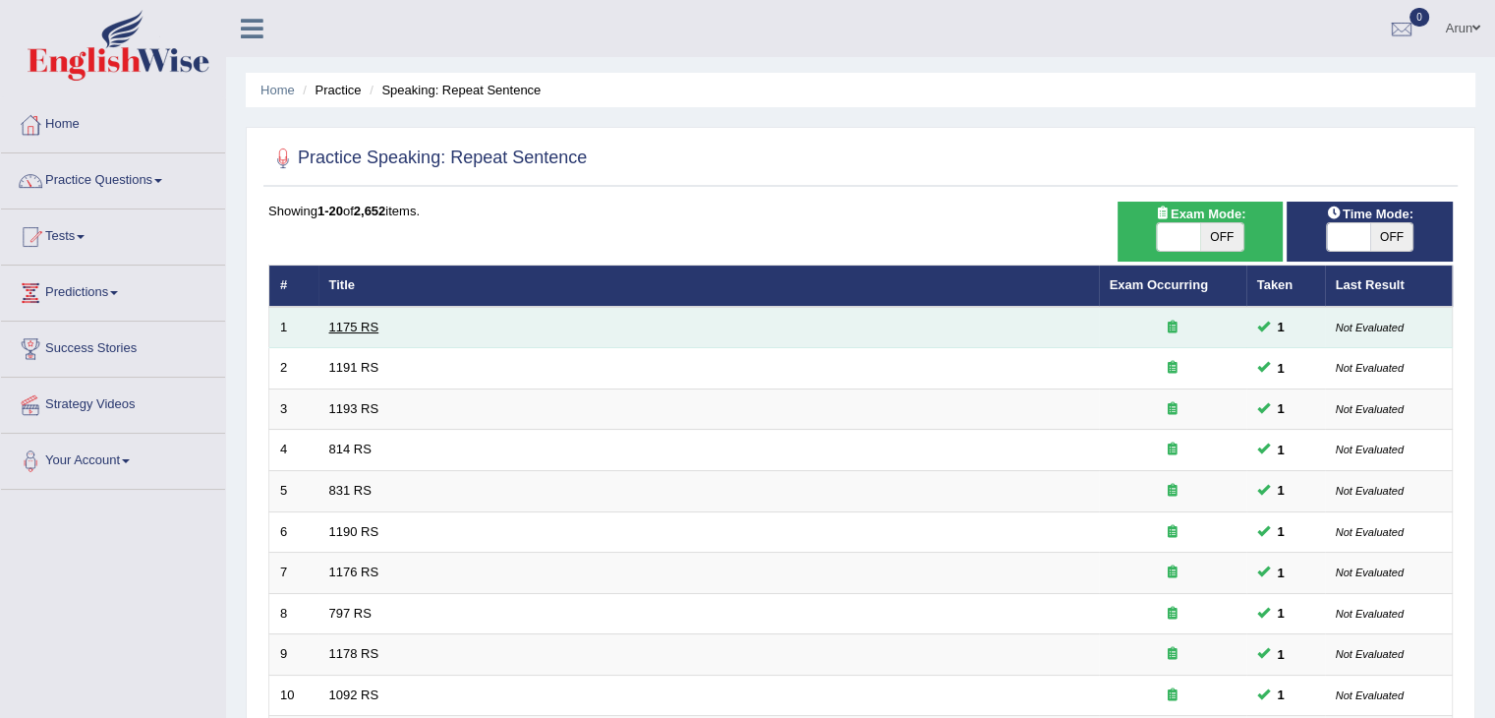
click at [354, 324] on link "1175 RS" at bounding box center [354, 326] width 50 height 15
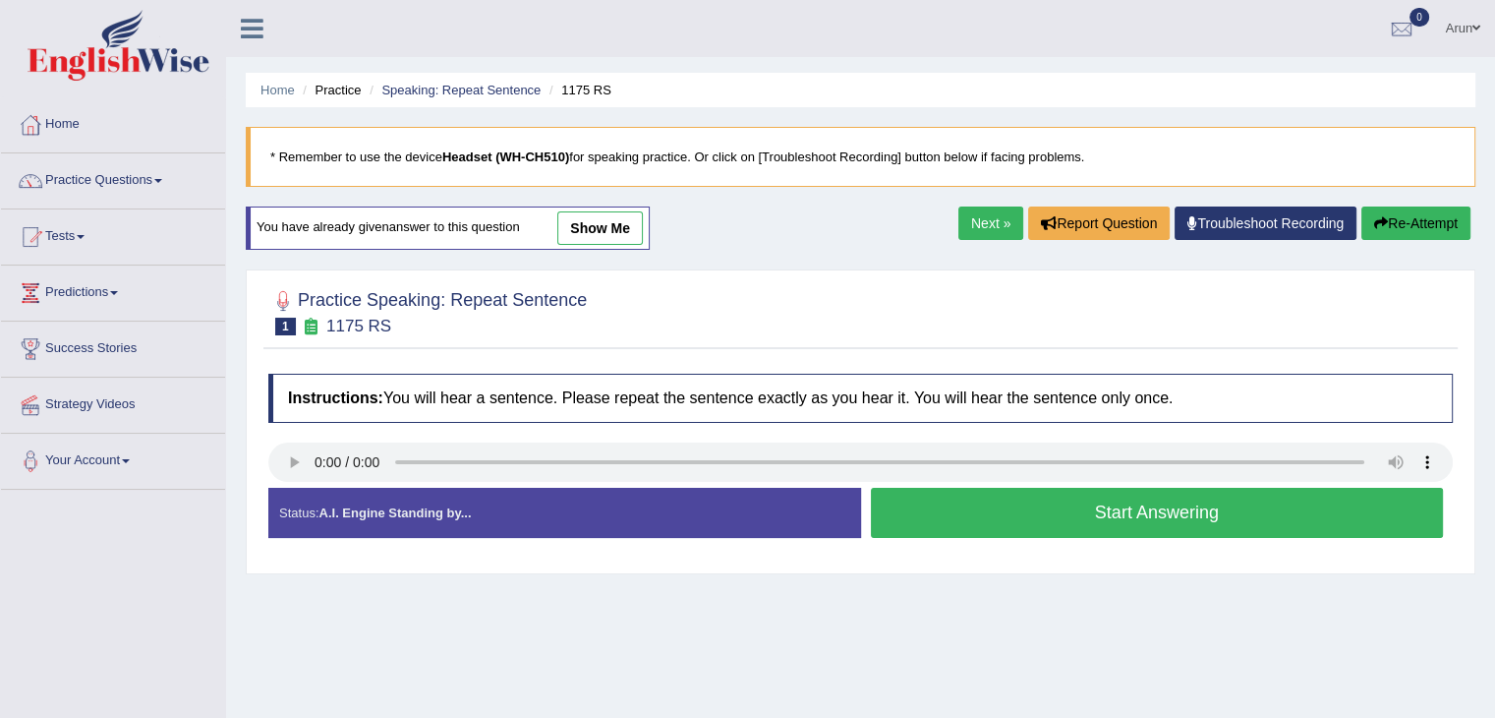
click at [969, 512] on button "Start Answering" at bounding box center [1157, 513] width 573 height 50
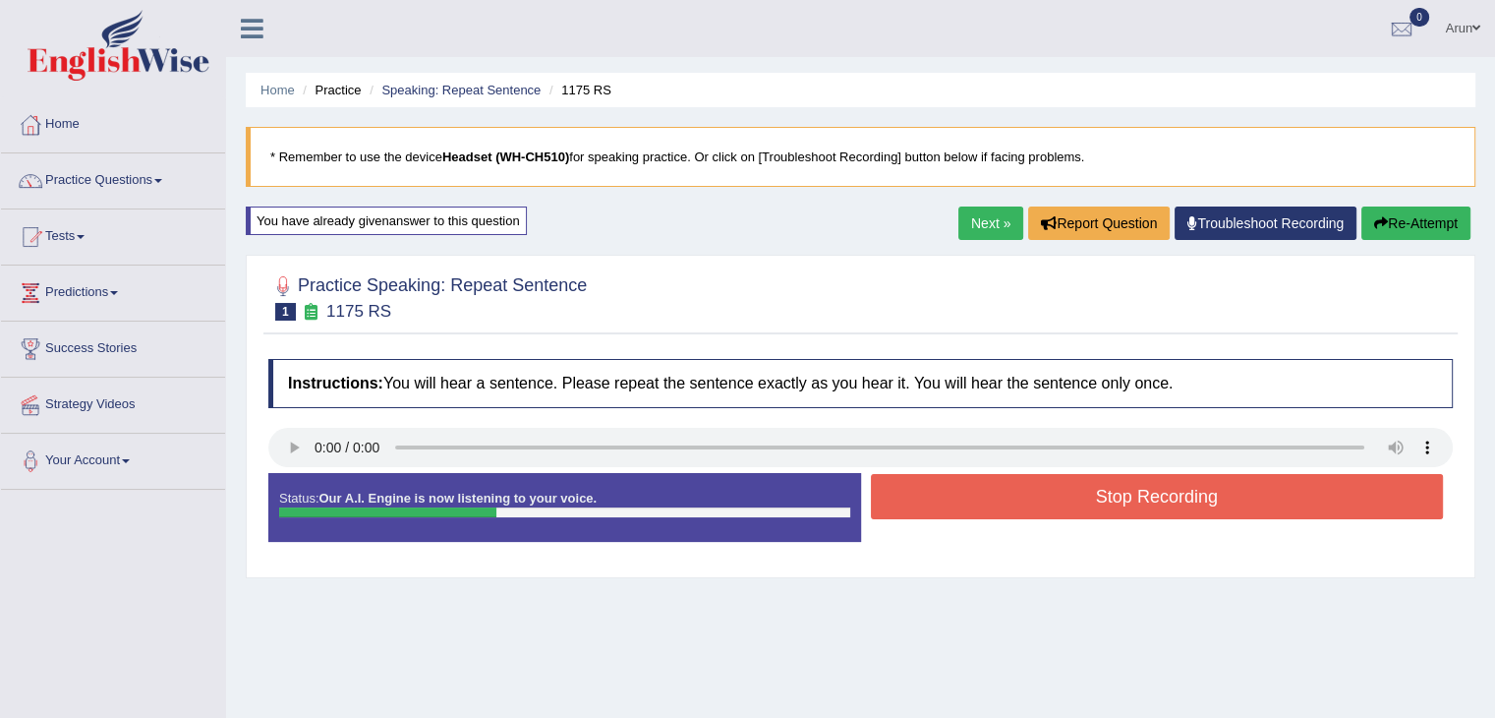
click at [969, 512] on button "Stop Recording" at bounding box center [1157, 496] width 573 height 45
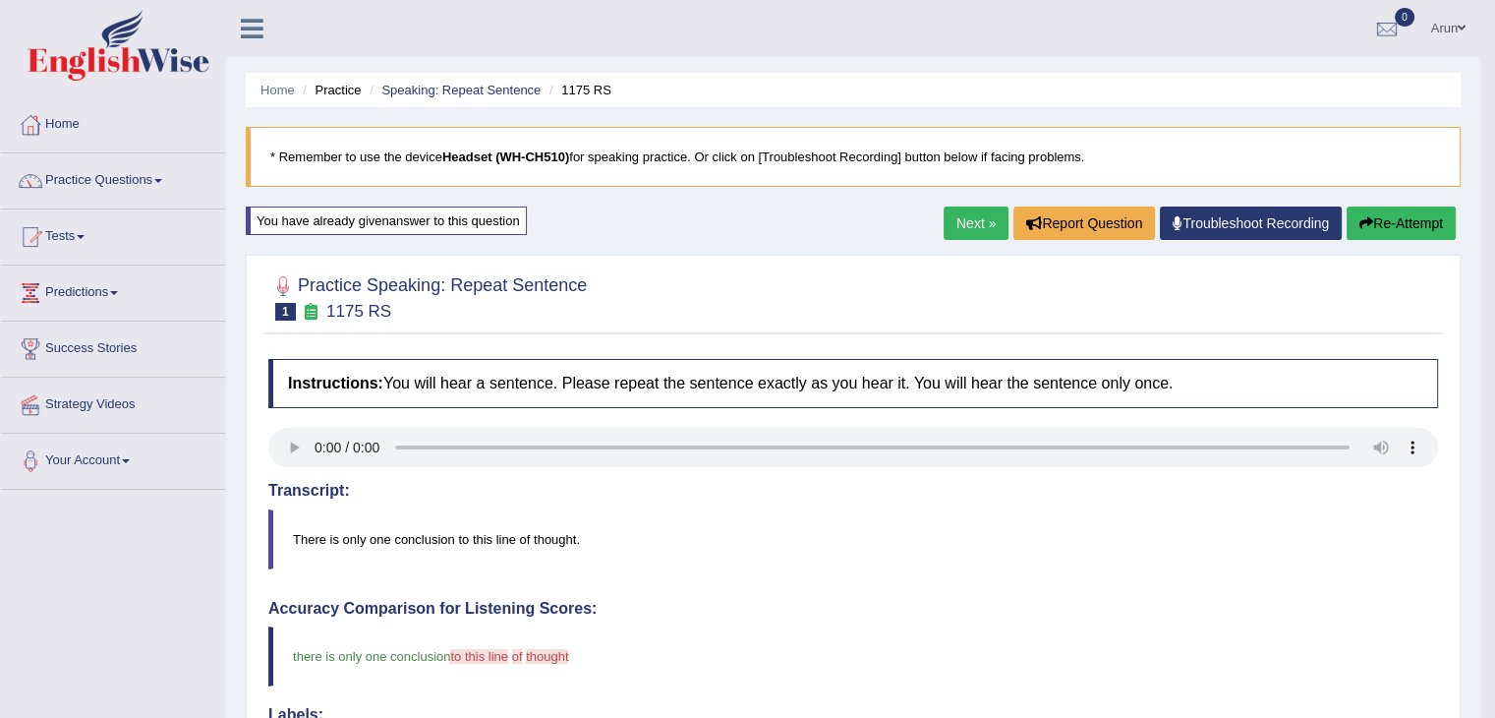
click at [953, 223] on link "Next »" at bounding box center [976, 222] width 65 height 33
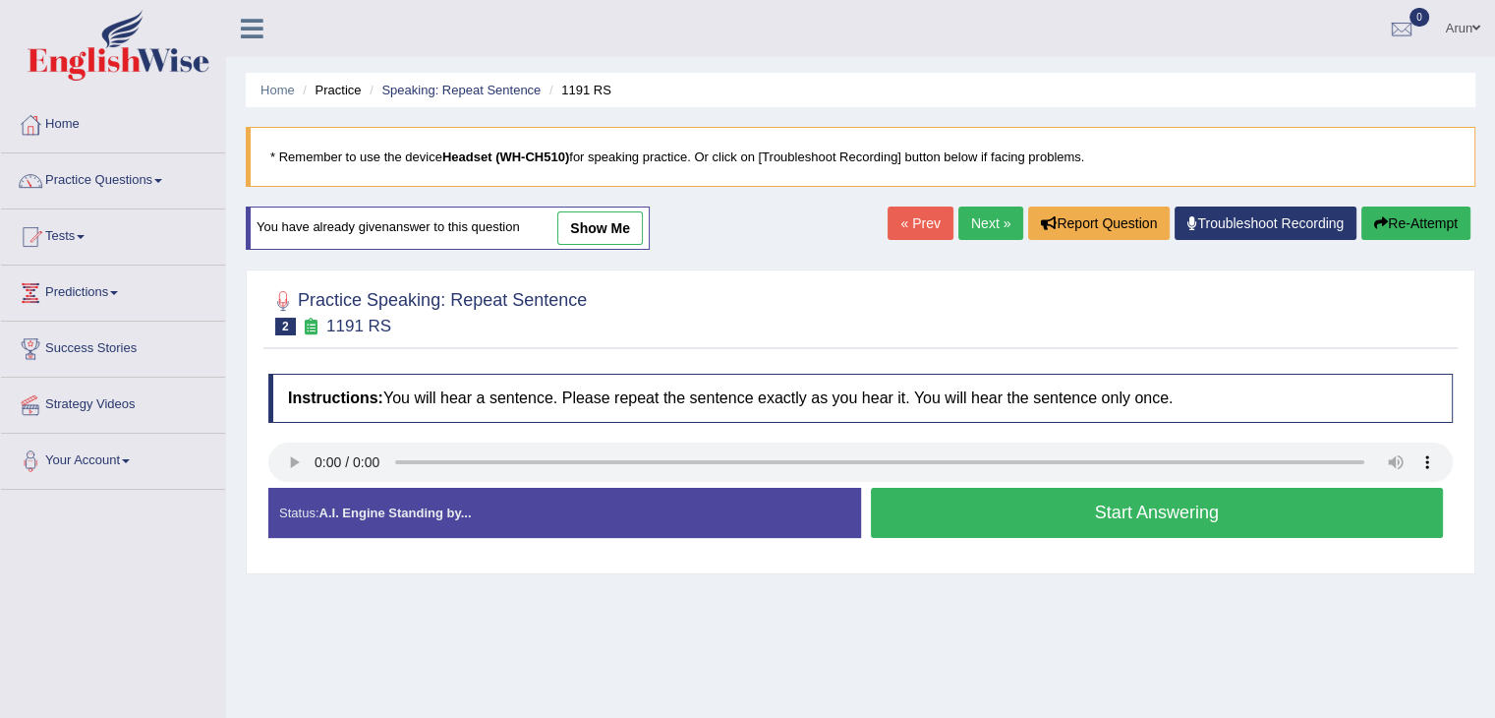
click at [995, 500] on button "Start Answering" at bounding box center [1157, 513] width 573 height 50
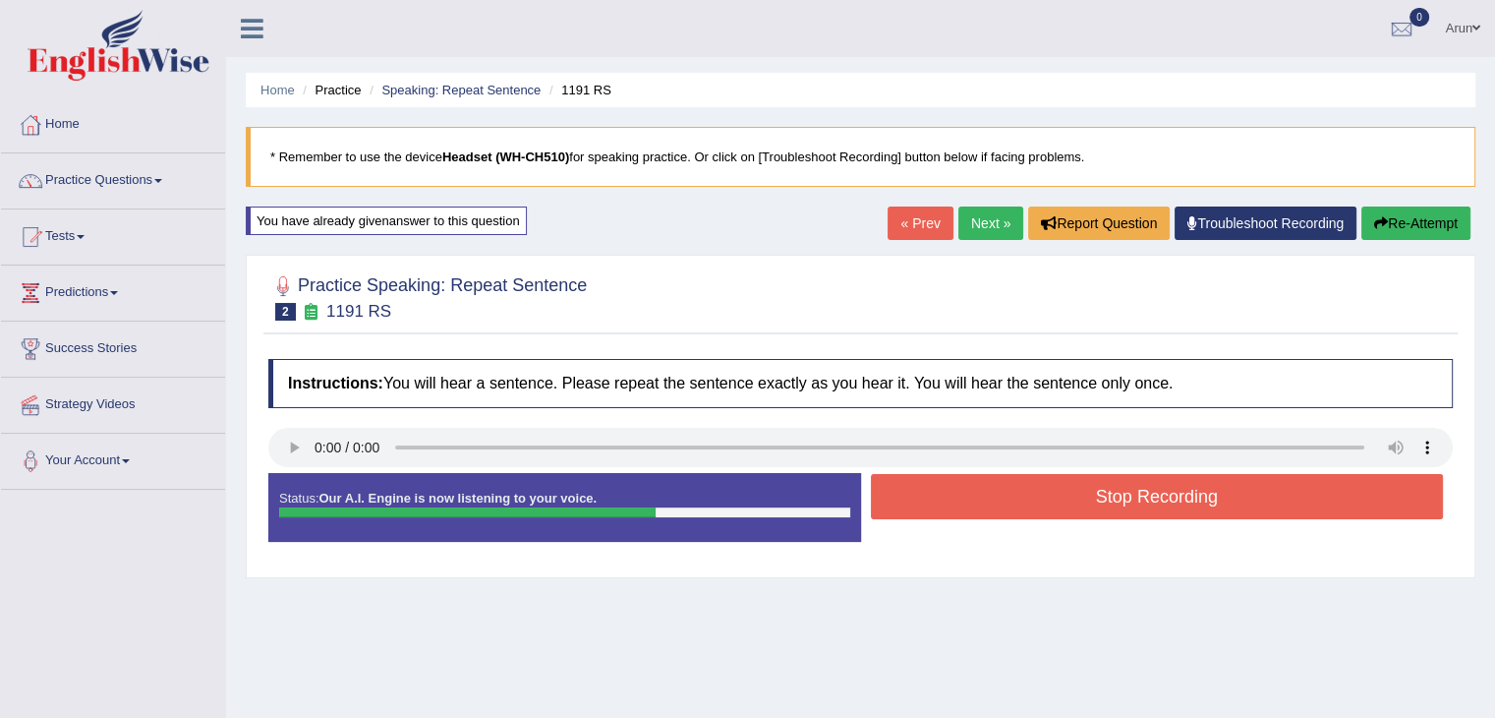
click at [995, 500] on button "Stop Recording" at bounding box center [1157, 496] width 573 height 45
